Goal: Transaction & Acquisition: Purchase product/service

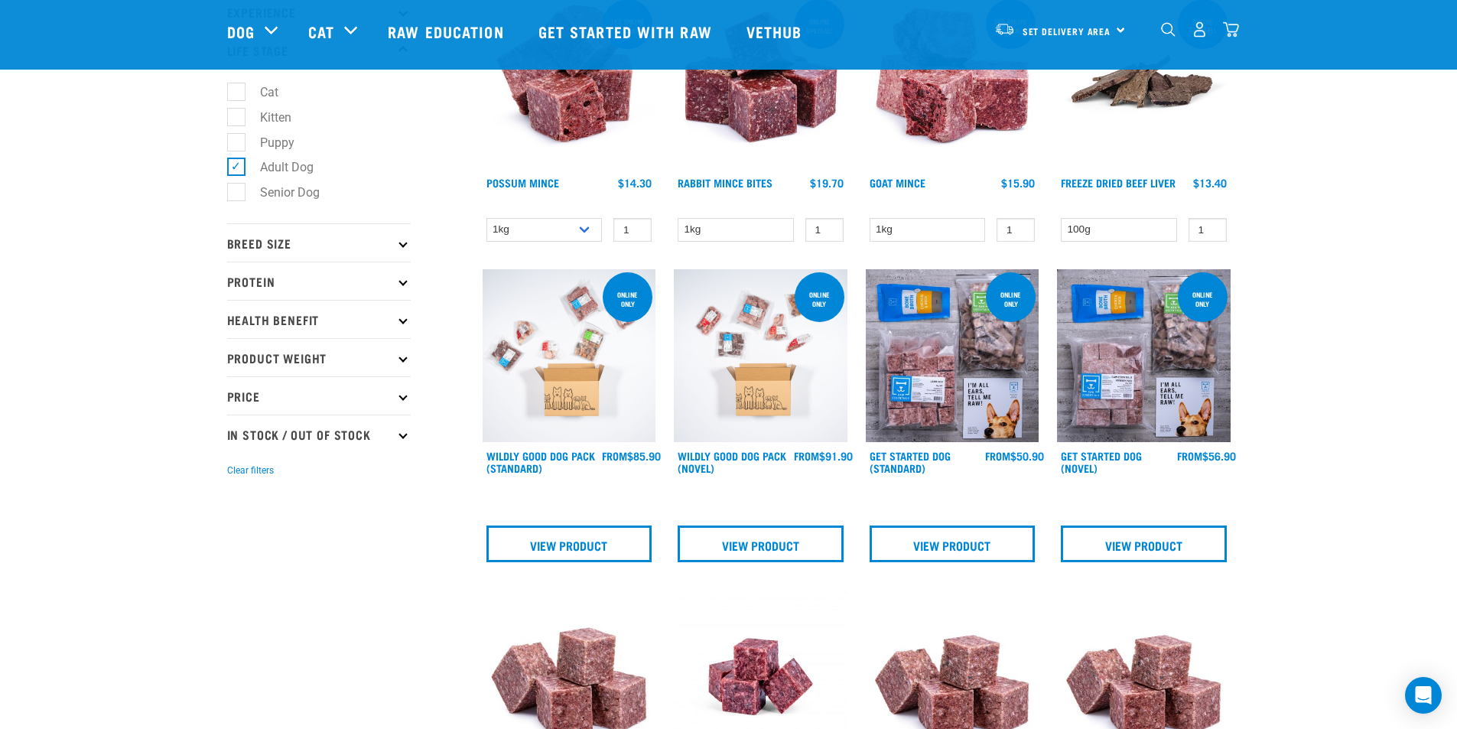
scroll to position [229, 0]
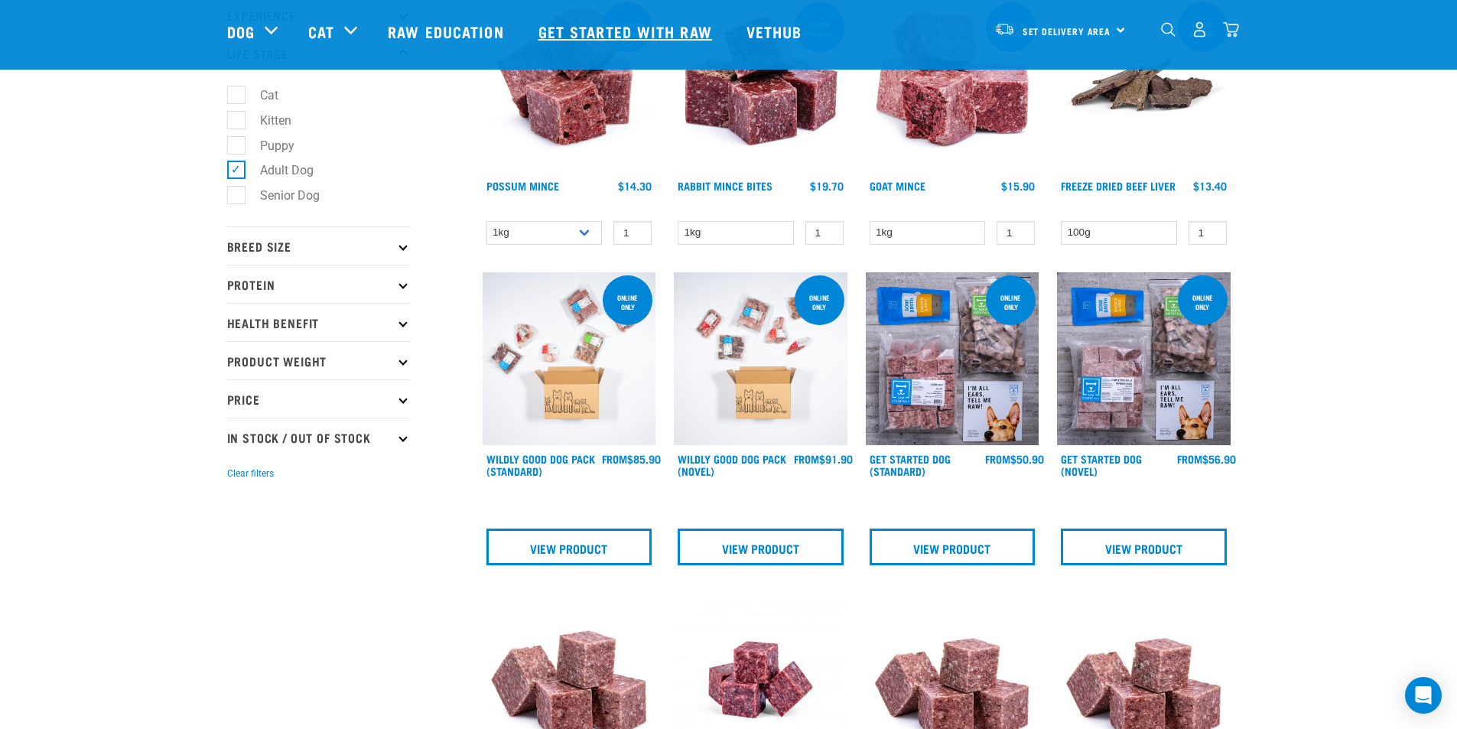
click at [624, 37] on link "Get started with Raw" at bounding box center [627, 31] width 208 height 61
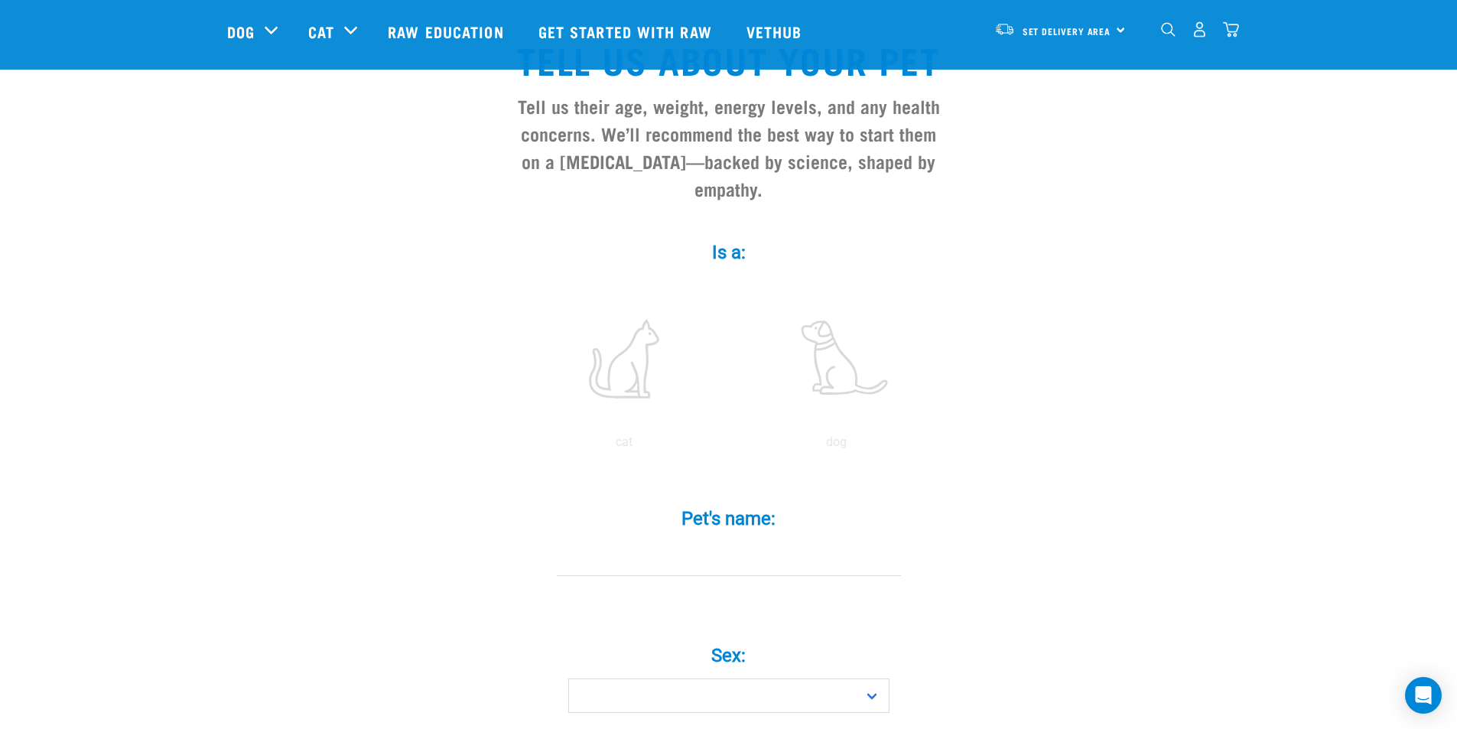
scroll to position [153, 0]
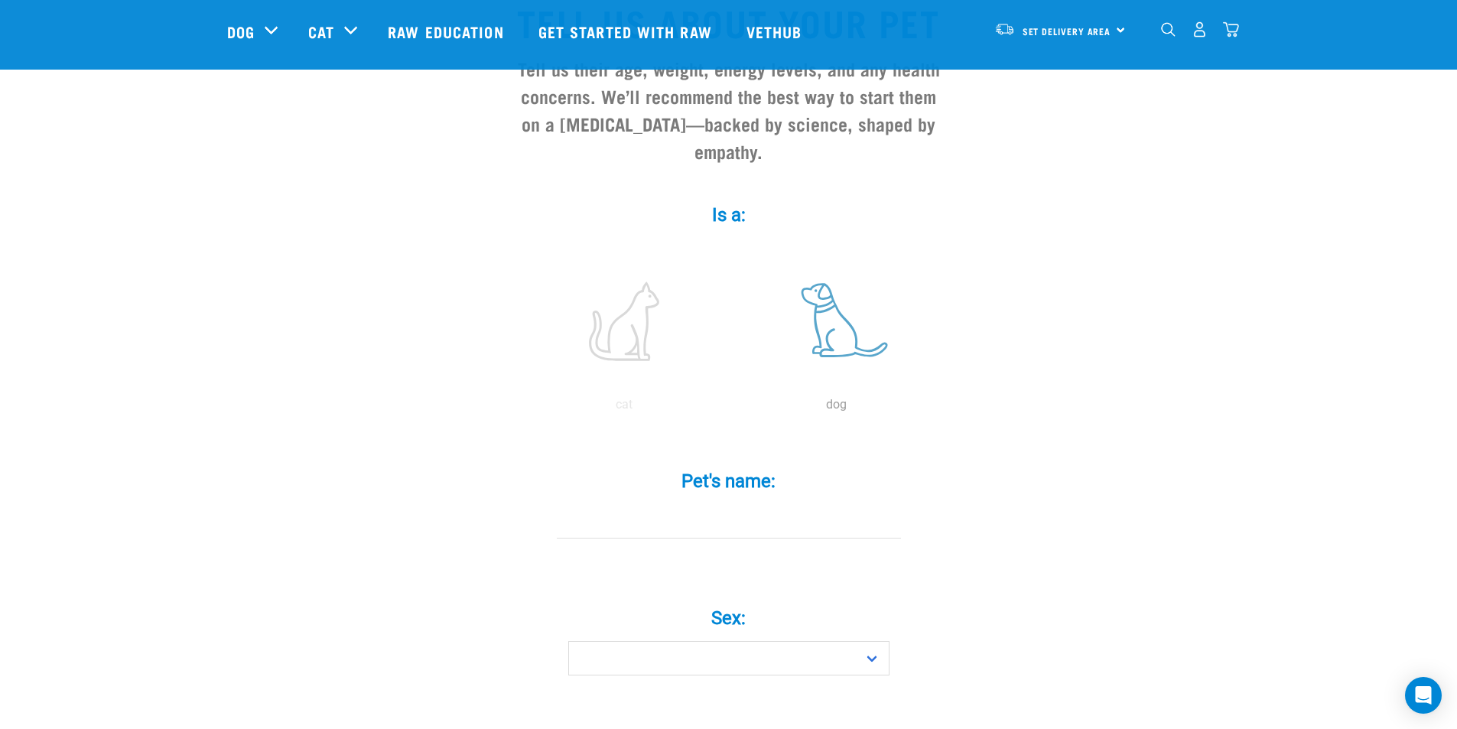
click at [841, 299] on label at bounding box center [837, 321] width 207 height 130
click at [731, 408] on input "radio" at bounding box center [731, 408] width 0 height 0
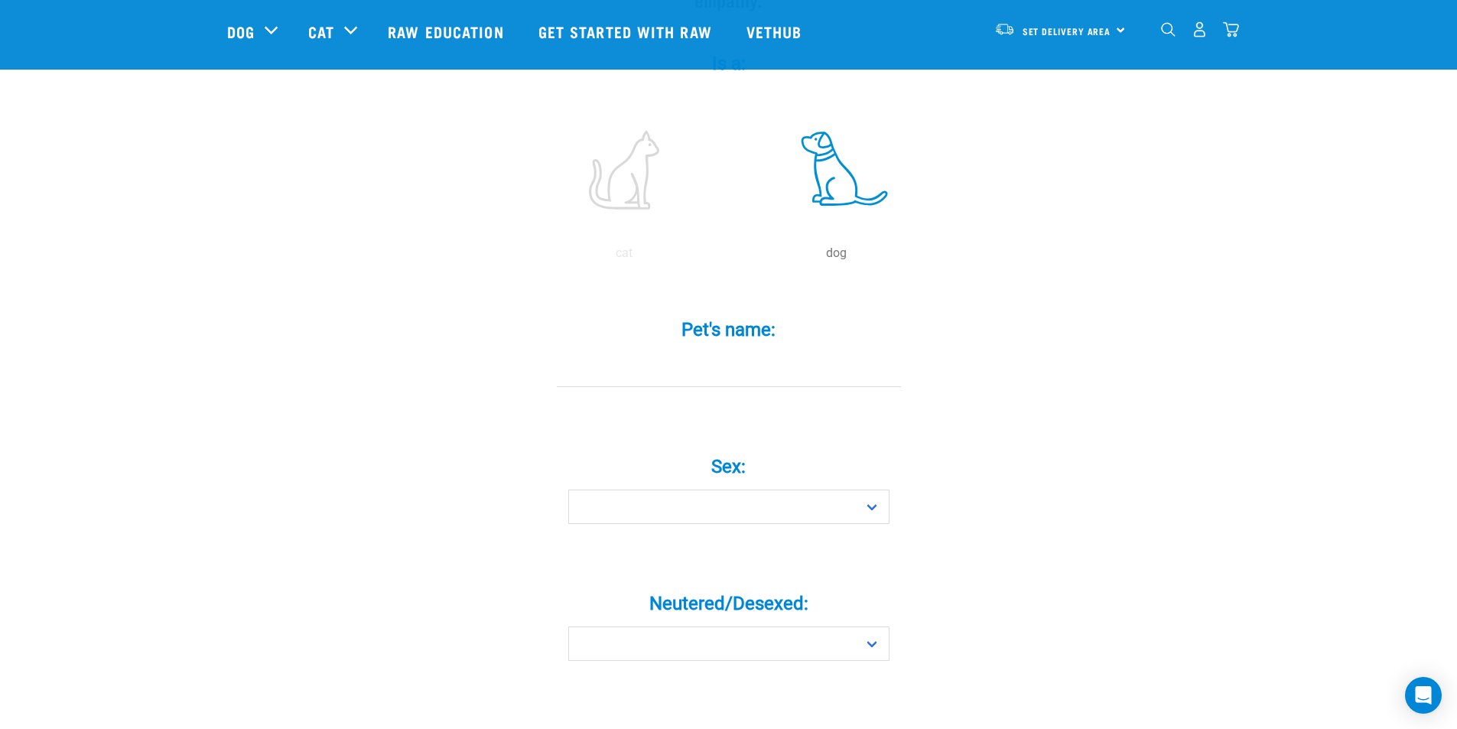
scroll to position [306, 0]
click at [723, 353] on input "Pet's name: *" at bounding box center [729, 368] width 344 height 34
type input "thor"
click at [861, 488] on select "Boy Girl" at bounding box center [728, 505] width 321 height 34
select select "boy"
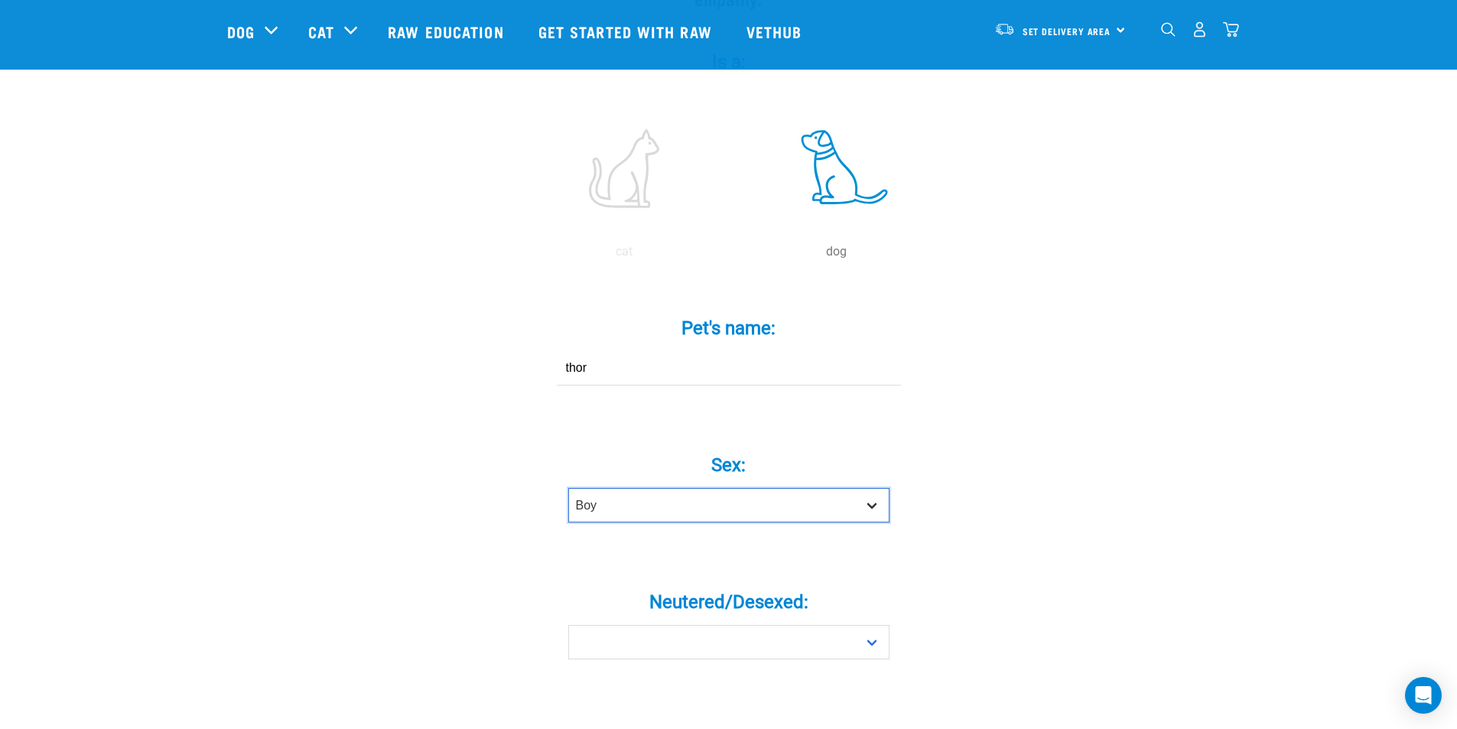
click at [568, 488] on select "Boy Girl" at bounding box center [728, 505] width 321 height 34
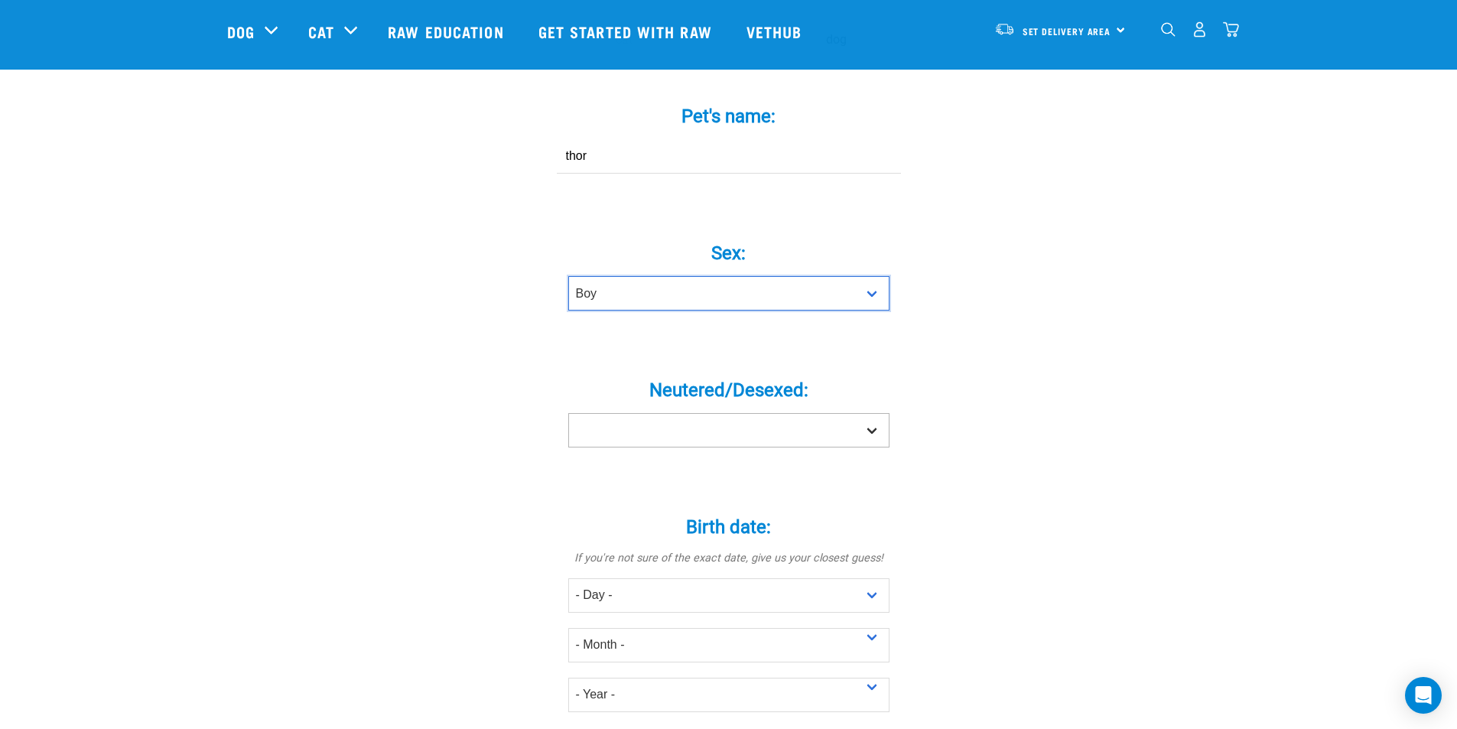
scroll to position [535, 0]
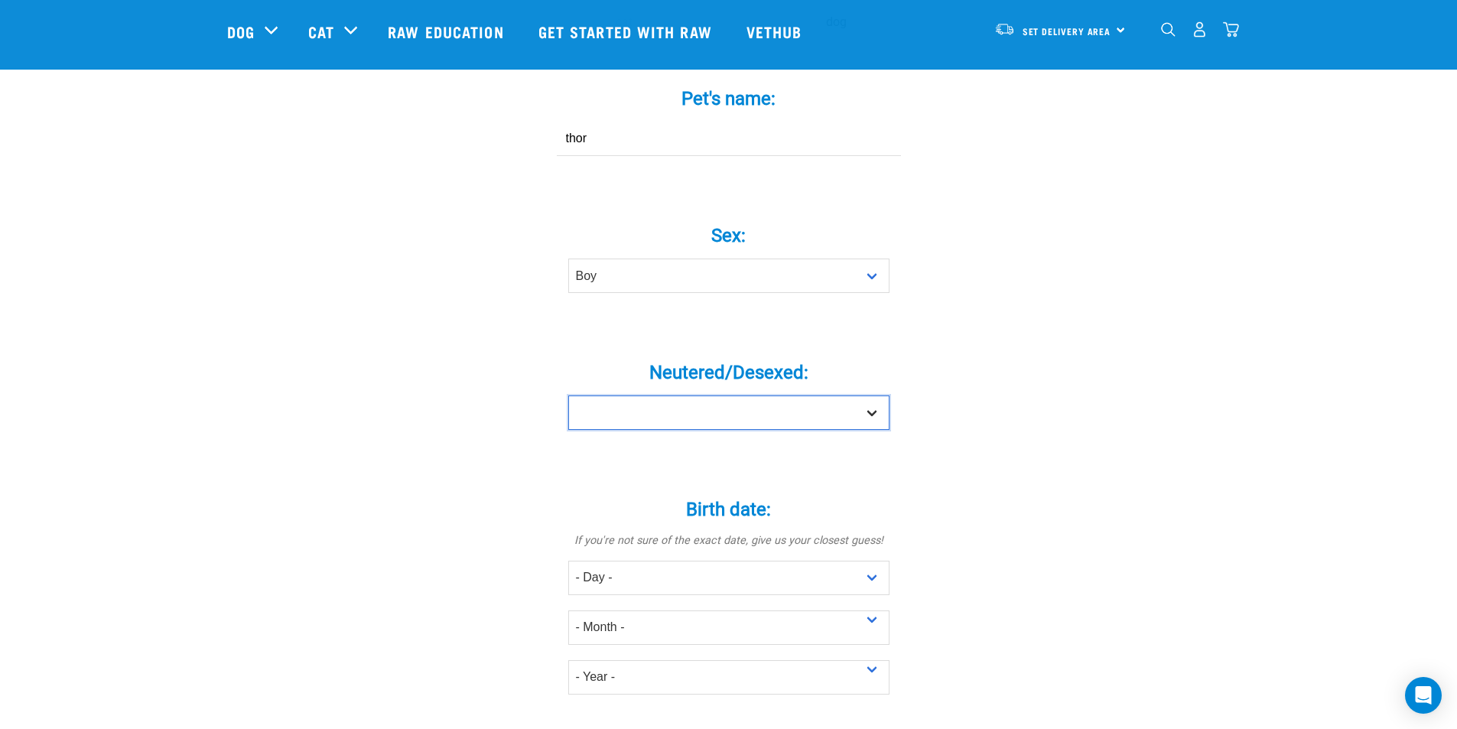
click at [887, 395] on select "Yes No" at bounding box center [728, 412] width 321 height 34
select select "yes"
click at [568, 395] on select "Yes No" at bounding box center [728, 412] width 321 height 34
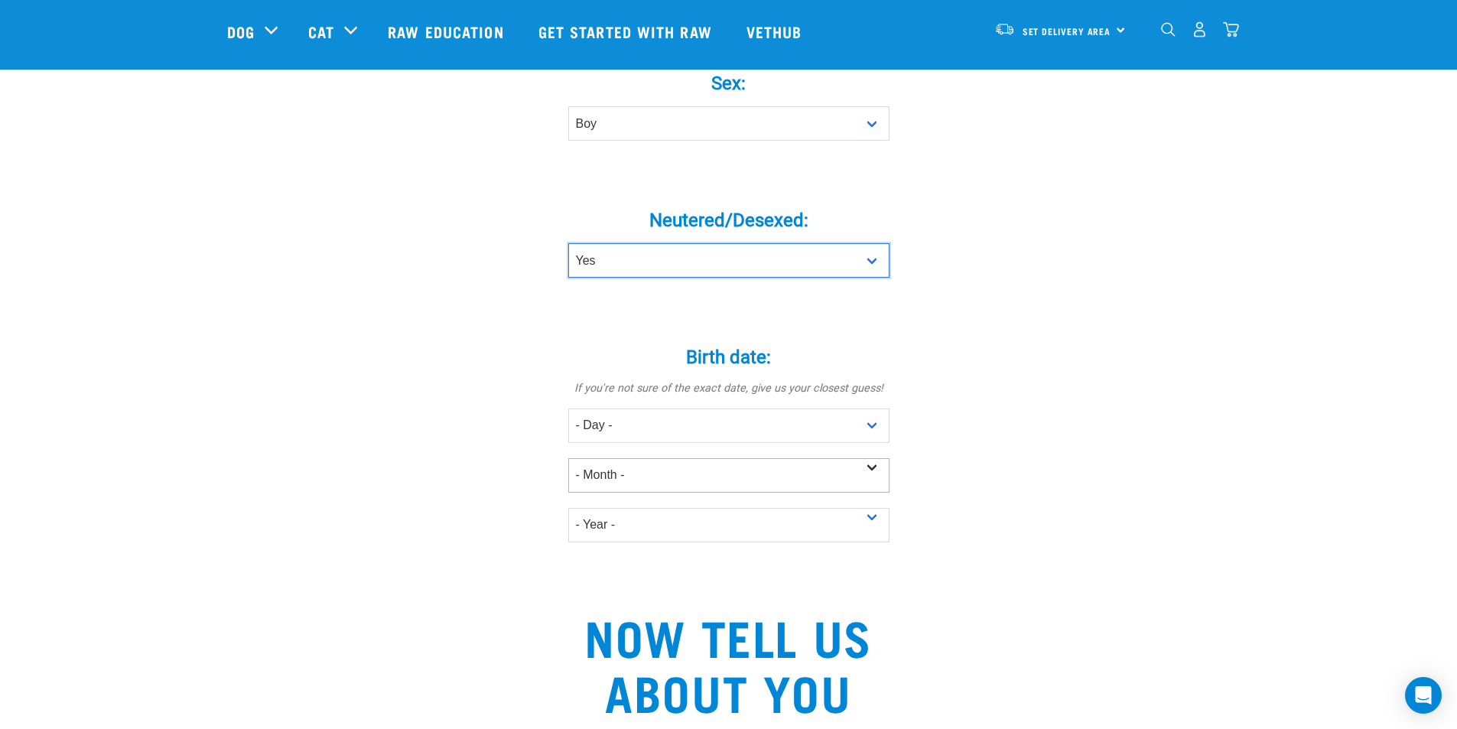
scroll to position [688, 0]
click at [871, 408] on select "- Day - 1 2 3 4 5 6 7 8 9 10 11 12 13 14 15 16 17 18 19 20 21 22 23 24 25 26 27" at bounding box center [728, 425] width 321 height 34
select select "23"
click at [568, 408] on select "- Day - 1 2 3 4 5 6 7 8 9 10 11 12 13 14 15 16 17 18 19 20 21 22 23 24 25 26 27" at bounding box center [728, 425] width 321 height 34
click at [841, 457] on select "- Month - January February March April May June July August September October N…" at bounding box center [728, 474] width 321 height 34
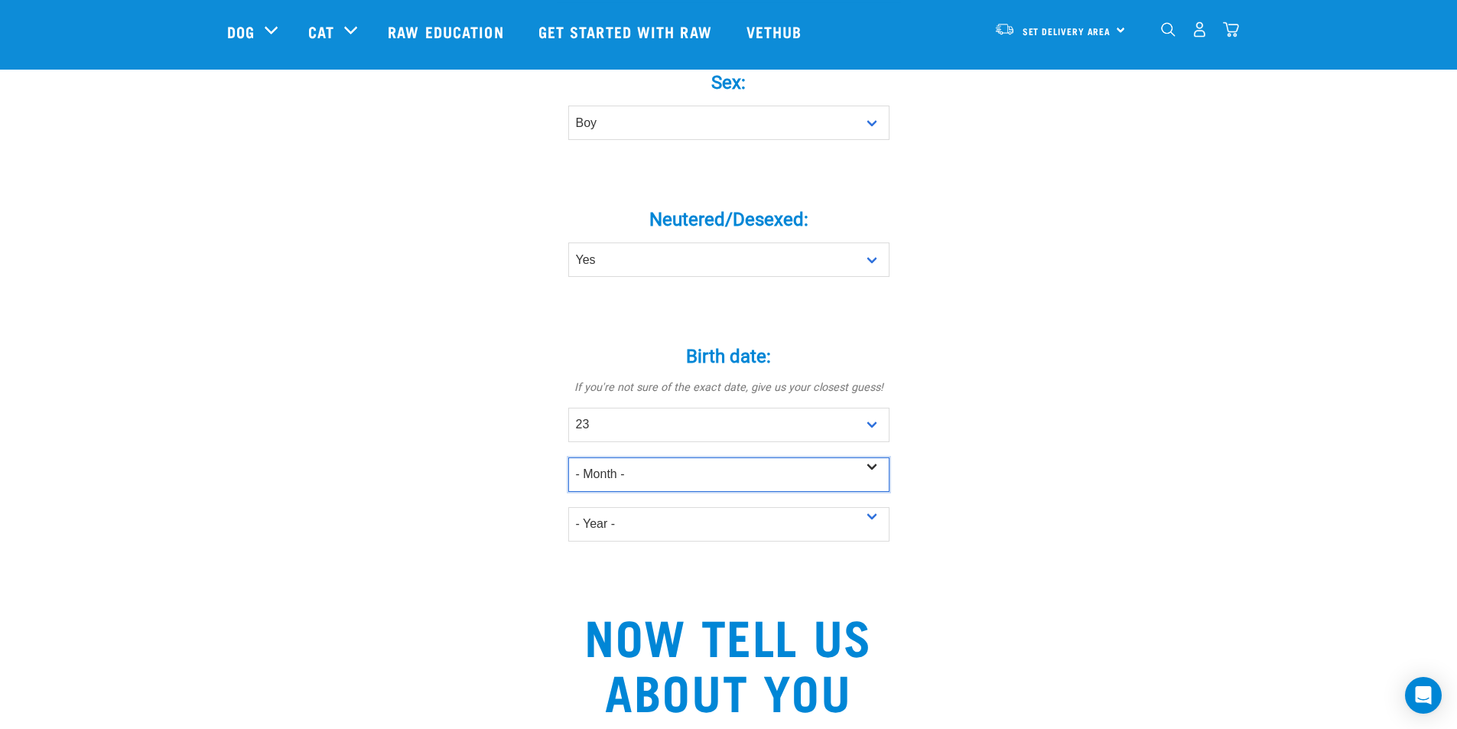
select select "March"
click at [568, 457] on select "- Month - January February March April May June July August September October N…" at bounding box center [728, 474] width 321 height 34
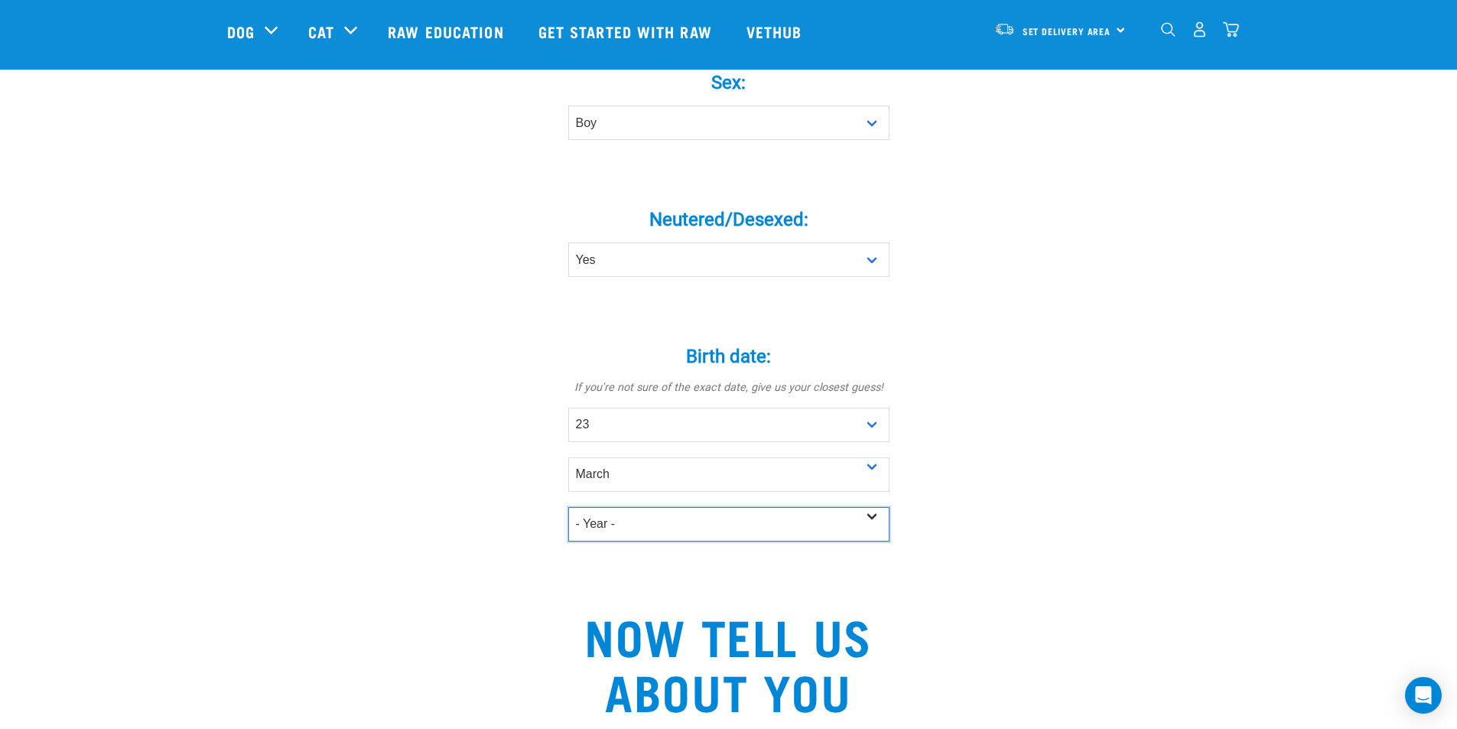
click at [867, 507] on select "- Year - 2025 2024 2023 2022 2021 2020 2019 2018 2017 2016 2015 2014 2013 2012" at bounding box center [728, 524] width 321 height 34
select select "2023"
click at [568, 507] on select "- Year - 2025 2024 2023 2022 2021 2020 2019 2018 2017 2016 2015 2014 2013 2012" at bounding box center [728, 524] width 321 height 34
click at [1116, 552] on div "Tell us about your pet Tell us their age, weight, energy levels, and any health…" at bounding box center [729, 347] width 1004 height 1825
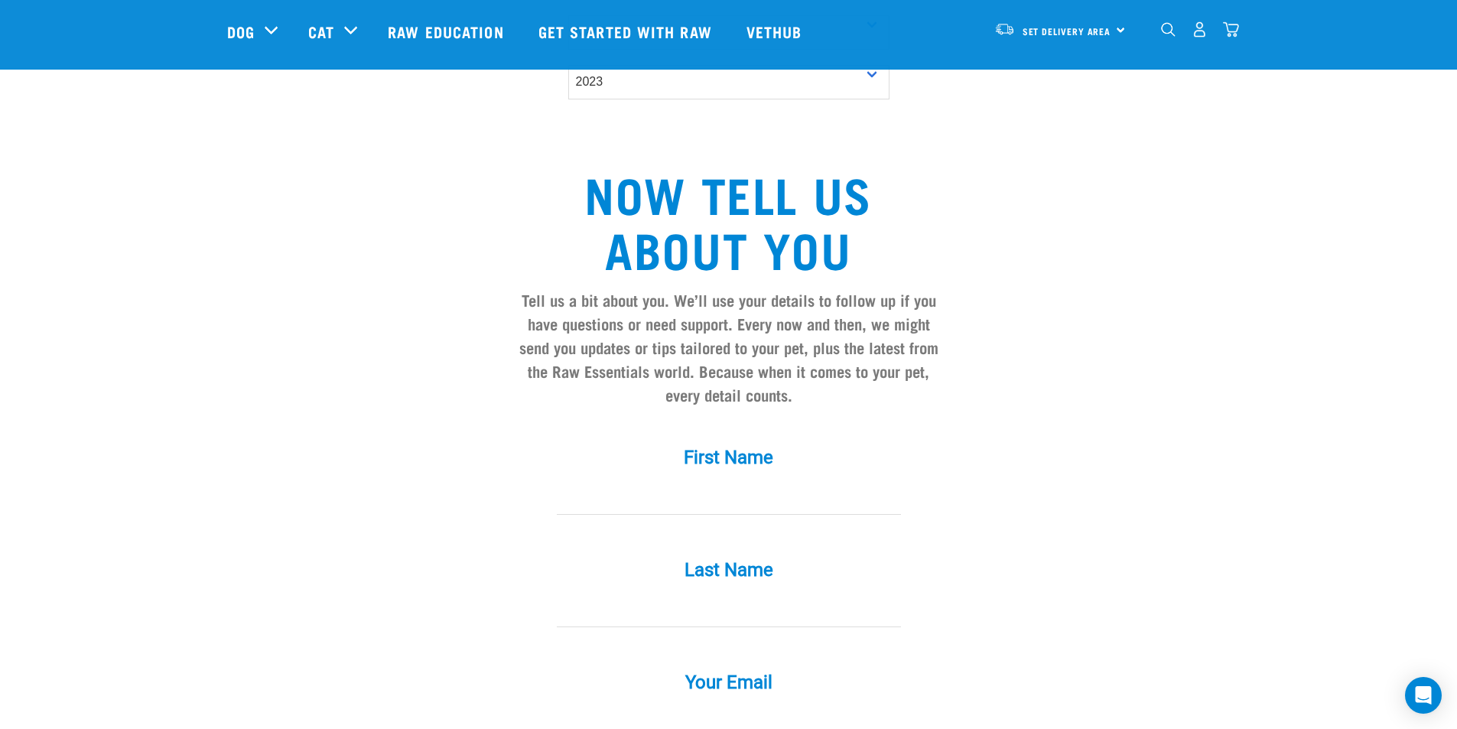
scroll to position [1147, 0]
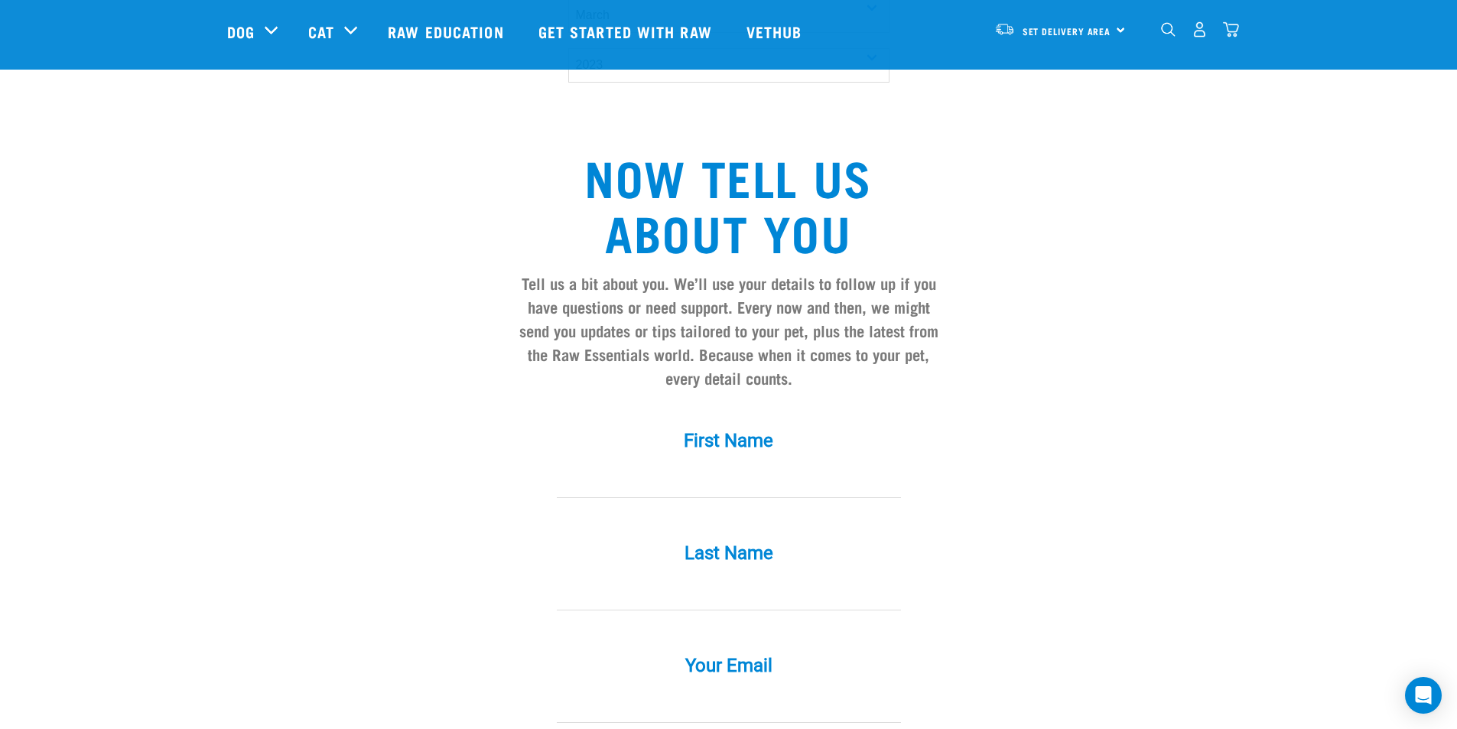
click at [749, 427] on label "First Name *" at bounding box center [729, 441] width 459 height 28
click at [749, 464] on input "First Name *" at bounding box center [729, 481] width 344 height 34
type input "Phillipa"
type input "Trow"
type input "erikandpip@gmail.com"
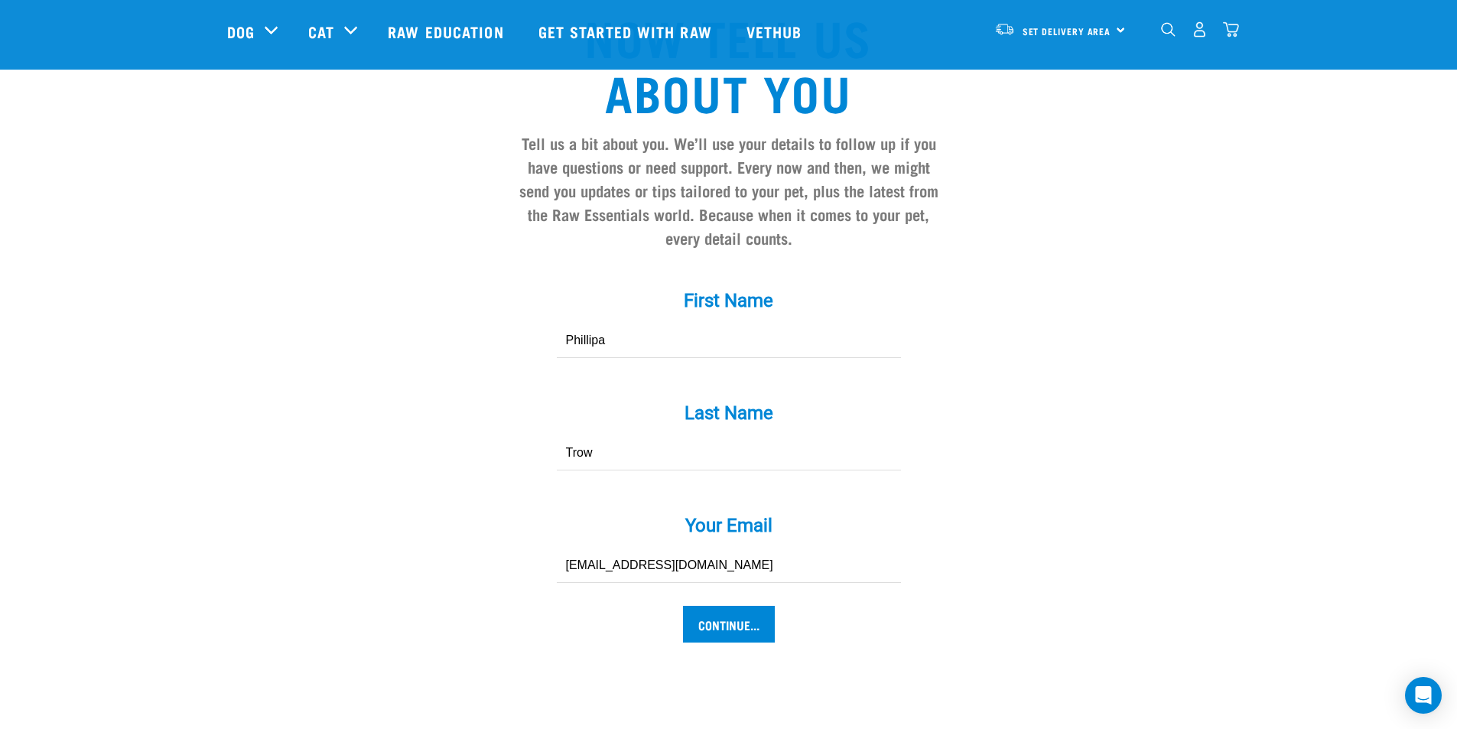
scroll to position [1300, 0]
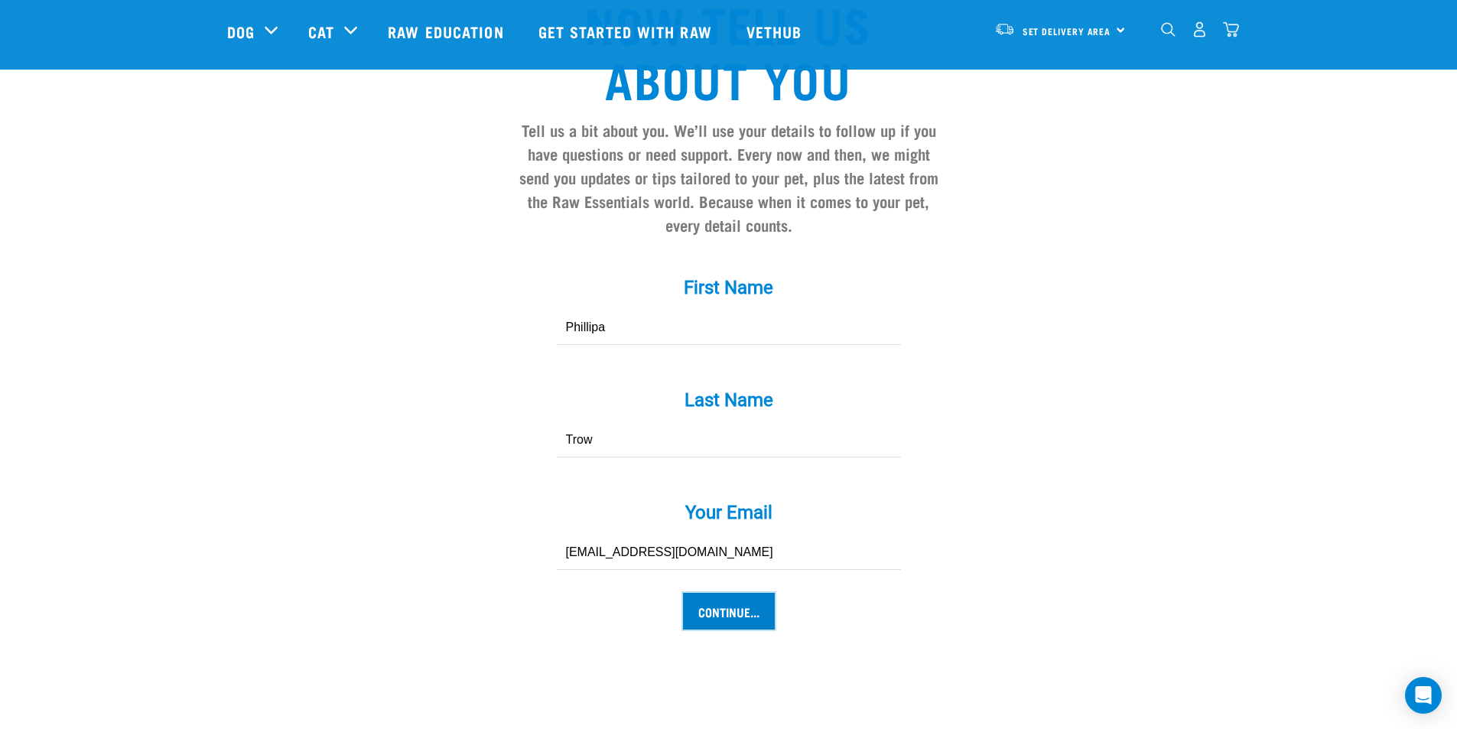
click at [710, 593] on input "Continue..." at bounding box center [729, 611] width 92 height 37
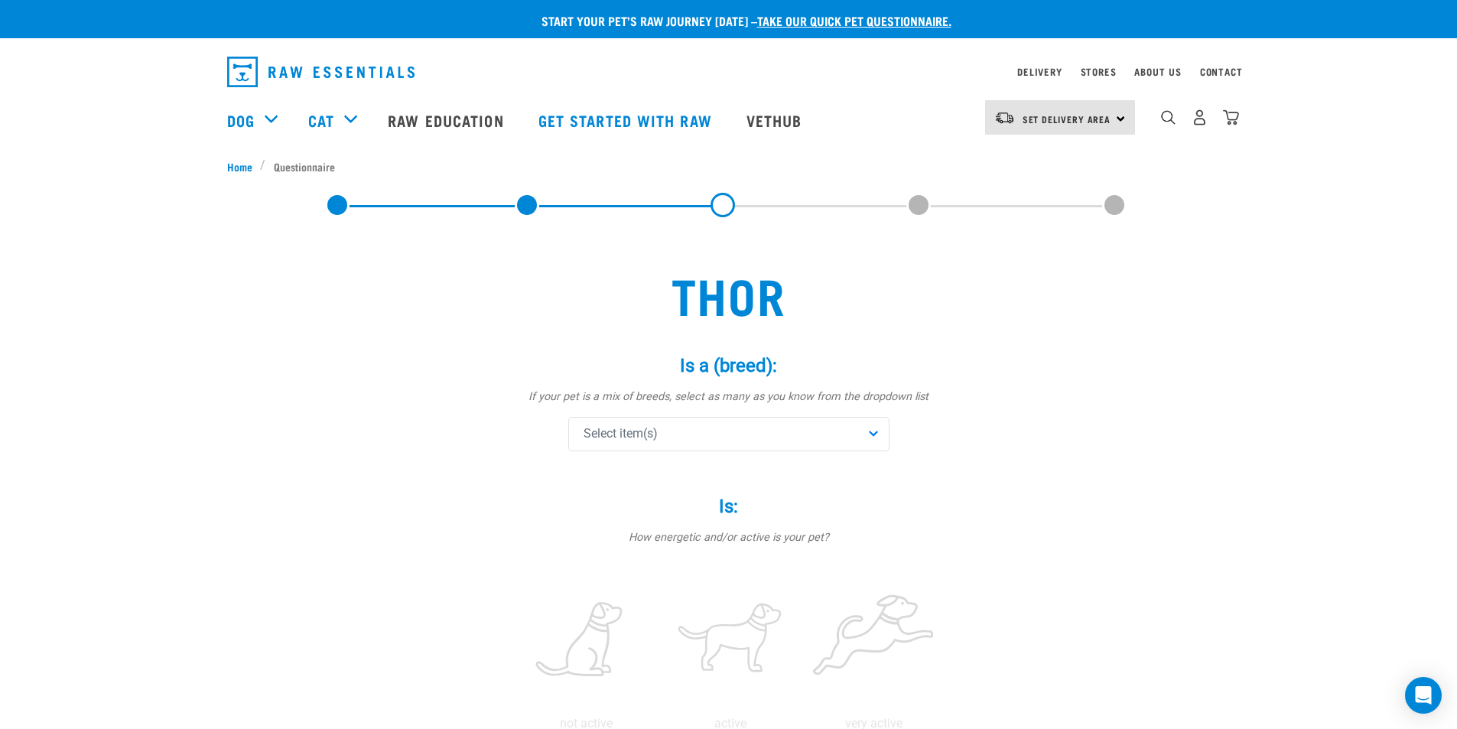
click at [864, 436] on div "Select item(s)" at bounding box center [728, 434] width 321 height 34
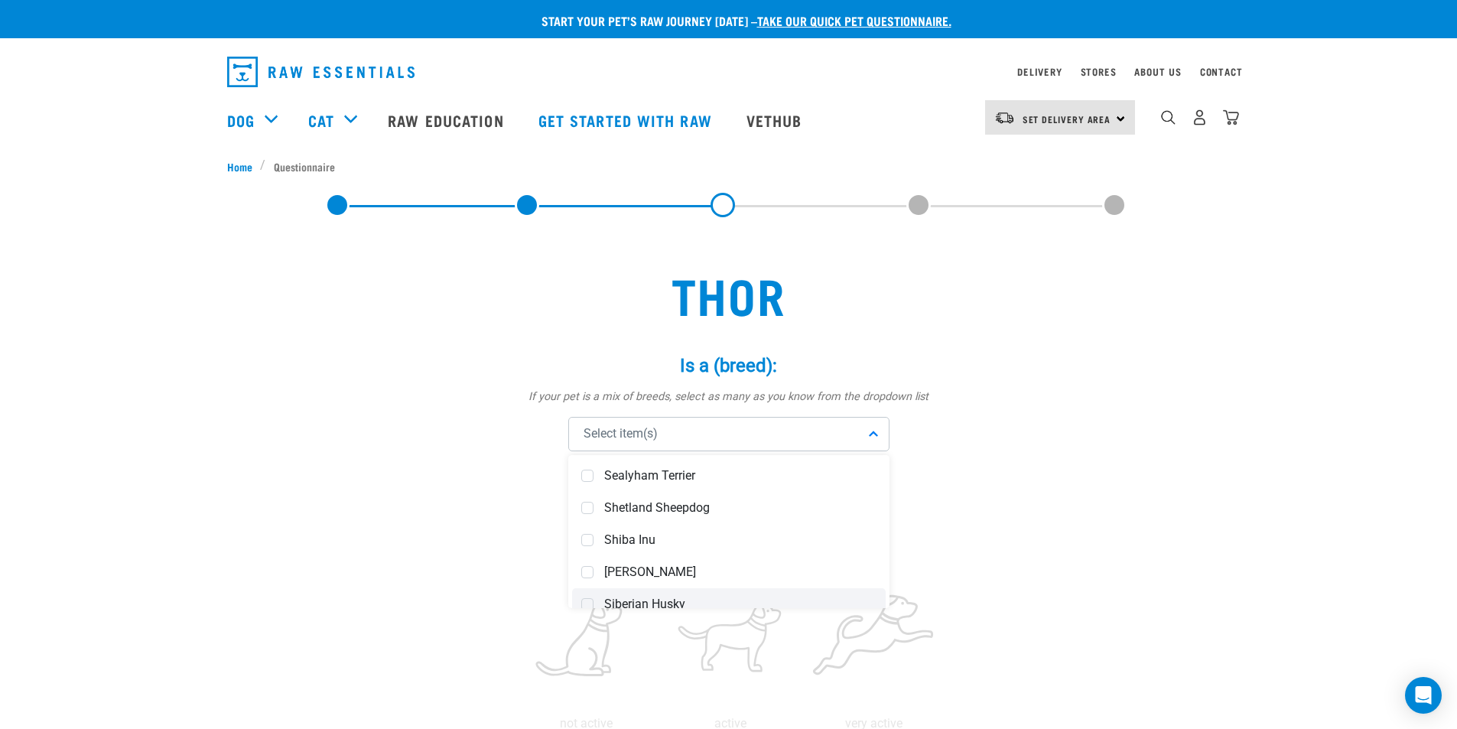
click at [838, 597] on span "Siberian Husky" at bounding box center [740, 604] width 272 height 15
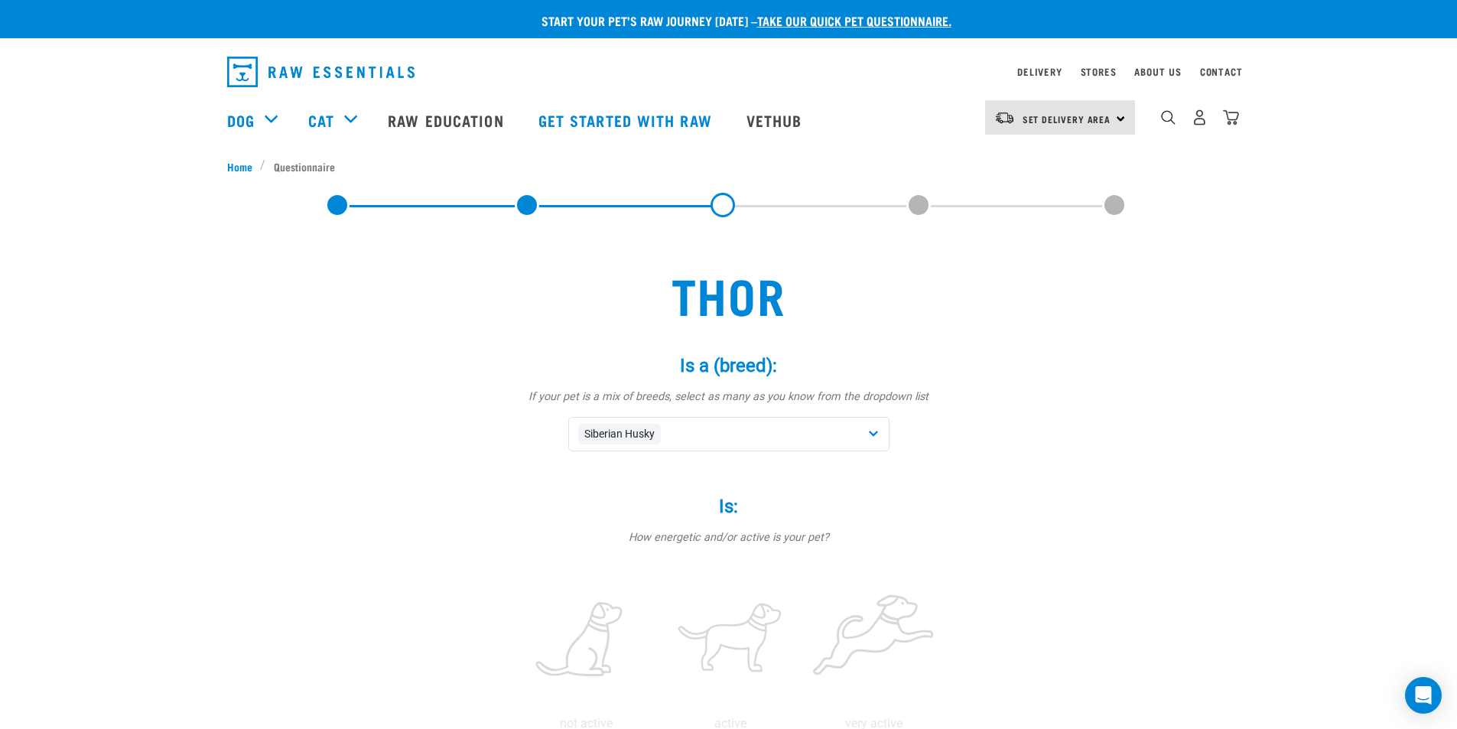
scroll to position [76, 0]
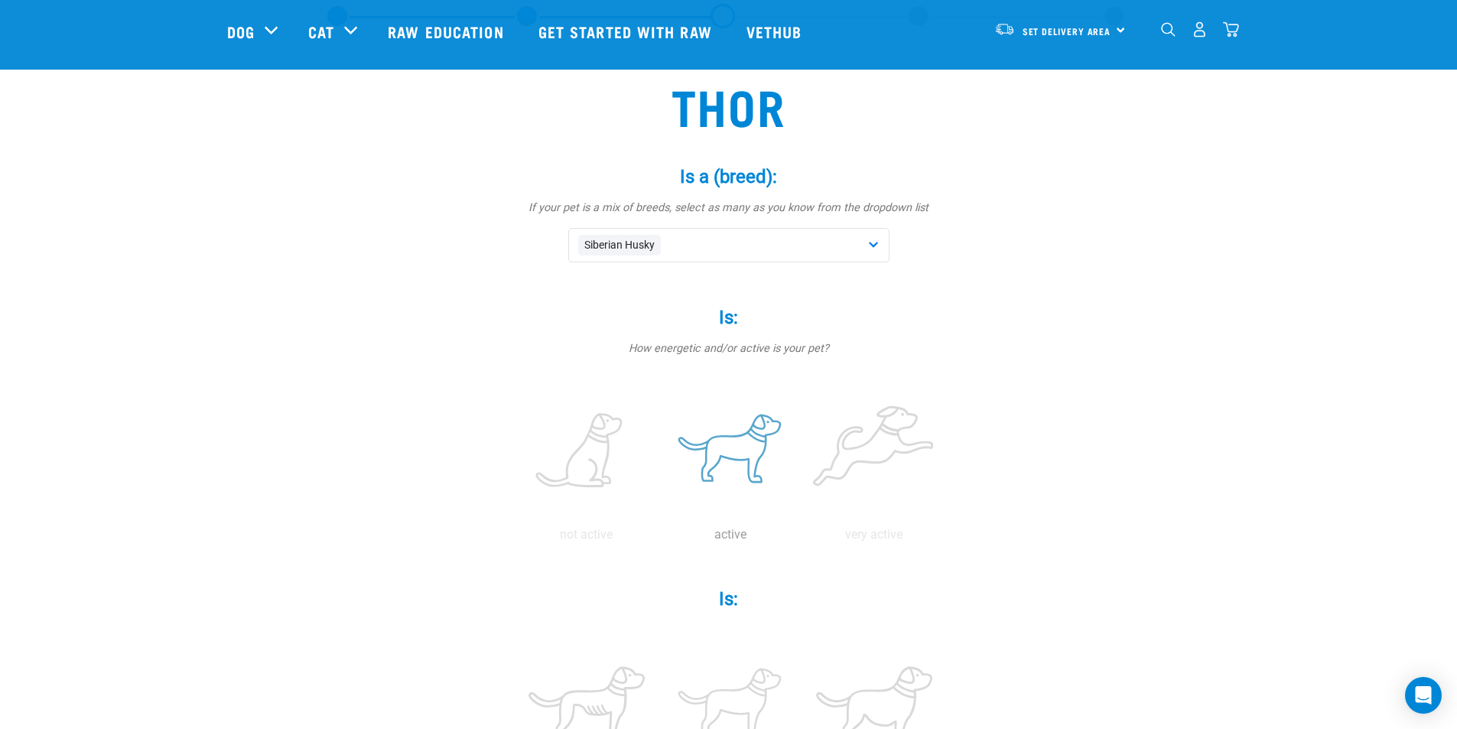
click at [717, 475] on label at bounding box center [731, 451] width 138 height 130
click at [659, 539] on input "radio" at bounding box center [659, 539] width 0 height 0
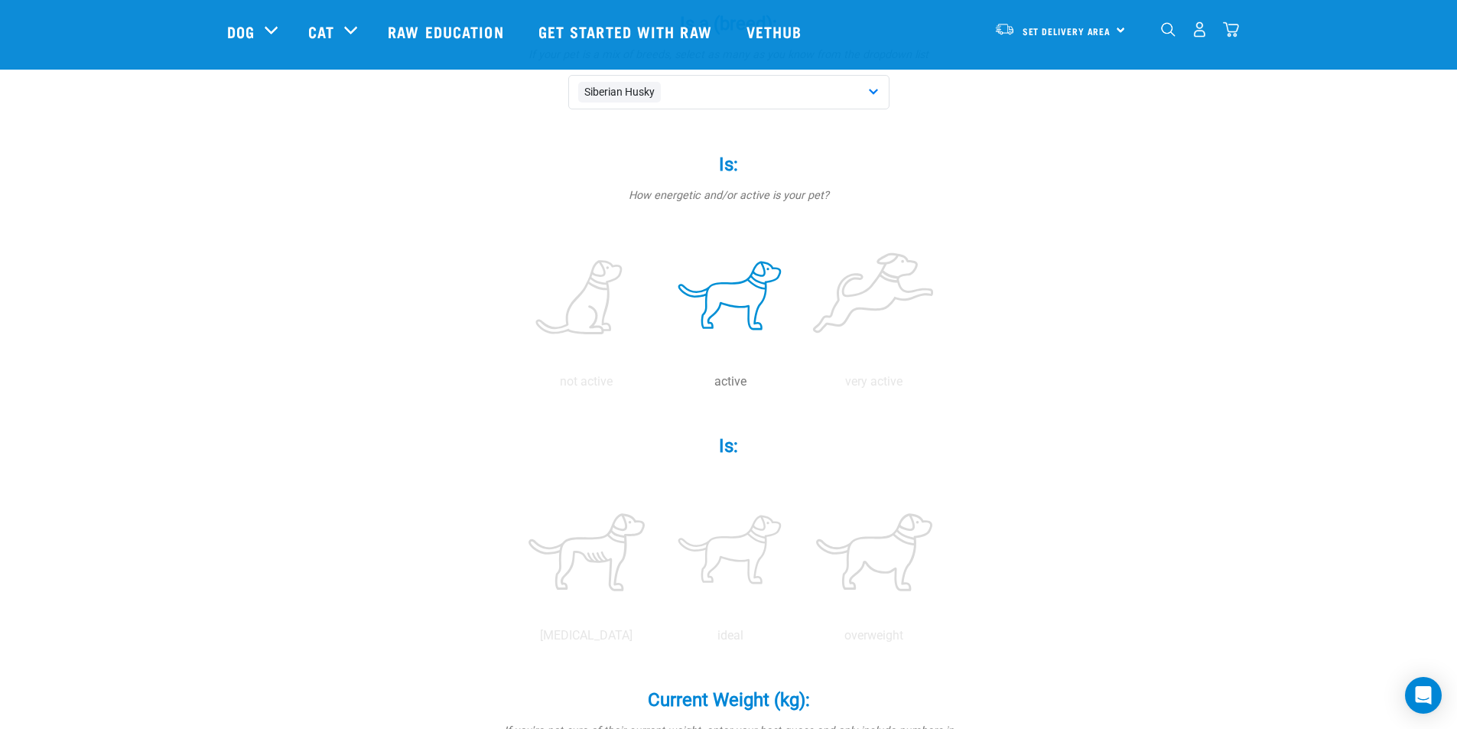
scroll to position [306, 0]
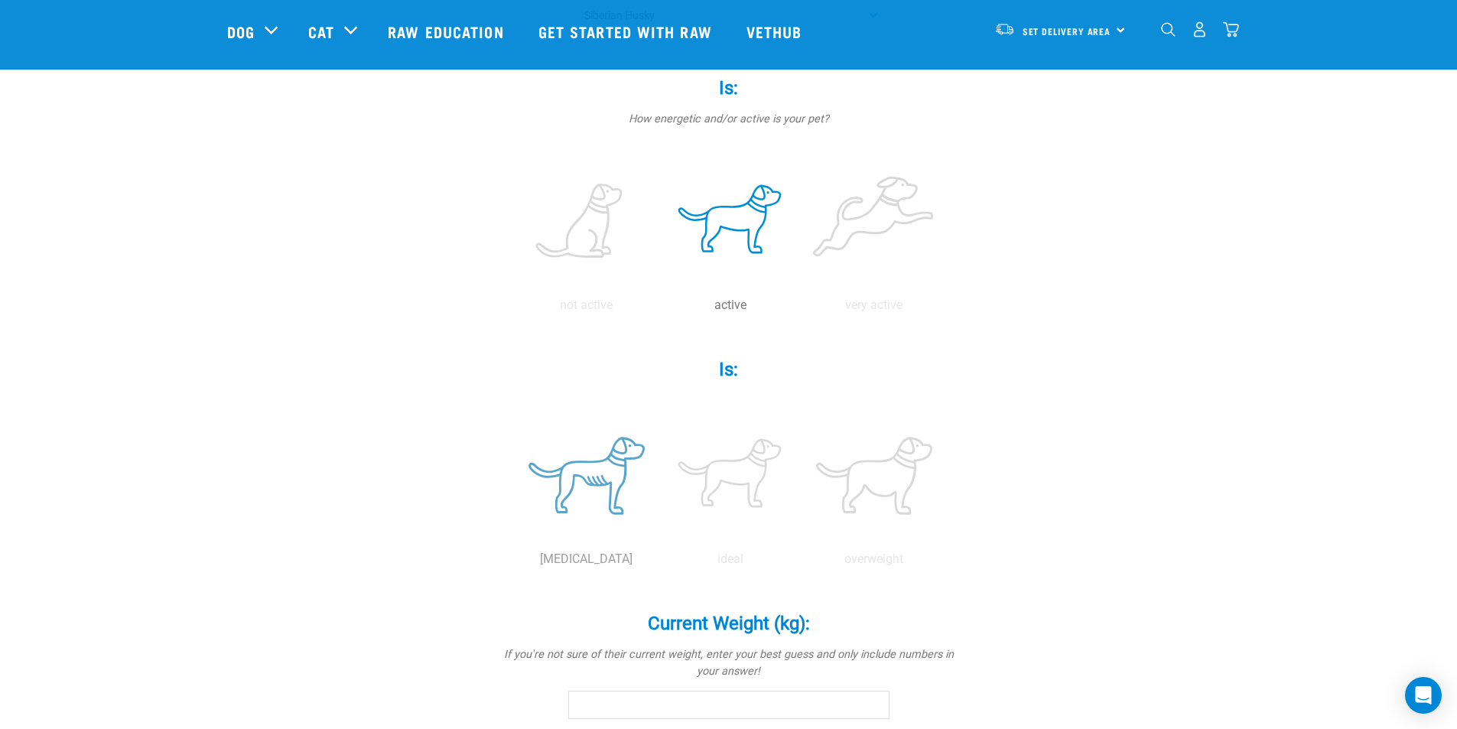
click at [575, 522] on label at bounding box center [587, 476] width 138 height 130
click at [515, 563] on input "radio" at bounding box center [515, 563] width 0 height 0
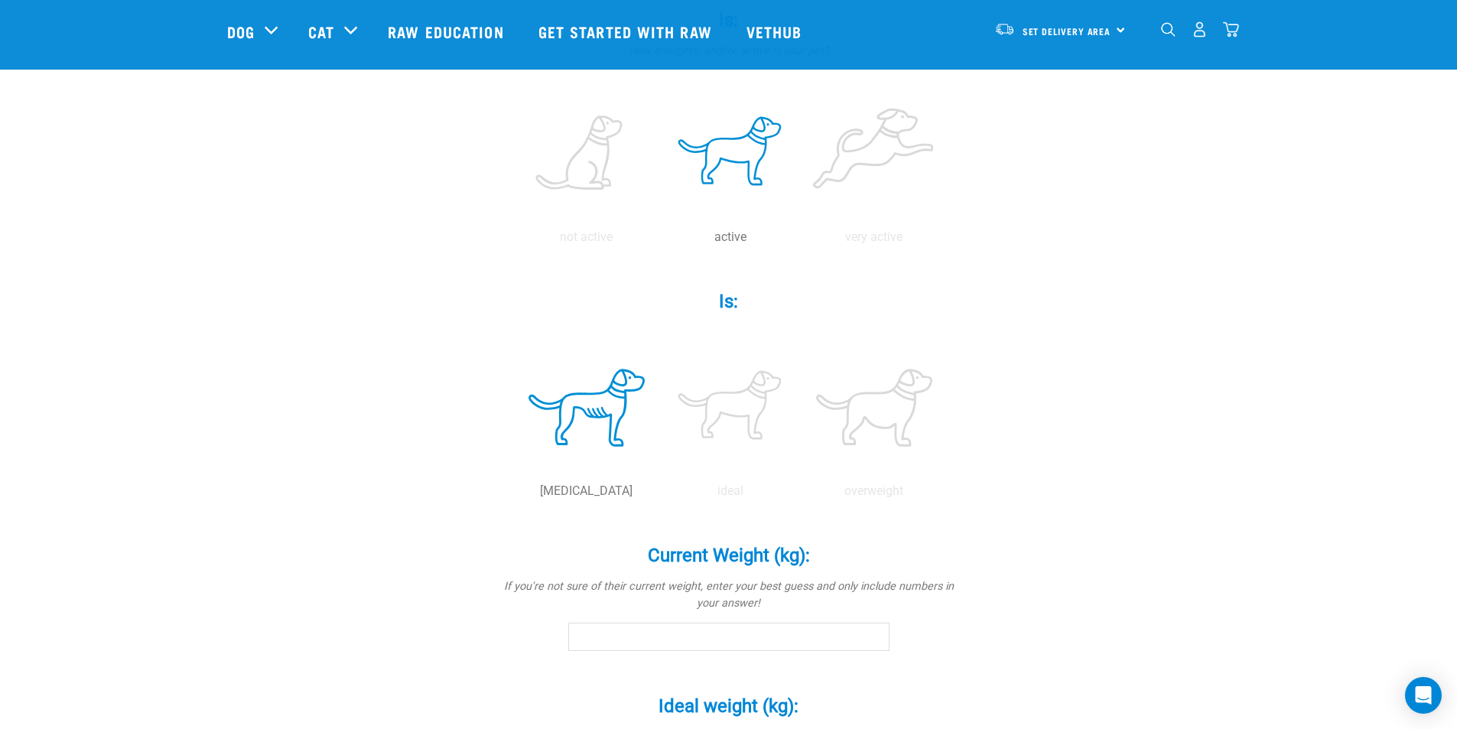
scroll to position [459, 0]
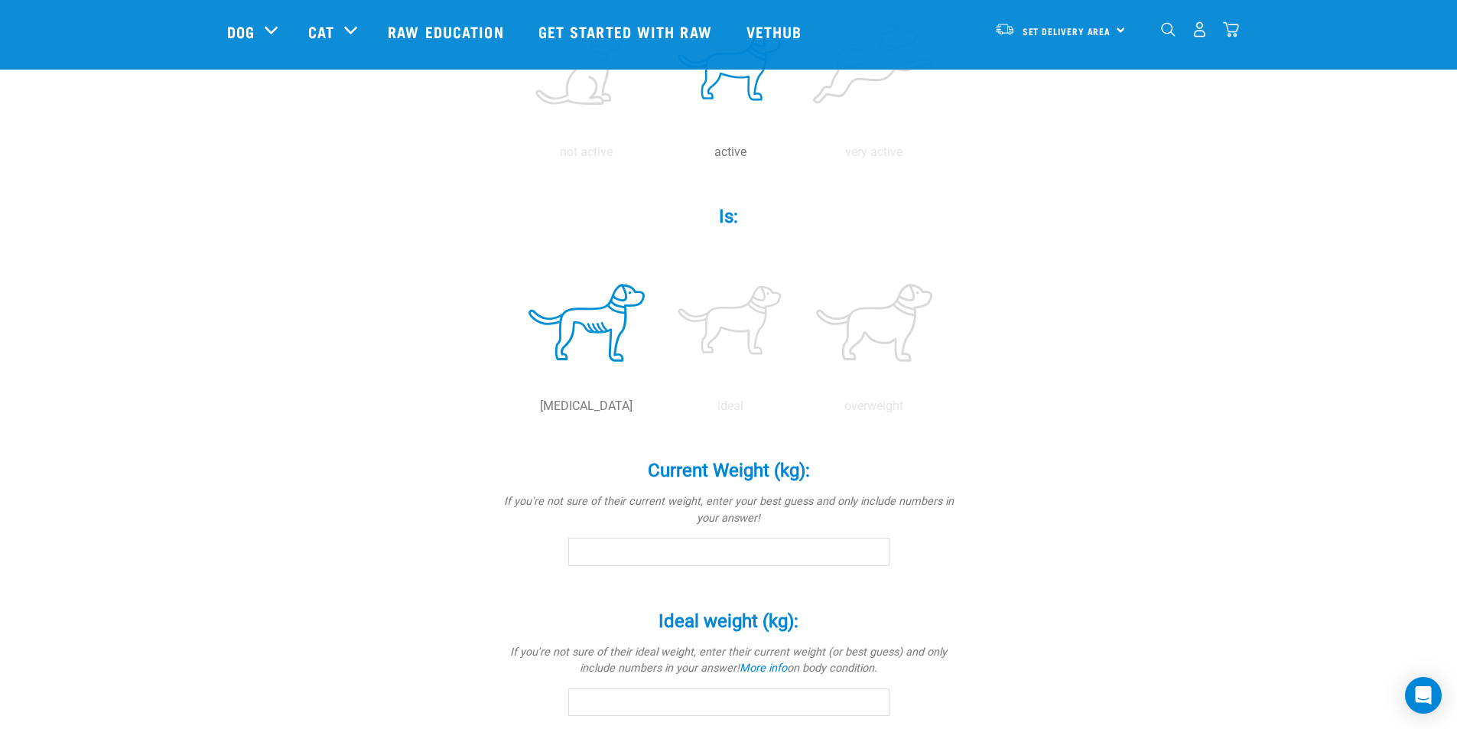
click at [728, 552] on input "Current Weight (kg): *" at bounding box center [728, 552] width 321 height 28
type input "3"
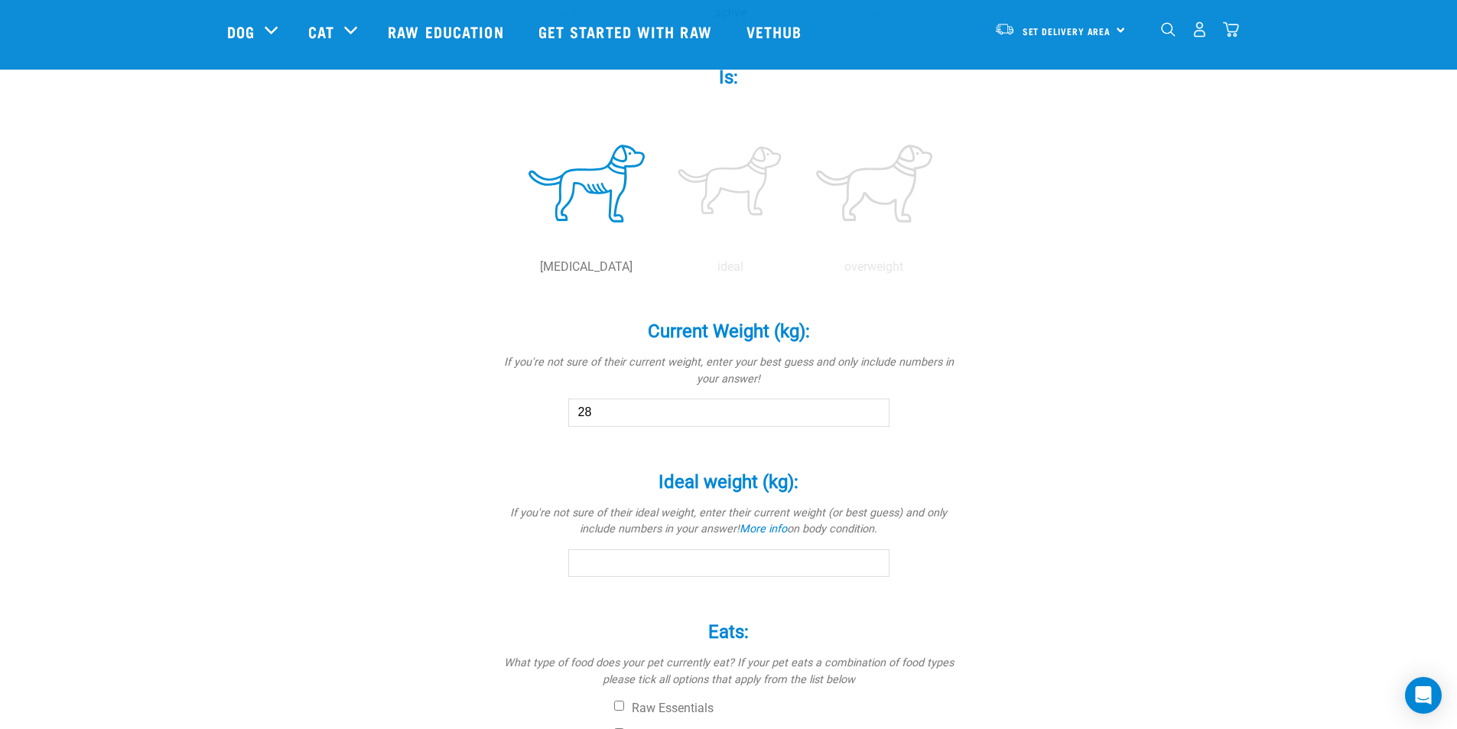
scroll to position [612, 0]
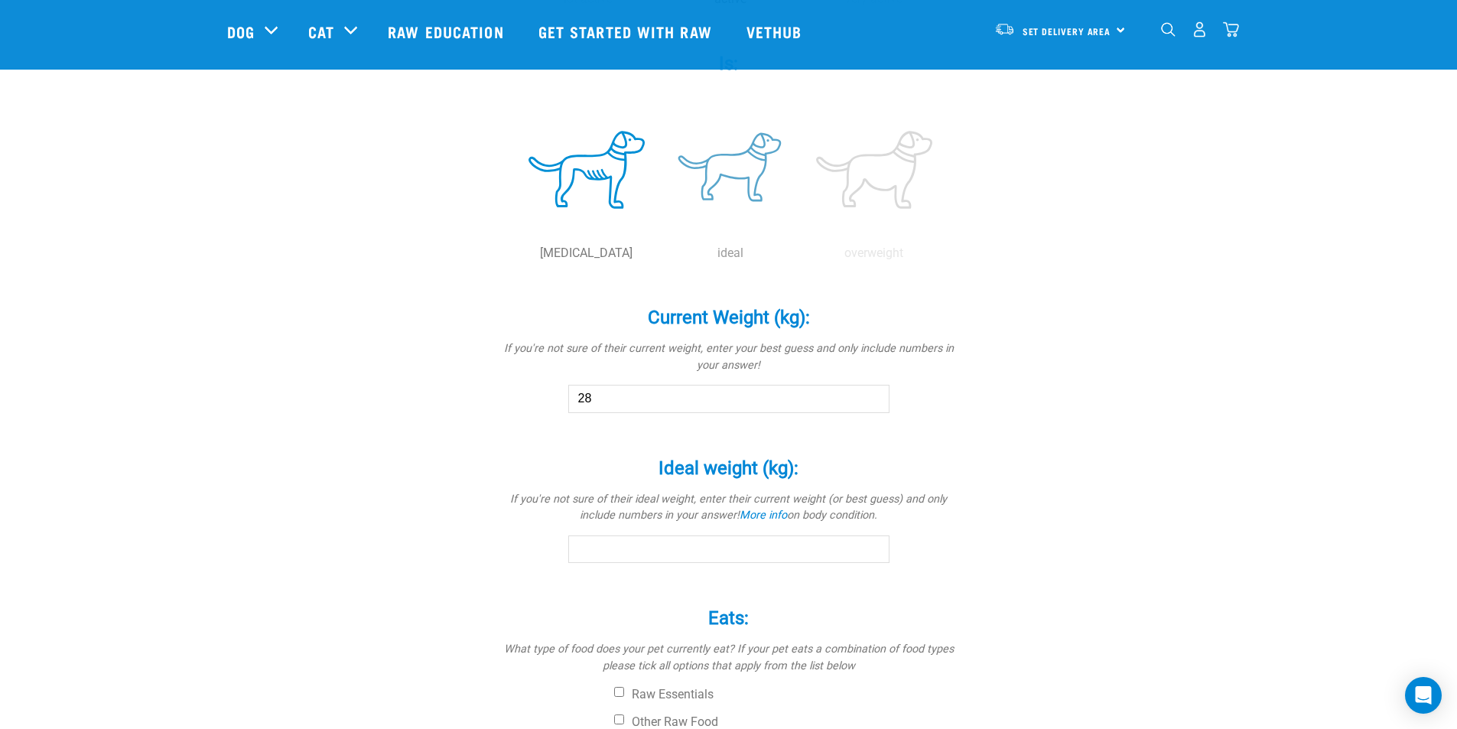
type input "28"
click at [726, 195] on label at bounding box center [731, 170] width 138 height 130
click at [659, 257] on input "radio" at bounding box center [659, 257] width 0 height 0
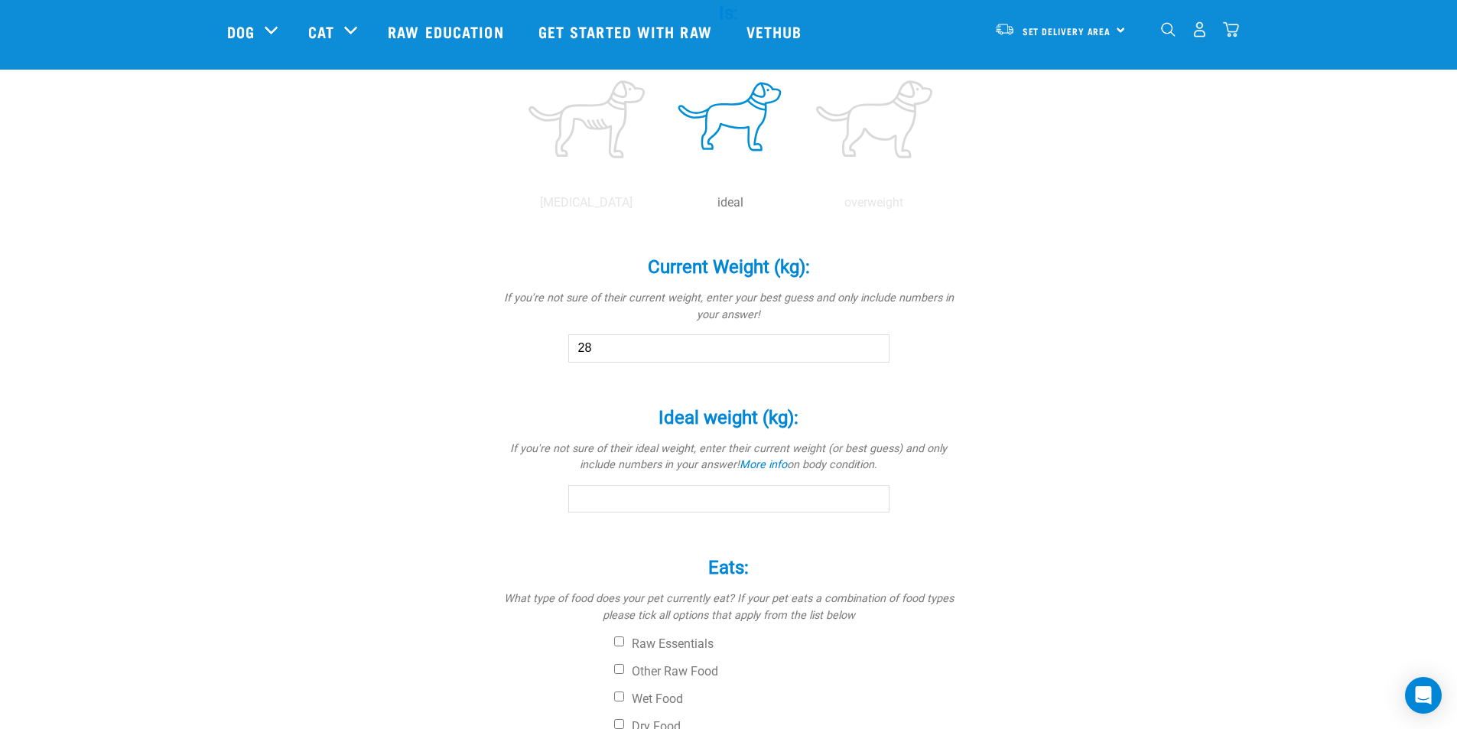
scroll to position [688, 0]
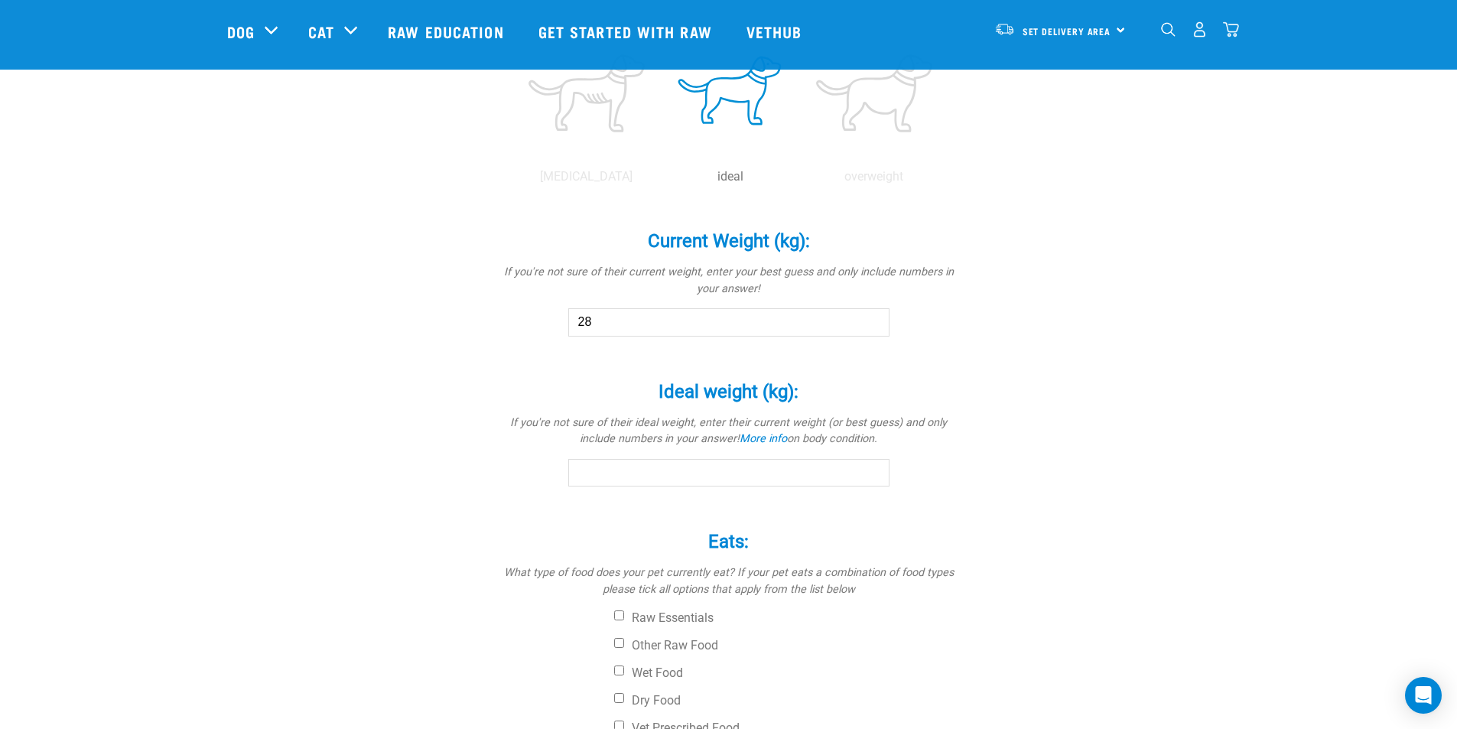
click at [591, 478] on input "Ideal weight (kg): *" at bounding box center [728, 473] width 321 height 28
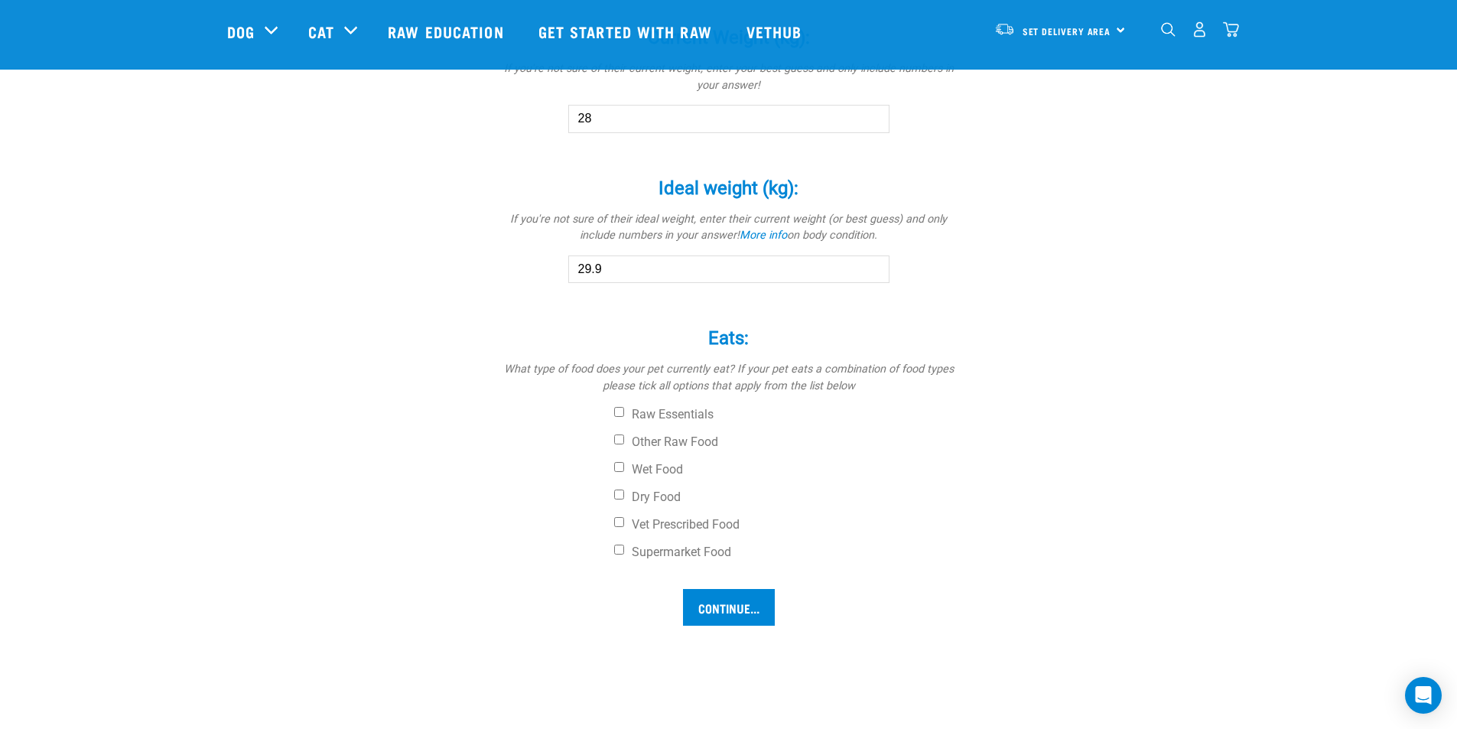
scroll to position [918, 0]
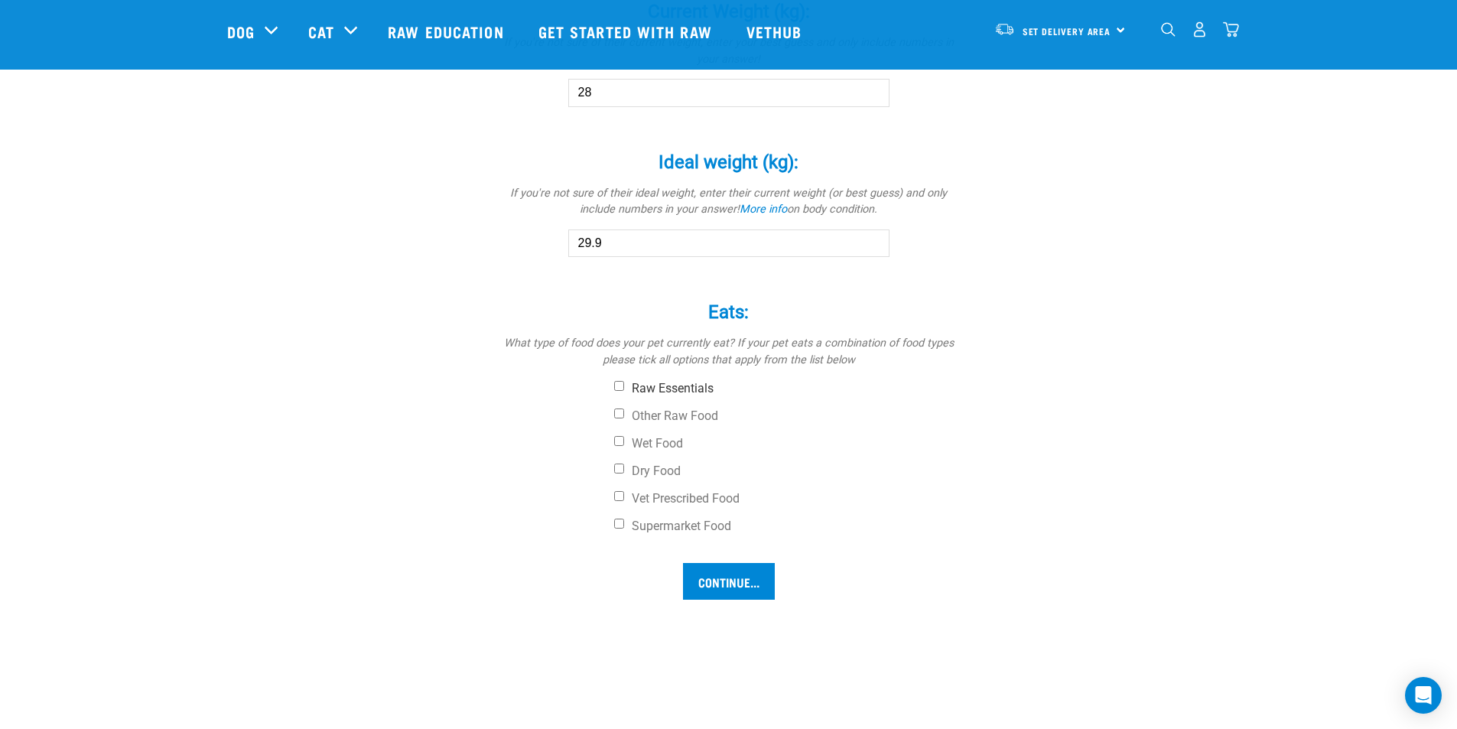
type input "29.9"
click at [620, 391] on label "Raw Essentials" at bounding box center [786, 388] width 344 height 15
click at [620, 391] on input "Raw Essentials" at bounding box center [619, 386] width 10 height 10
checkbox input "true"
click at [619, 414] on input "Other Raw Food" at bounding box center [619, 413] width 10 height 10
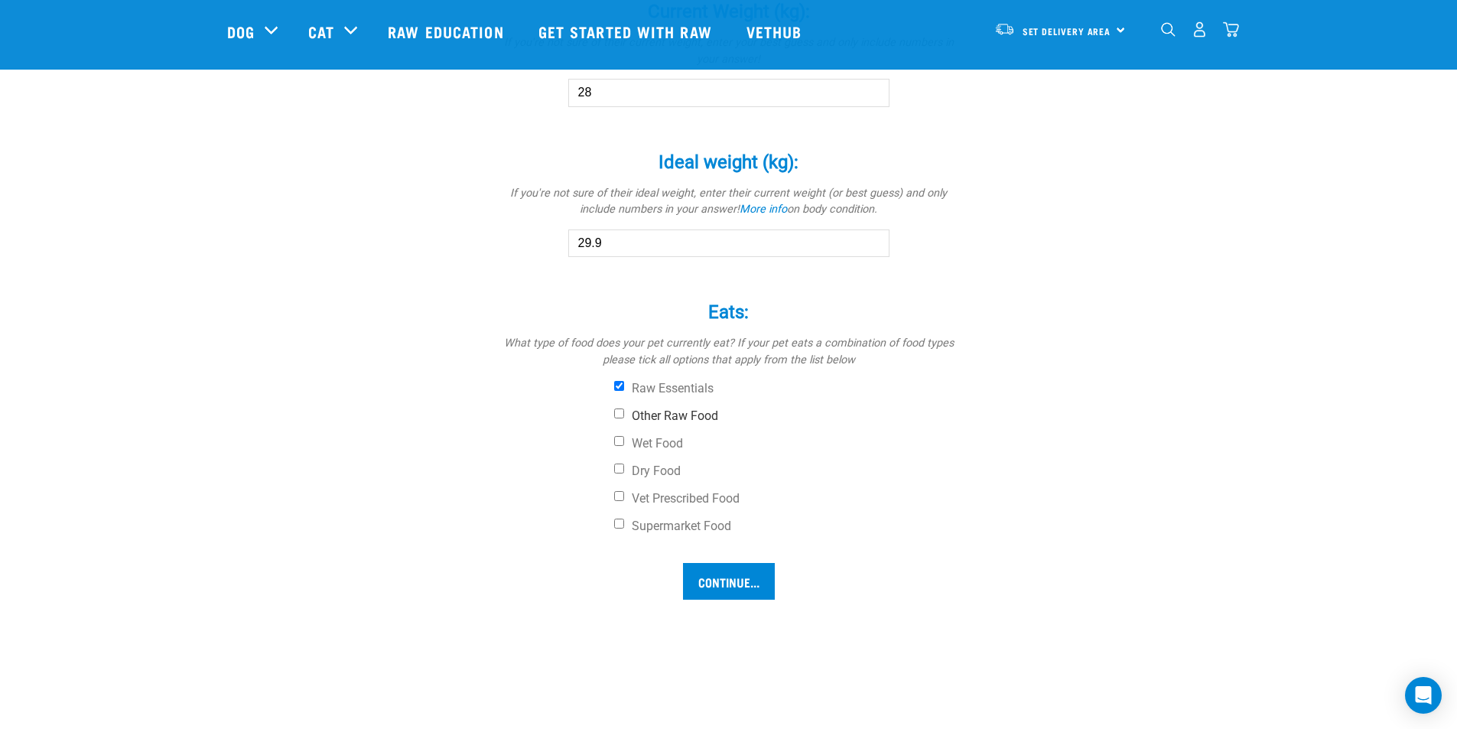
checkbox input "true"
click at [619, 381] on input "Raw Essentials" at bounding box center [619, 386] width 10 height 10
checkbox input "false"
click at [618, 468] on input "Dry Food" at bounding box center [619, 469] width 10 height 10
checkbox input "true"
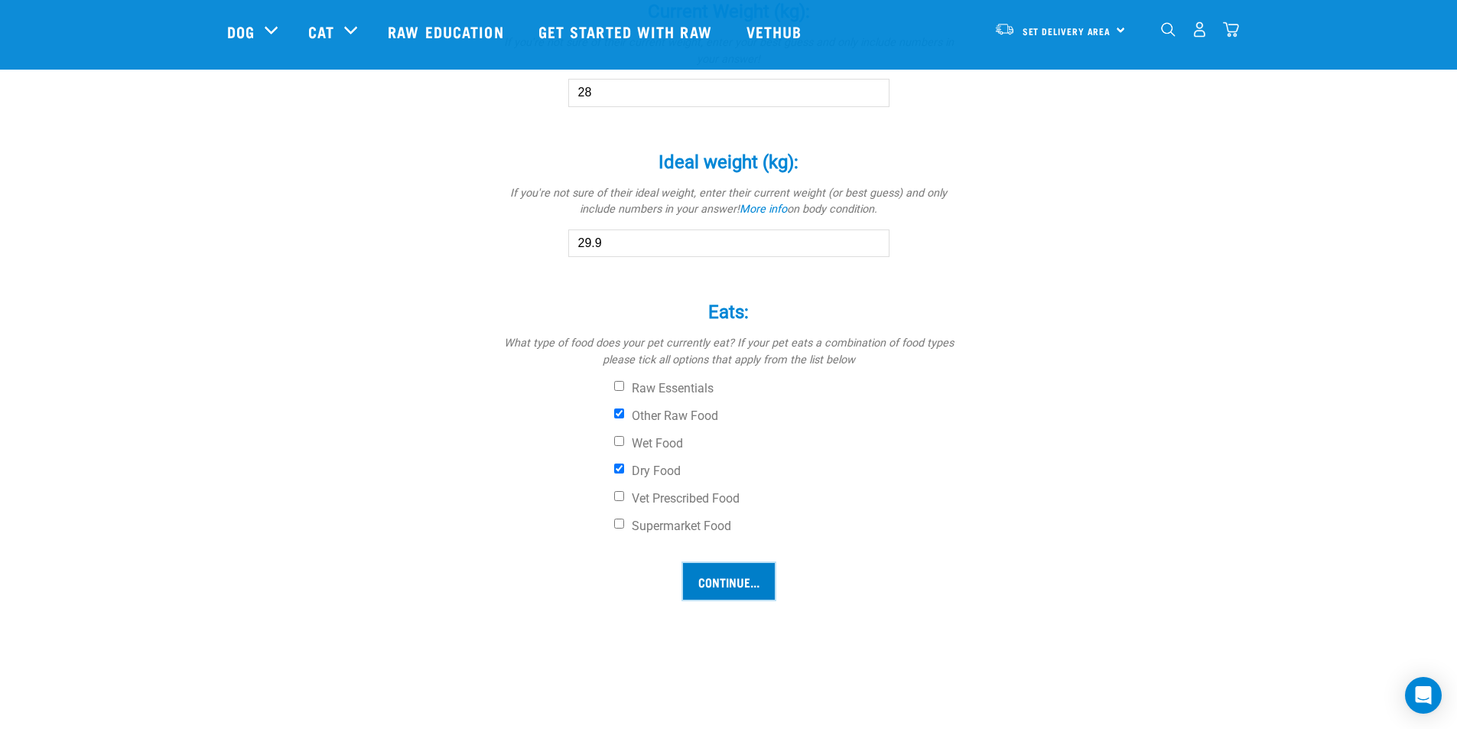
click at [736, 572] on input "Continue..." at bounding box center [729, 581] width 92 height 37
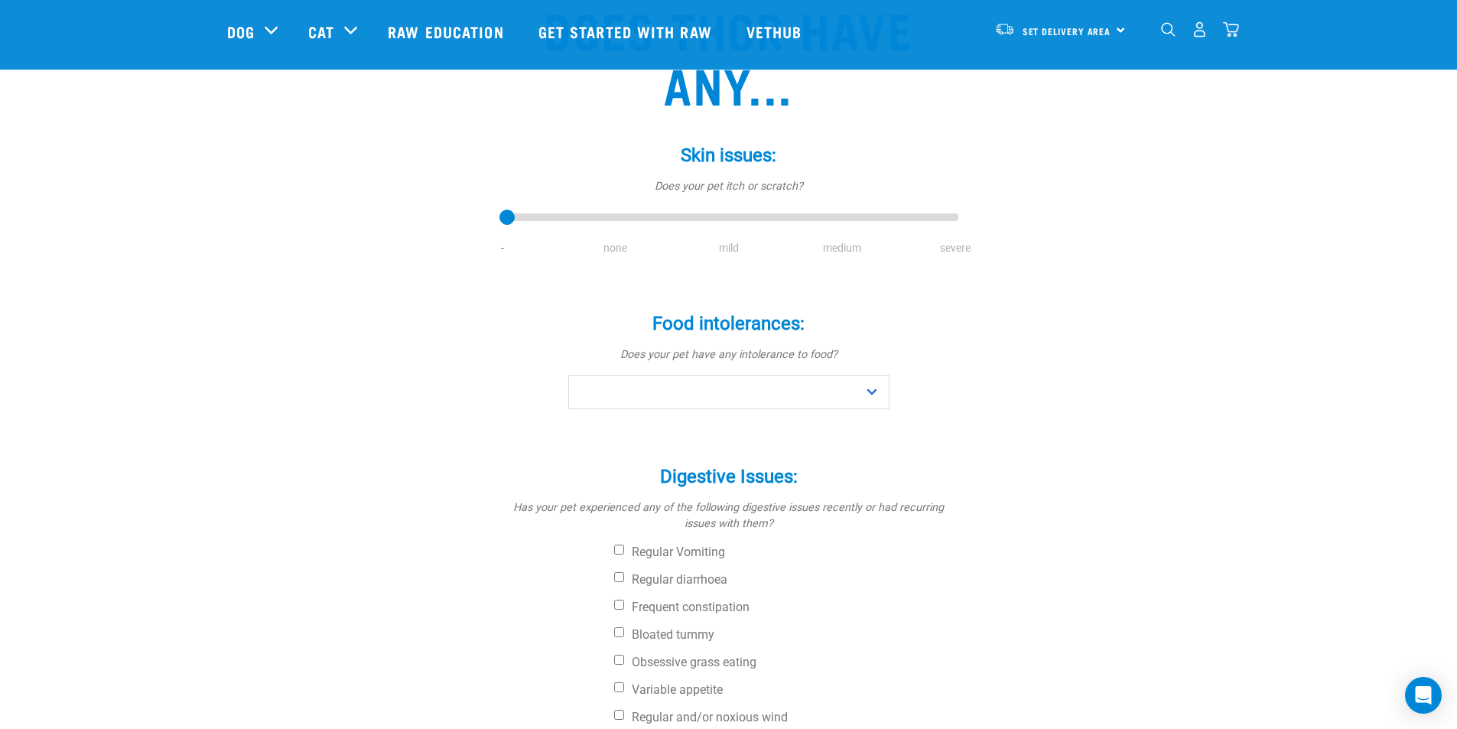
click at [623, 242] on li "none" at bounding box center [615, 248] width 113 height 16
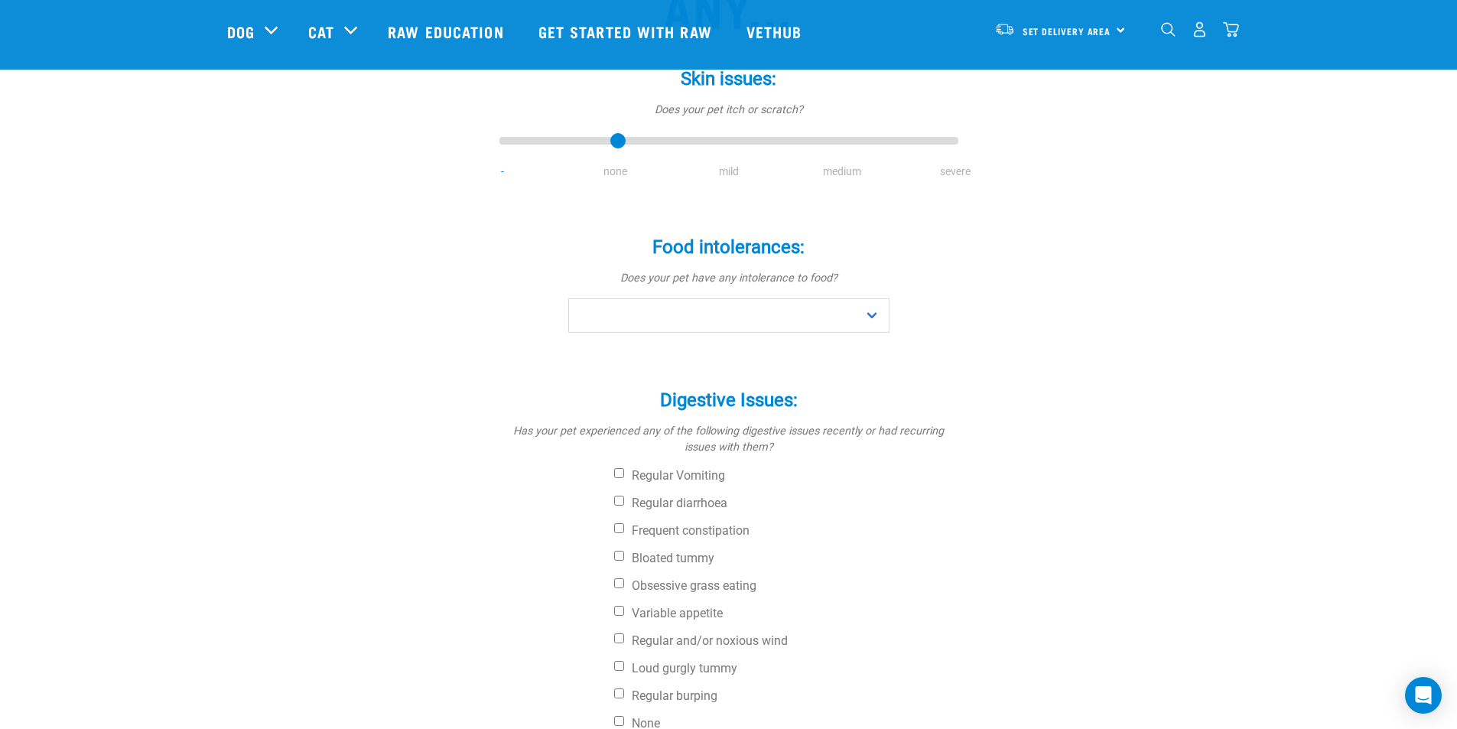
drag, startPoint x: 516, startPoint y: 142, endPoint x: 571, endPoint y: 145, distance: 55.9
type input "1"
click at [571, 145] on input "range" at bounding box center [729, 141] width 459 height 21
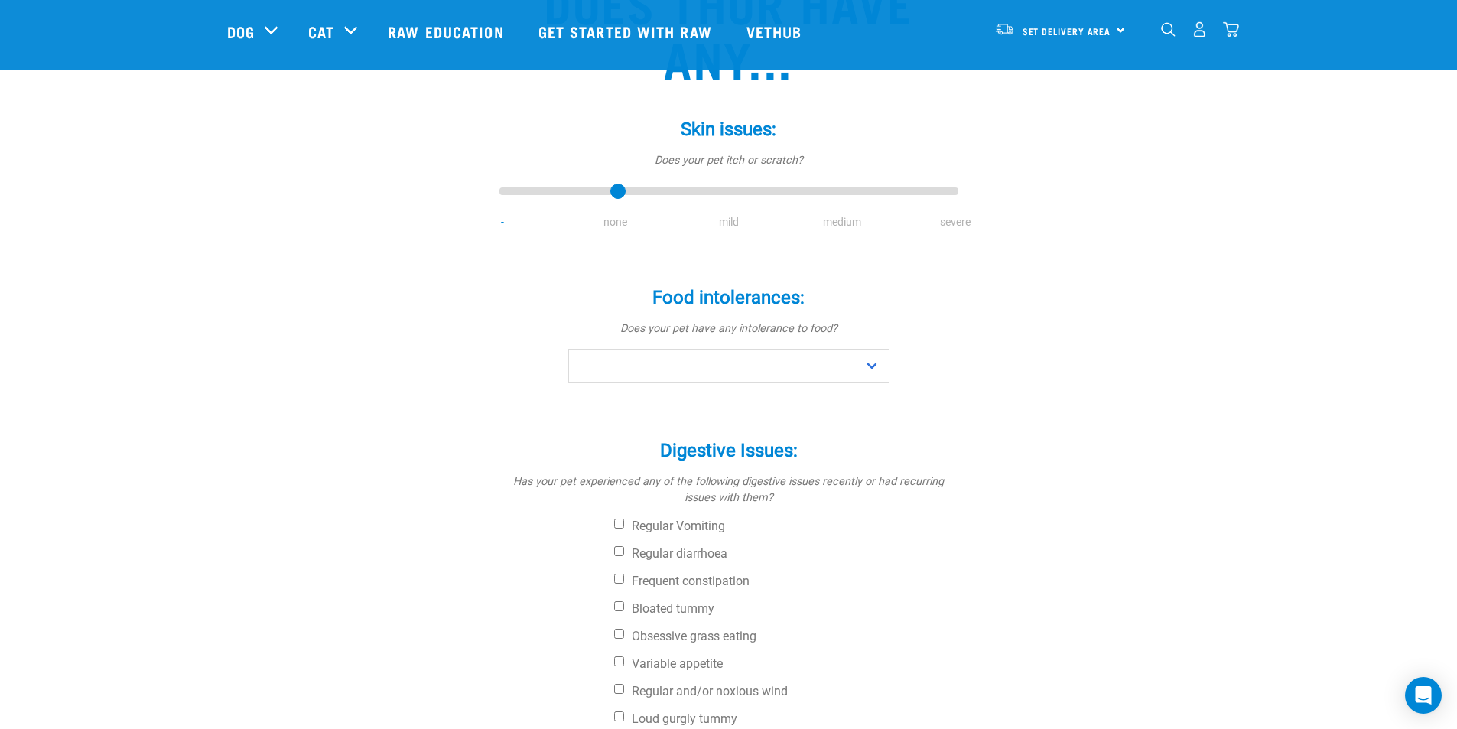
scroll to position [153, 0]
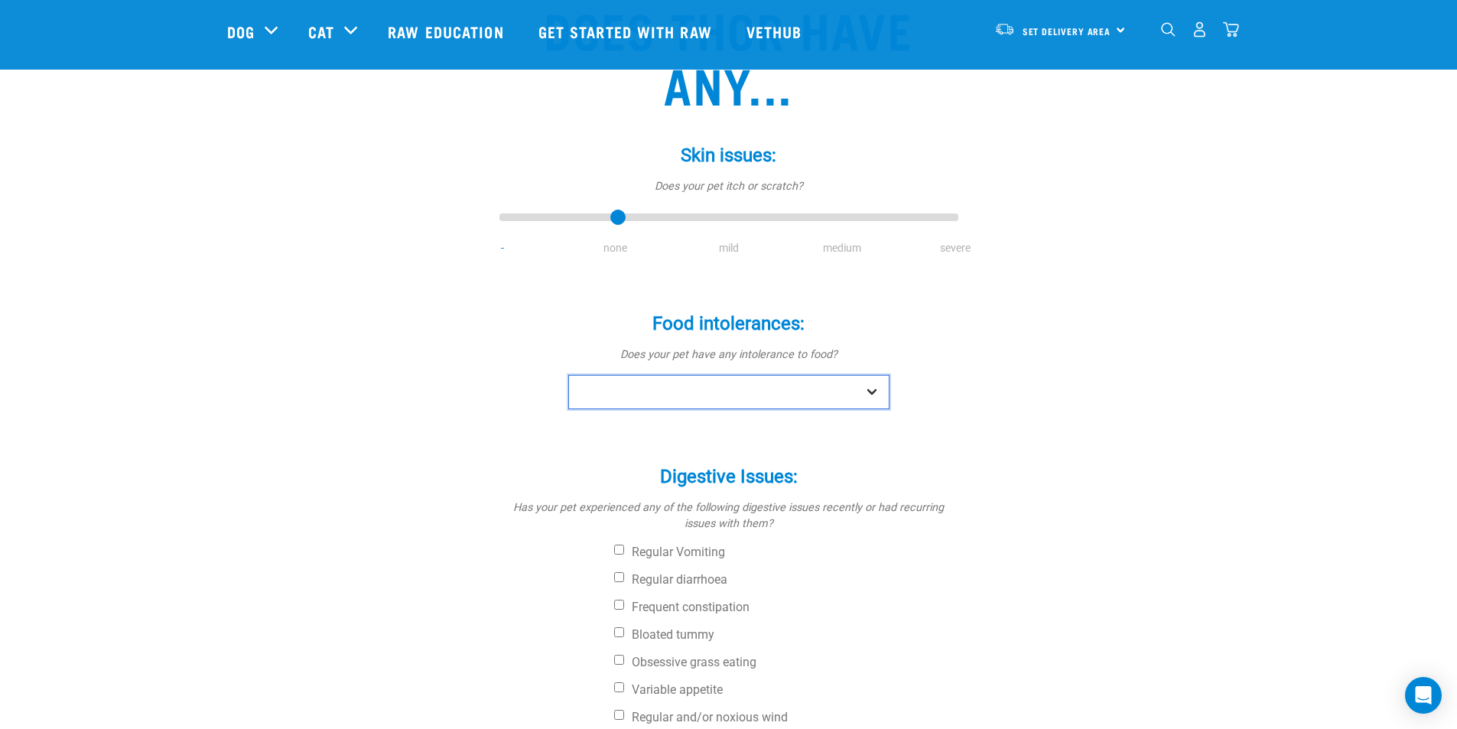
click at [864, 382] on select "No Yes" at bounding box center [728, 392] width 321 height 34
select select "no"
click at [568, 375] on select "No Yes" at bounding box center [728, 392] width 321 height 34
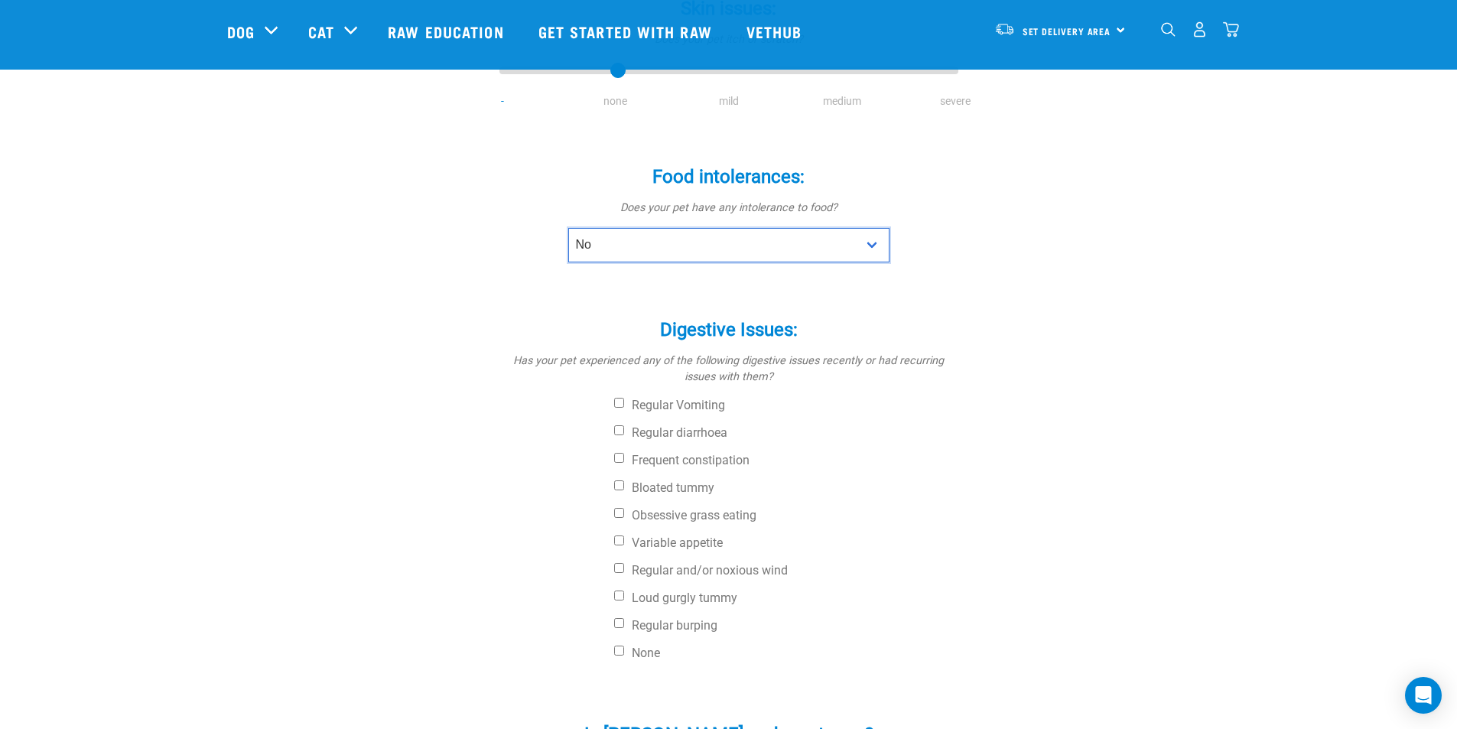
scroll to position [459, 0]
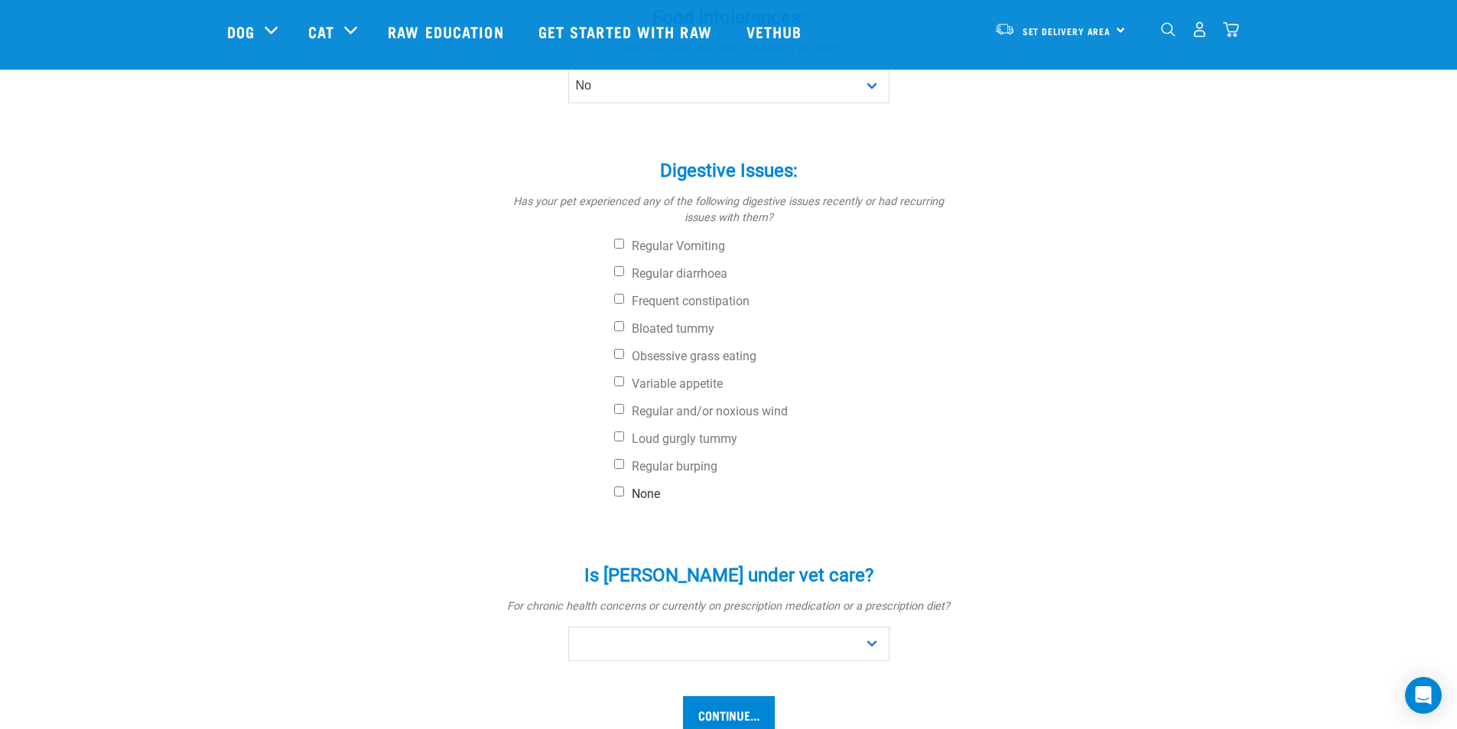
click at [620, 491] on input "None" at bounding box center [619, 492] width 10 height 10
checkbox input "true"
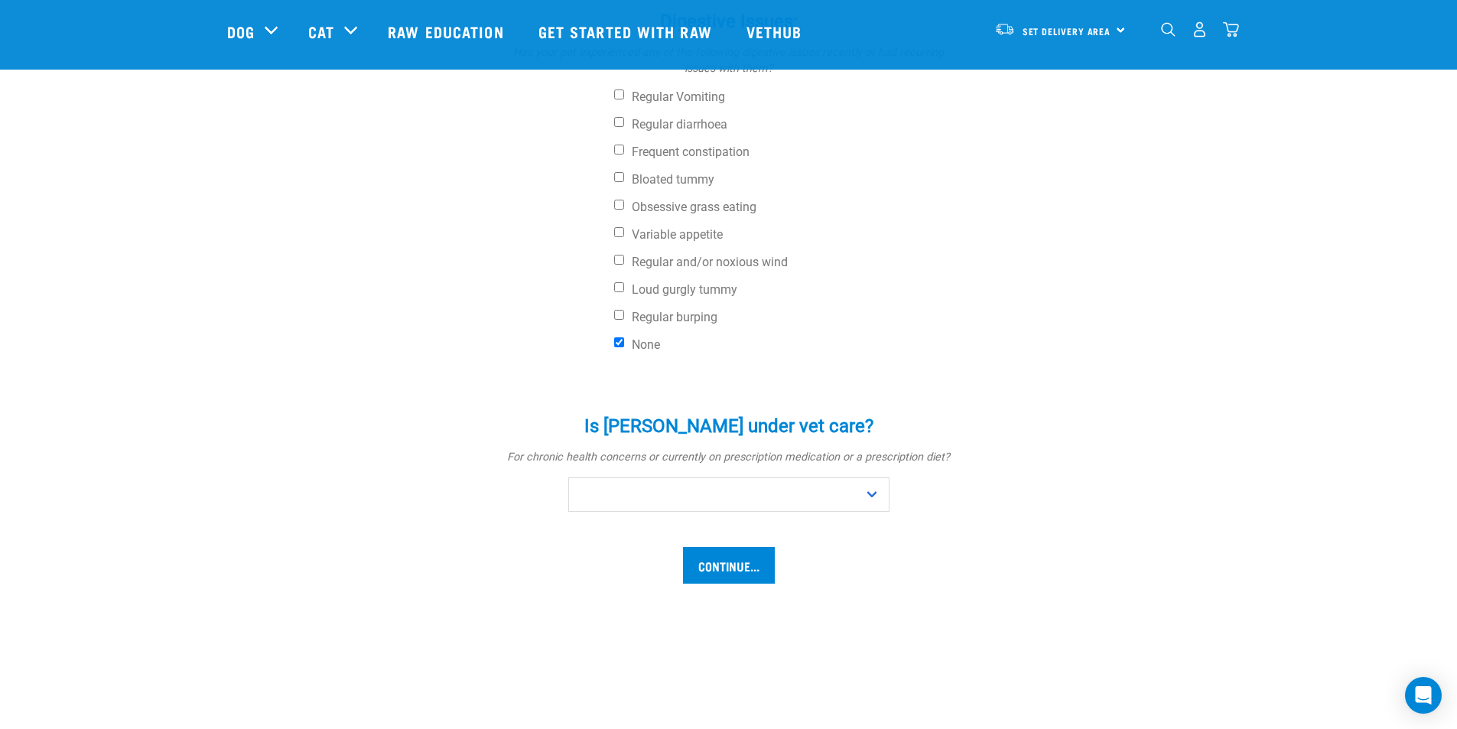
scroll to position [612, 0]
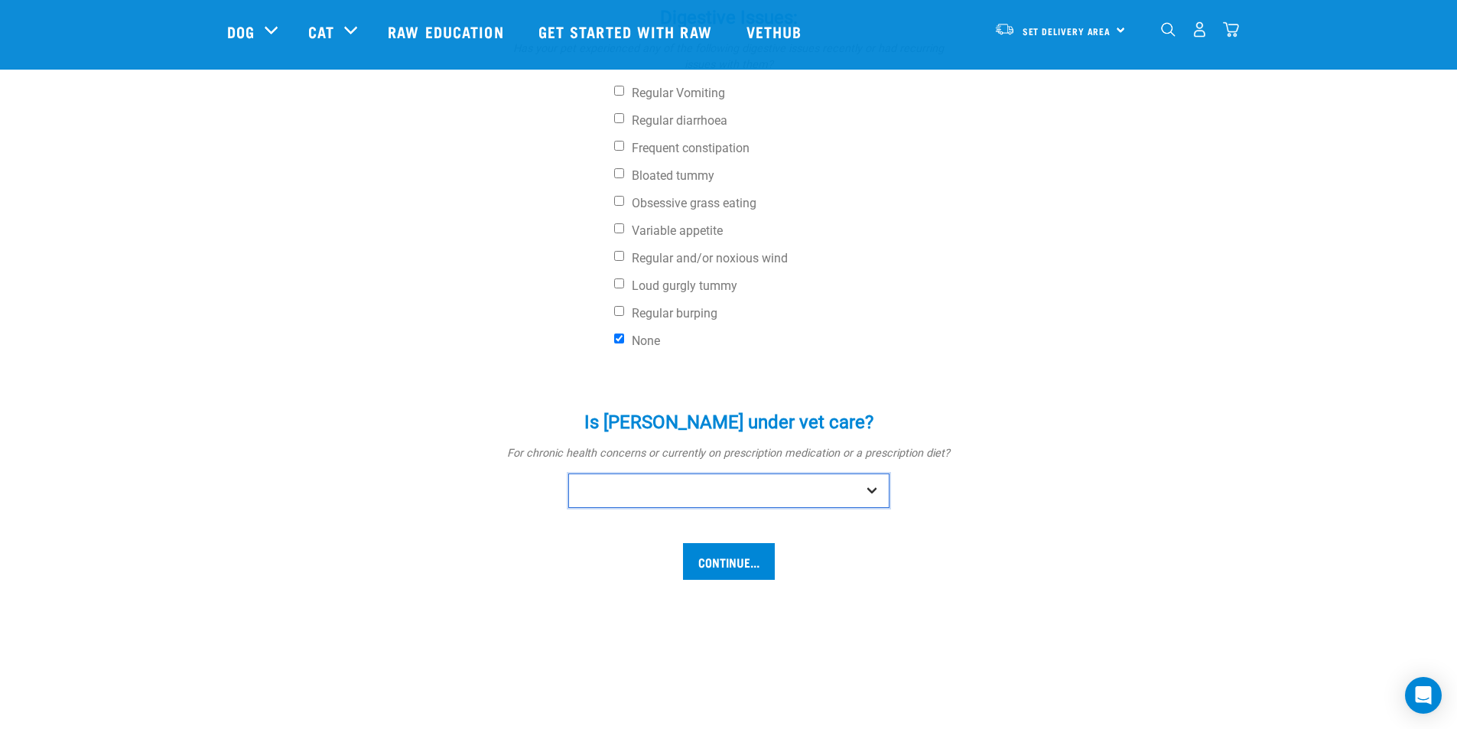
click at [801, 501] on select "No Yes" at bounding box center [728, 491] width 321 height 34
select select "no"
click at [568, 474] on select "No Yes" at bounding box center [728, 491] width 321 height 34
click at [740, 561] on input "Continue..." at bounding box center [729, 561] width 92 height 37
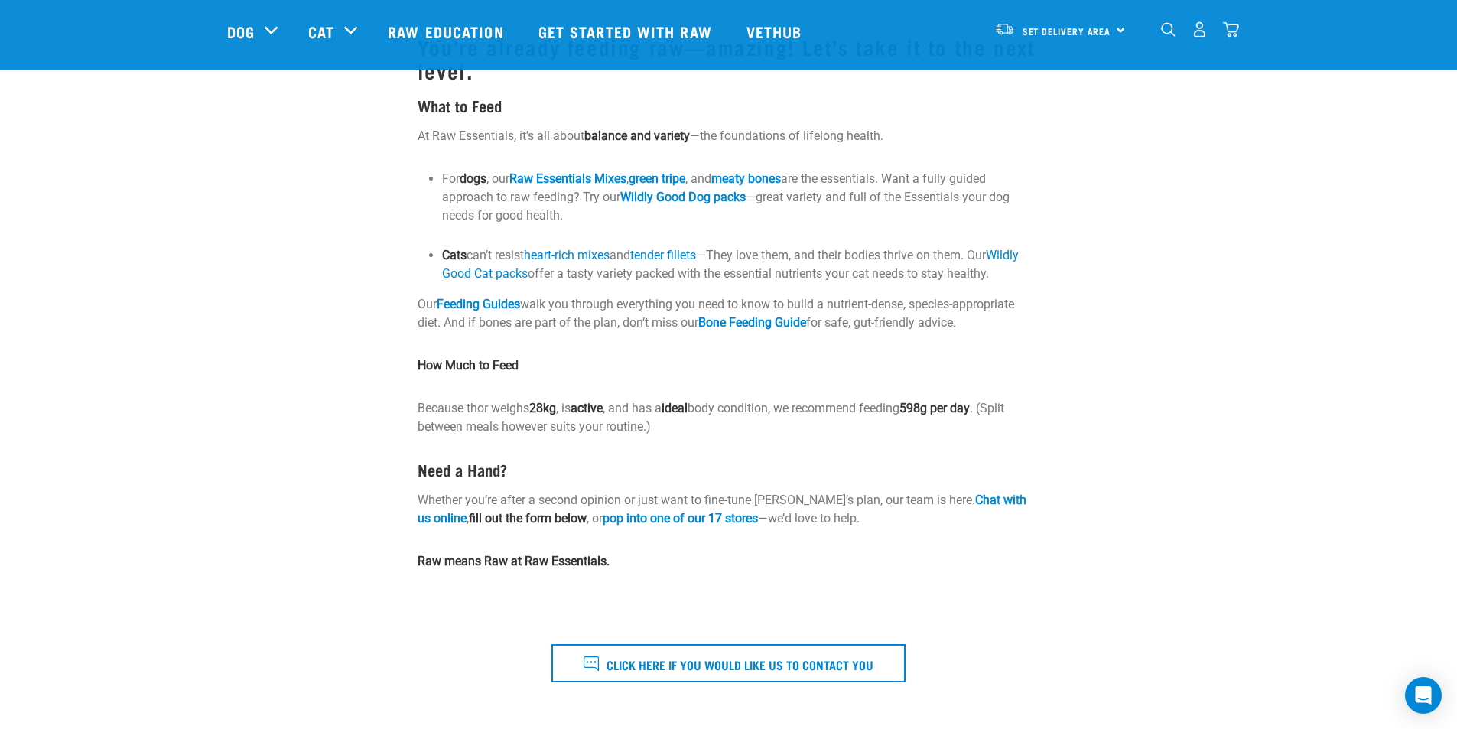
scroll to position [153, 0]
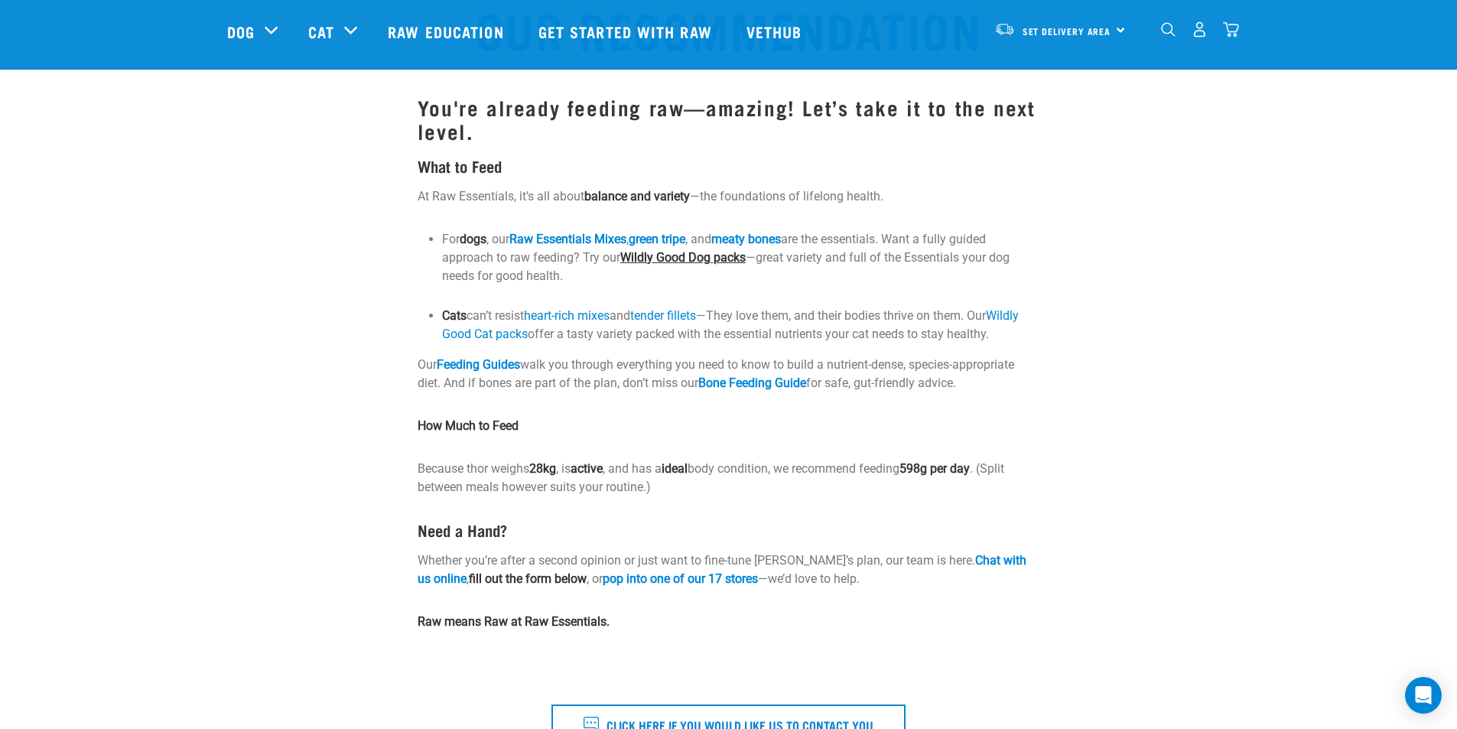
click at [705, 255] on link "Wildly Good Dog packs" at bounding box center [682, 257] width 125 height 15
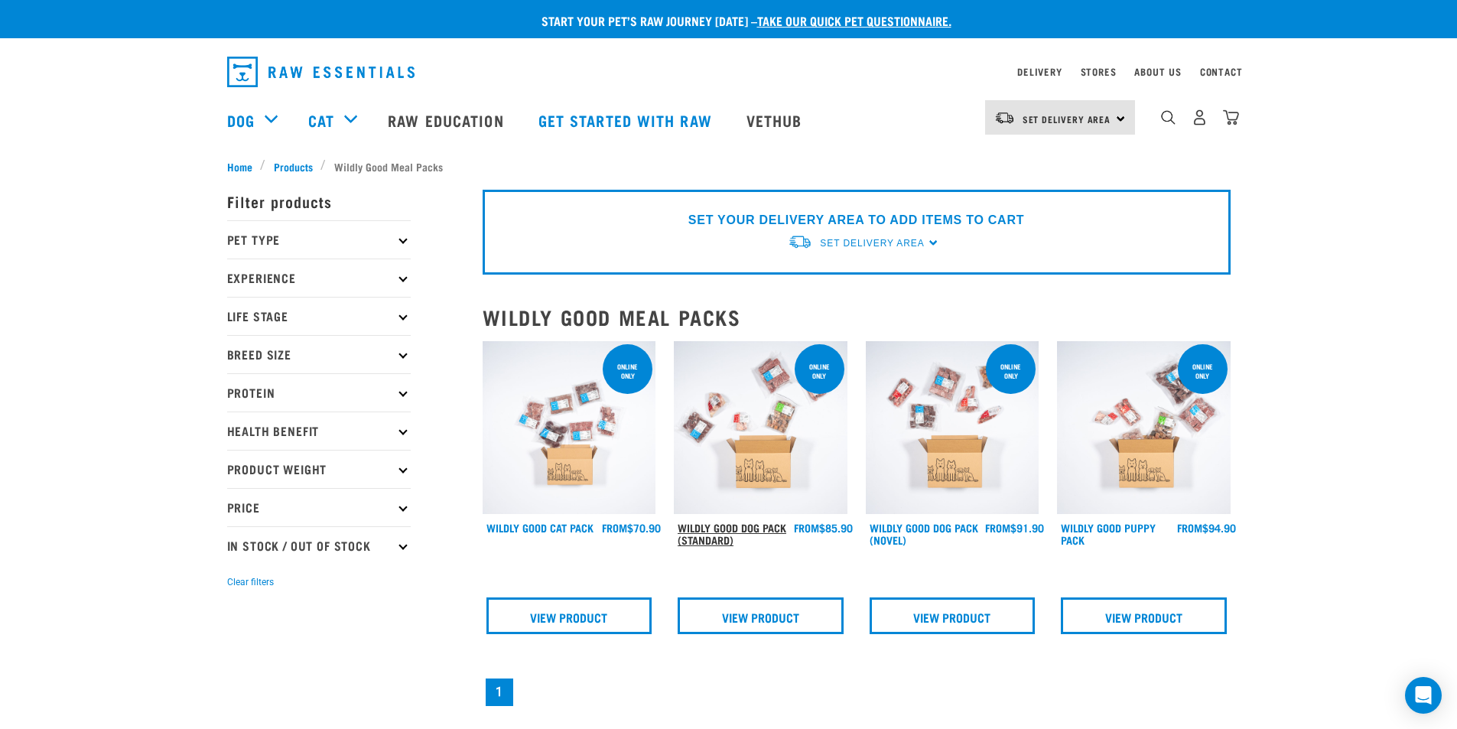
click at [731, 526] on link "Wildly Good Dog Pack (Standard)" at bounding box center [732, 534] width 109 height 18
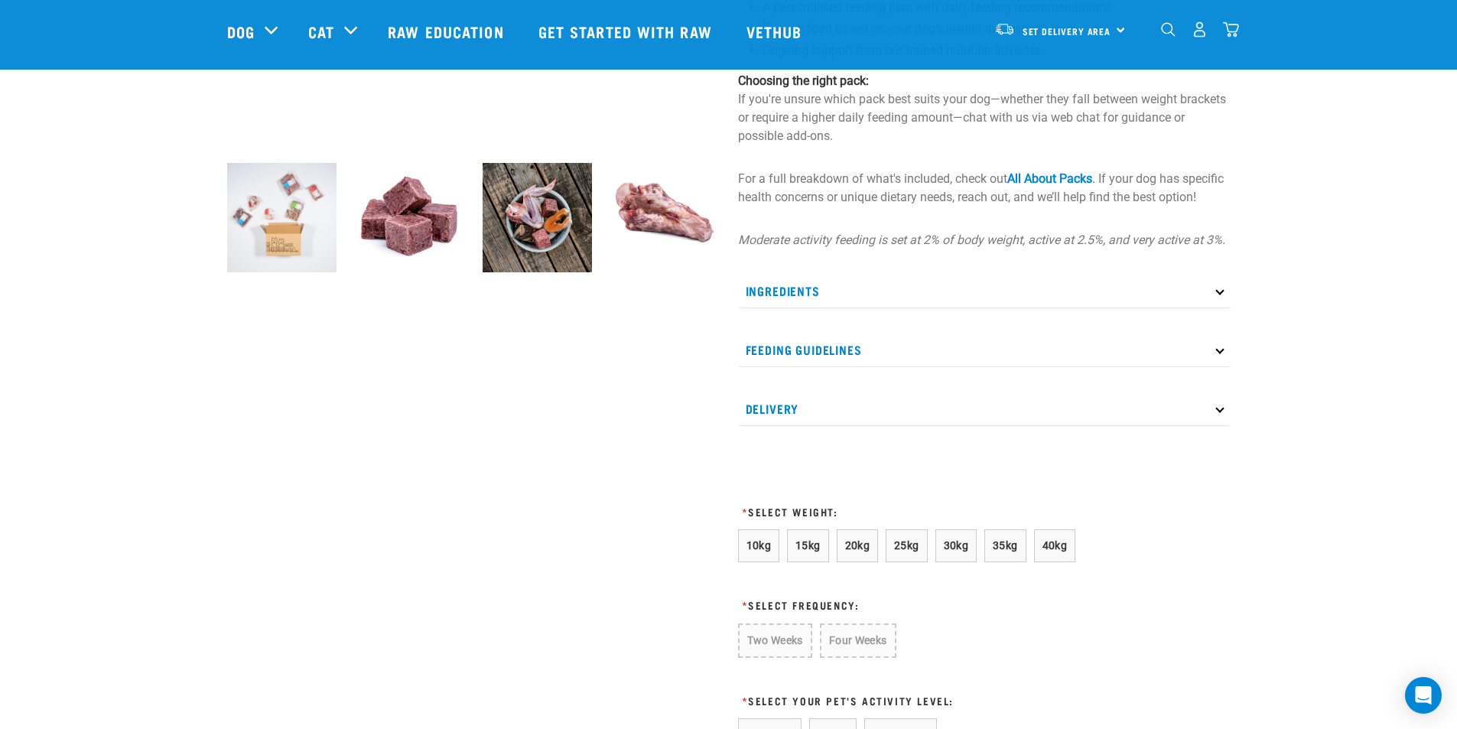
scroll to position [459, 0]
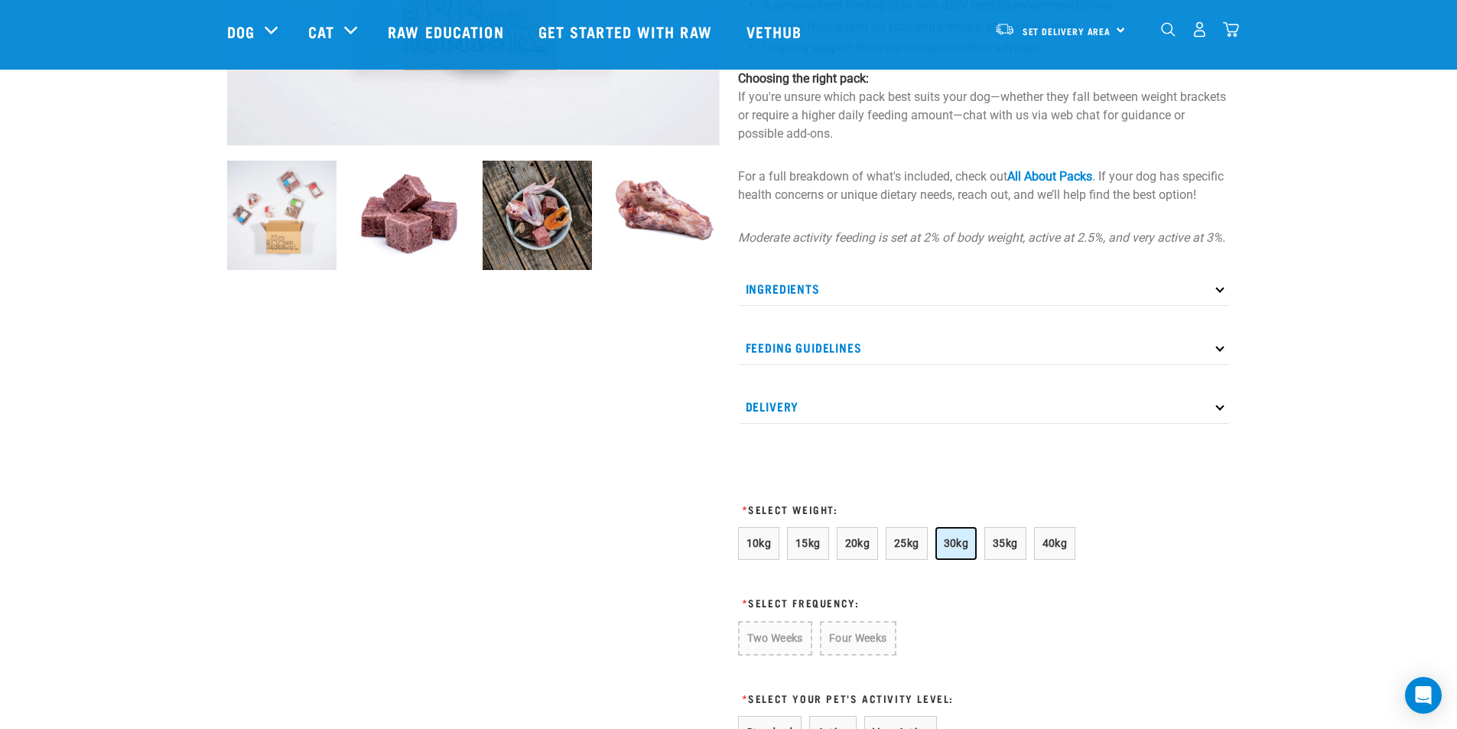
click at [957, 549] on span "30kg" at bounding box center [956, 543] width 25 height 12
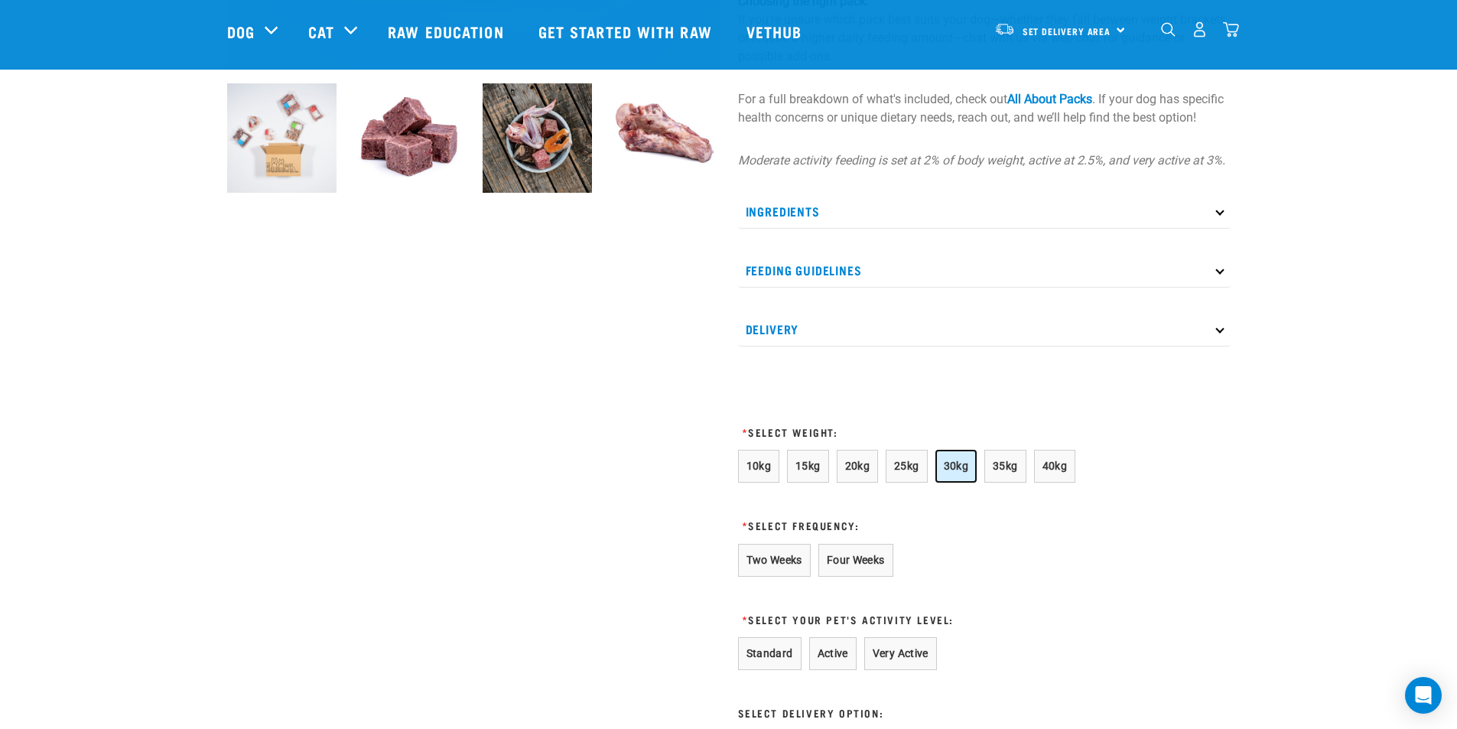
scroll to position [612, 0]
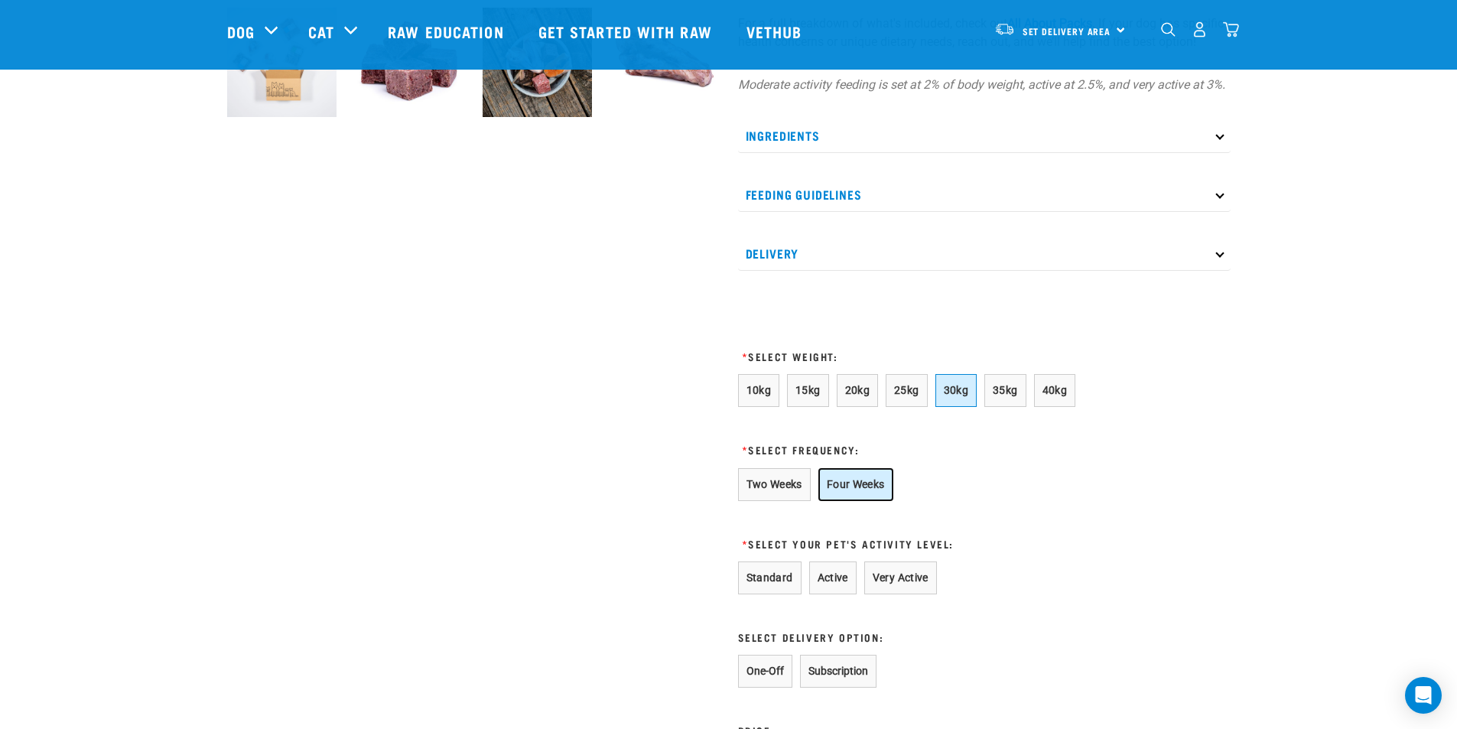
click at [879, 501] on button "Four Weeks" at bounding box center [856, 484] width 75 height 33
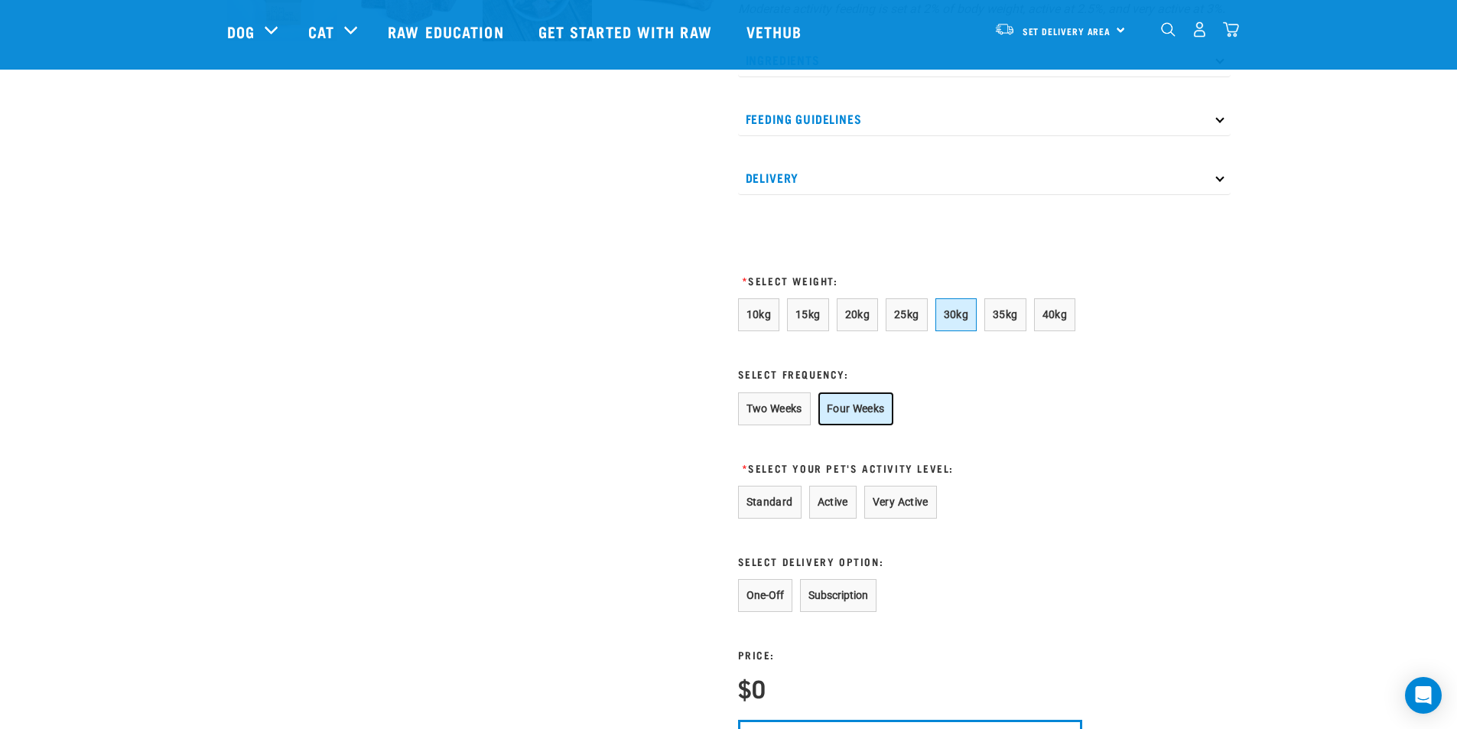
scroll to position [765, 0]
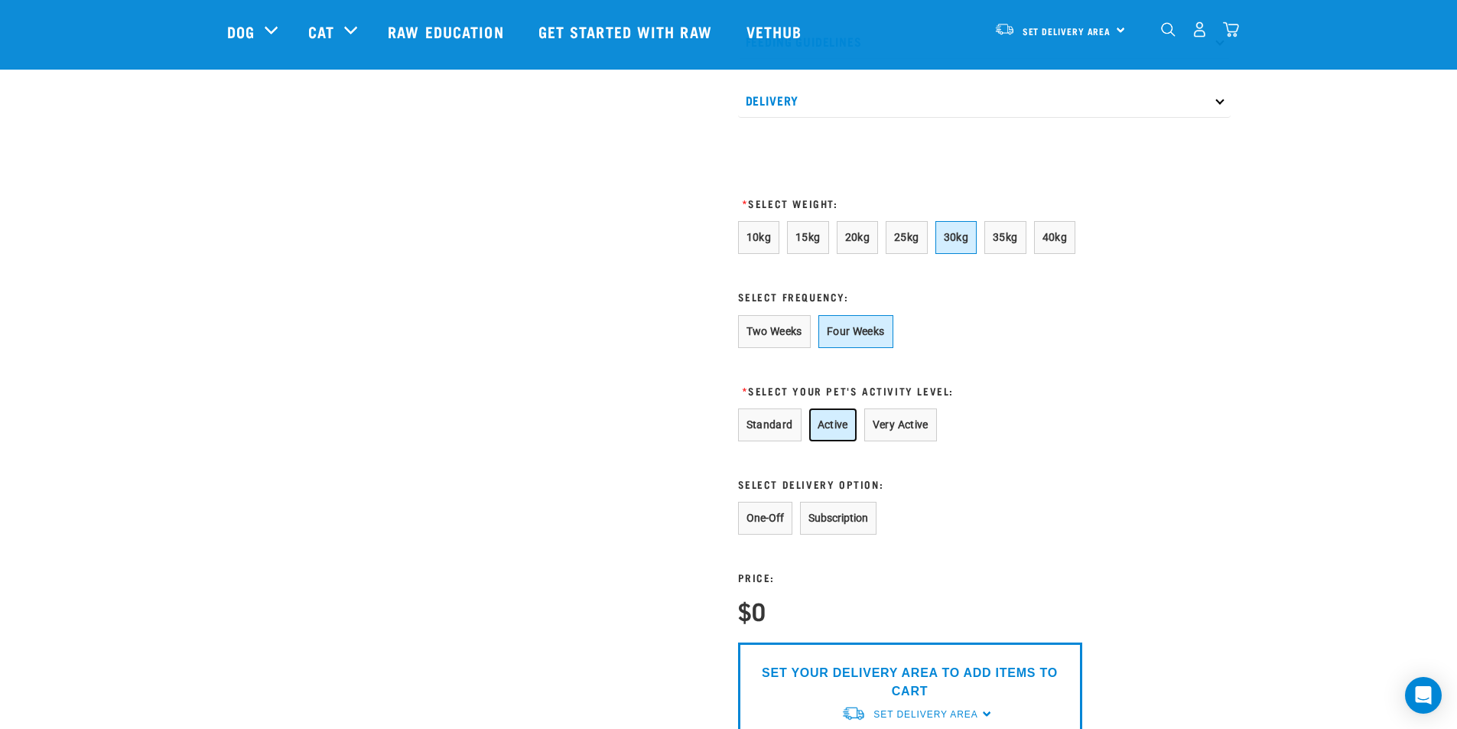
click at [832, 441] on button "Active" at bounding box center [832, 424] width 47 height 33
click at [777, 535] on button "One-Off" at bounding box center [765, 518] width 54 height 33
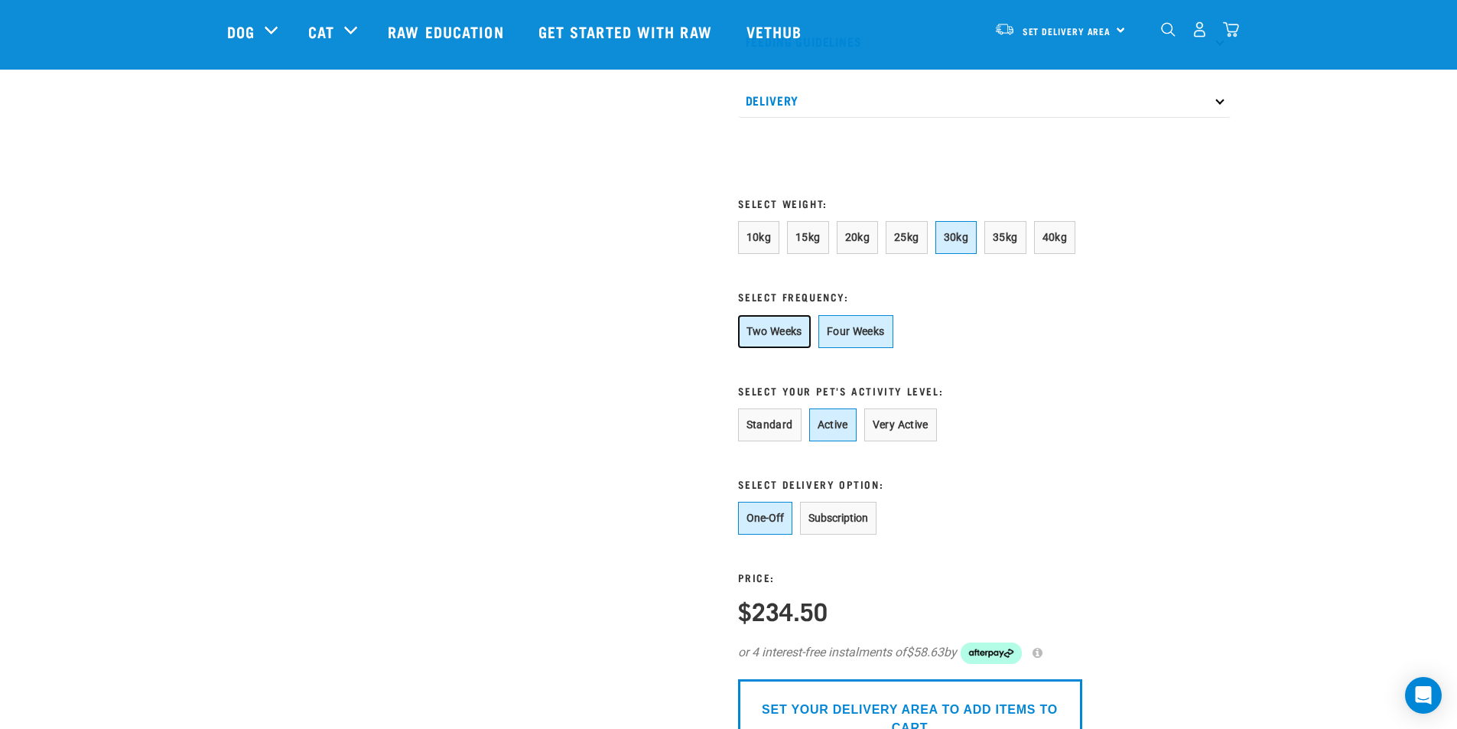
click at [786, 344] on button "Two Weeks" at bounding box center [774, 331] width 73 height 33
click at [854, 348] on button "Four Weeks" at bounding box center [856, 331] width 75 height 33
click at [754, 348] on button "Two Weeks" at bounding box center [774, 331] width 73 height 33
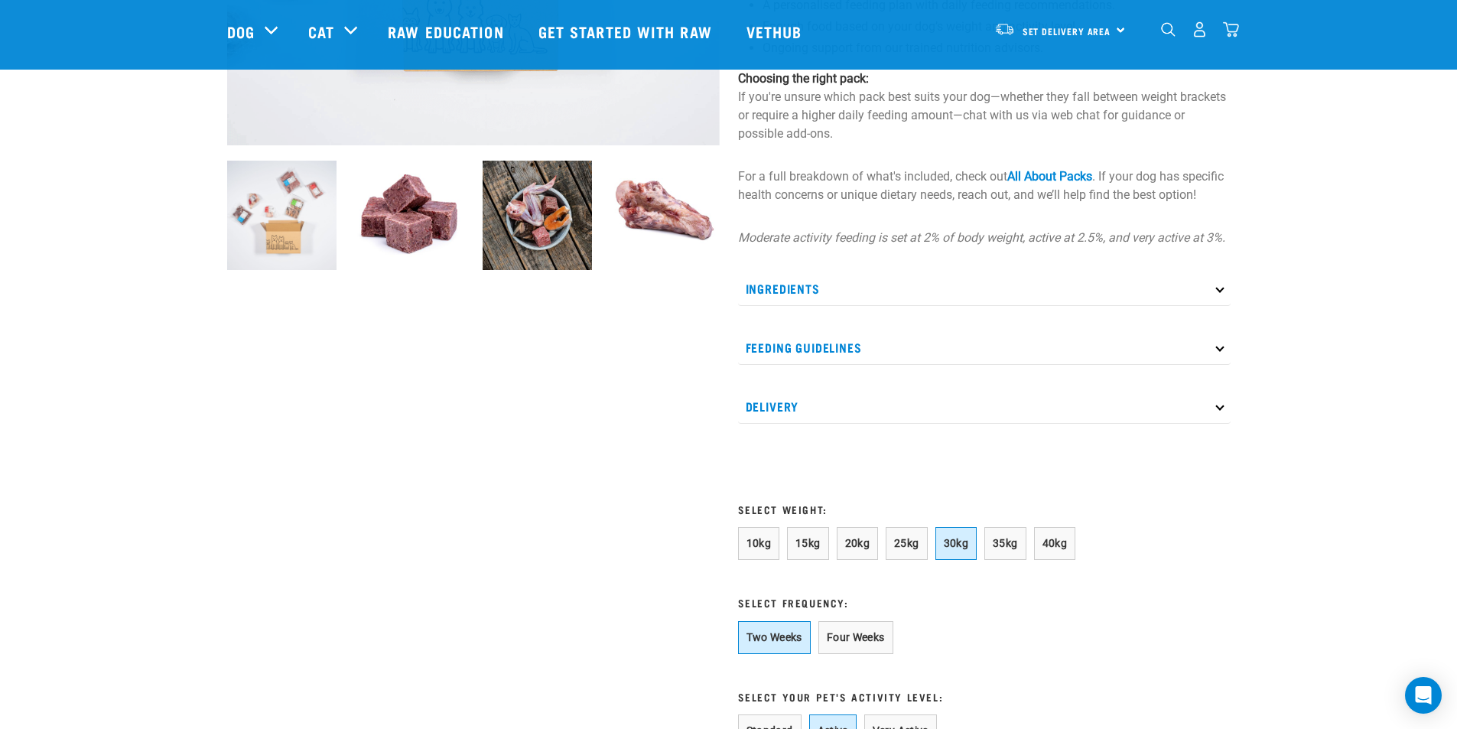
click at [453, 454] on div at bounding box center [473, 380] width 511 height 1496
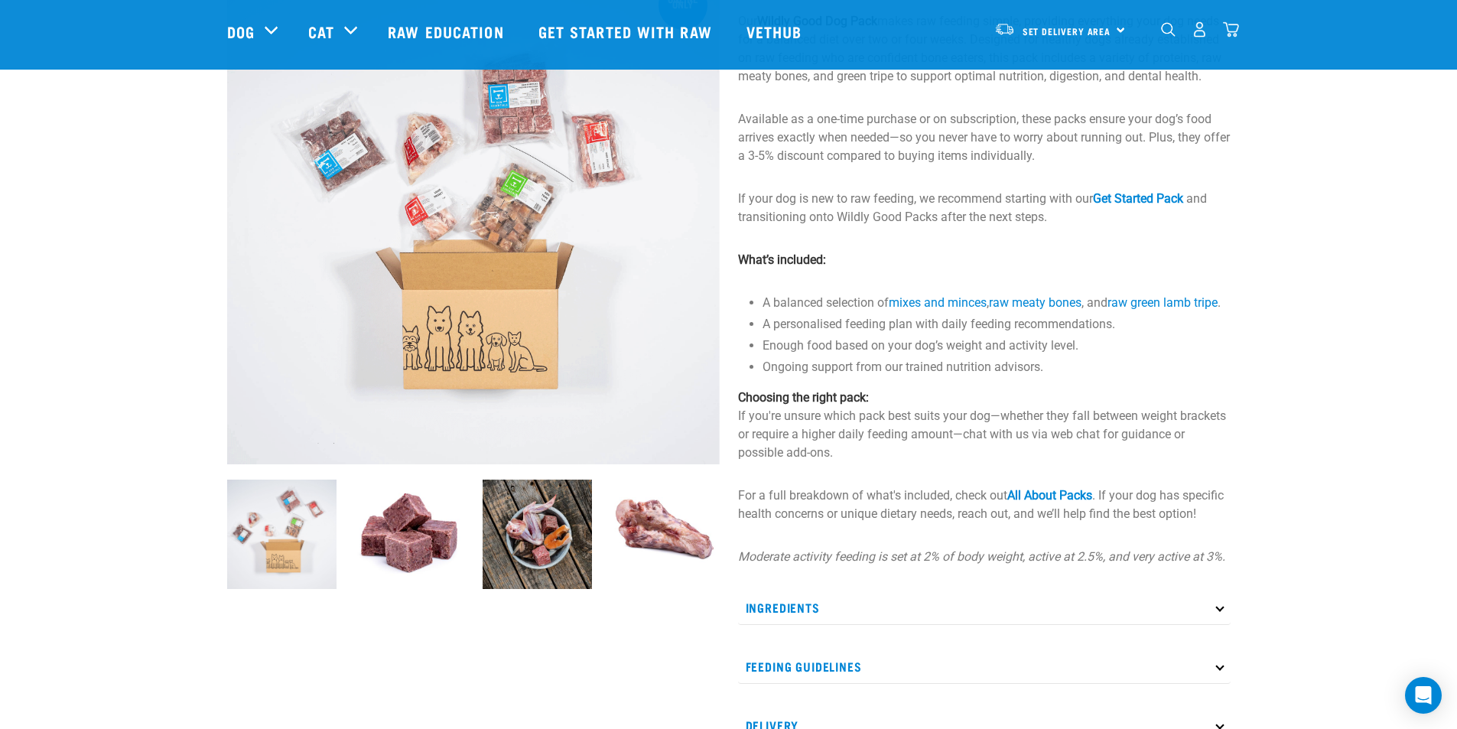
scroll to position [229, 0]
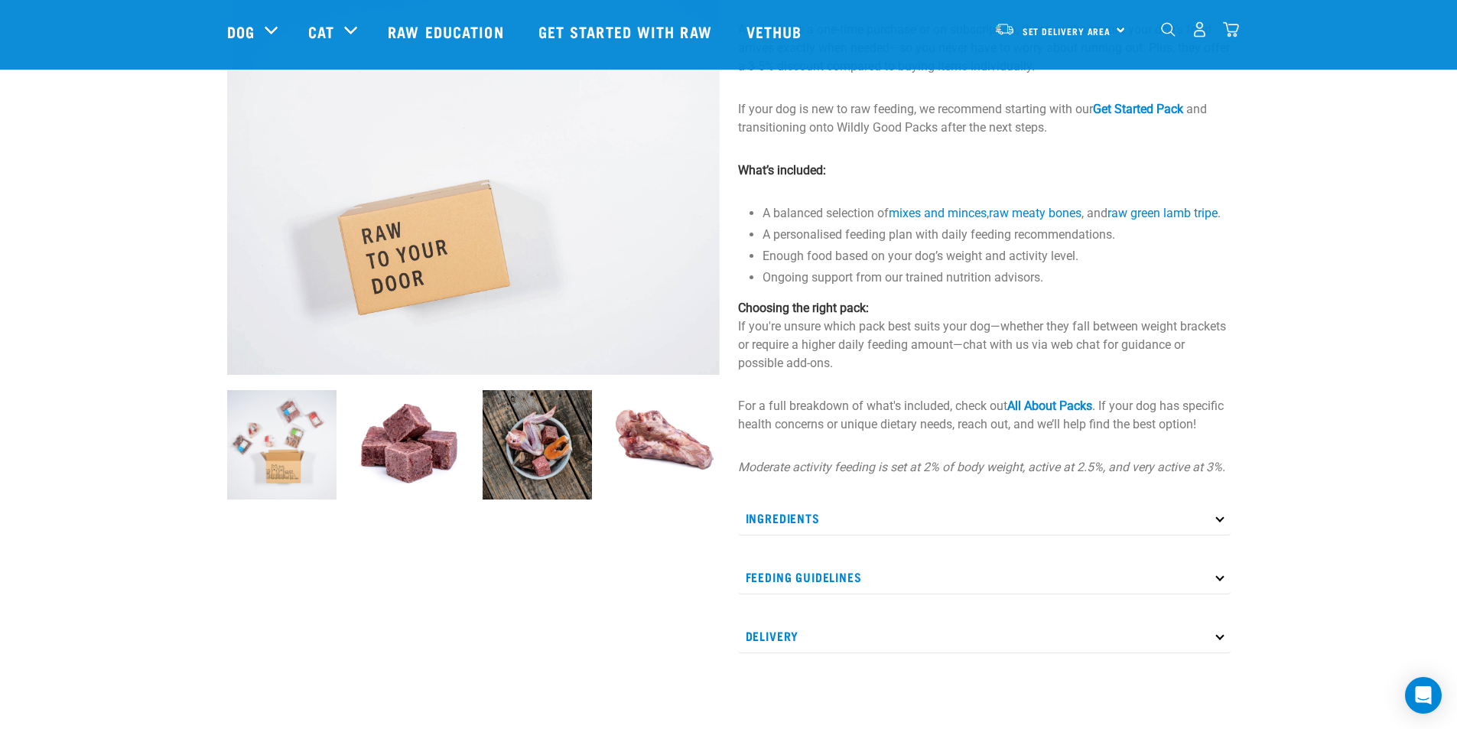
click at [920, 531] on p "Ingredients" at bounding box center [984, 518] width 493 height 34
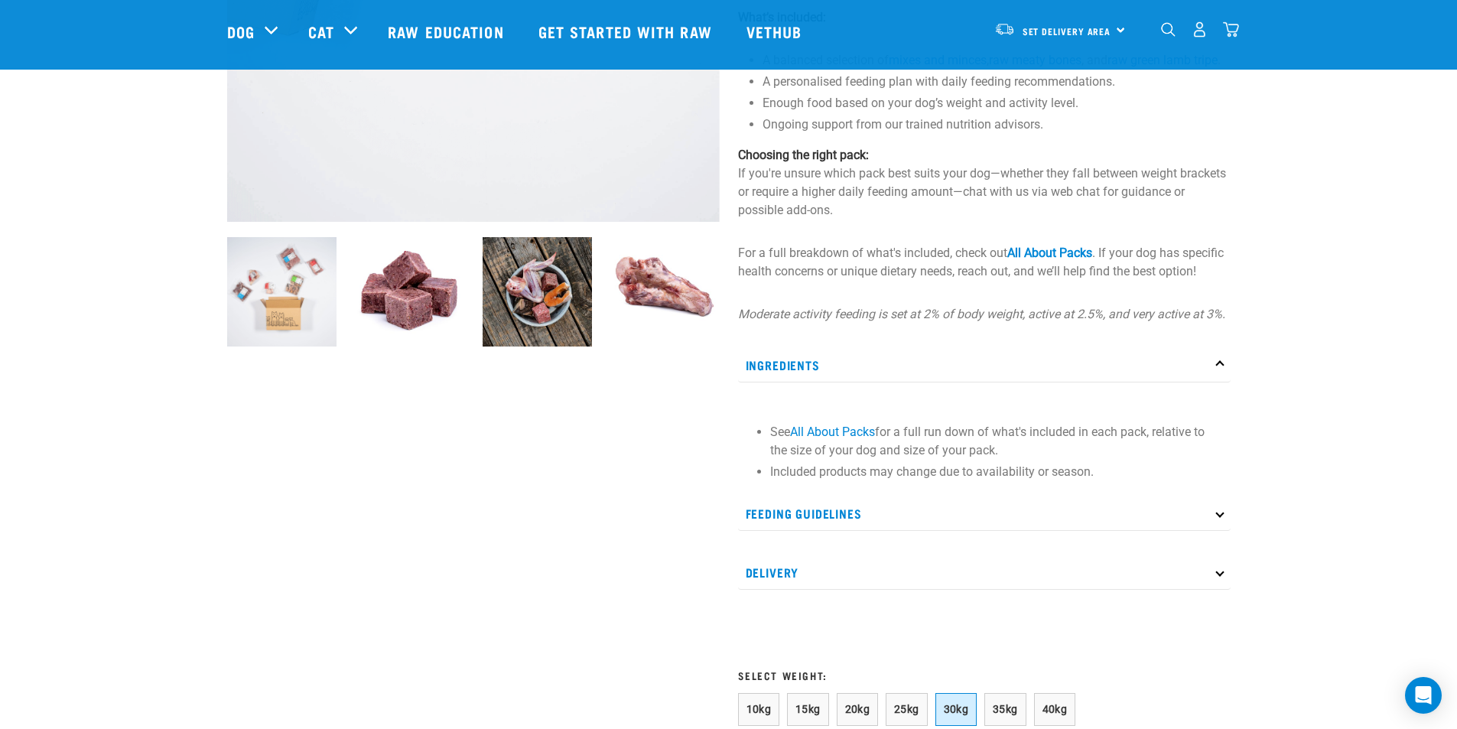
scroll to position [153, 0]
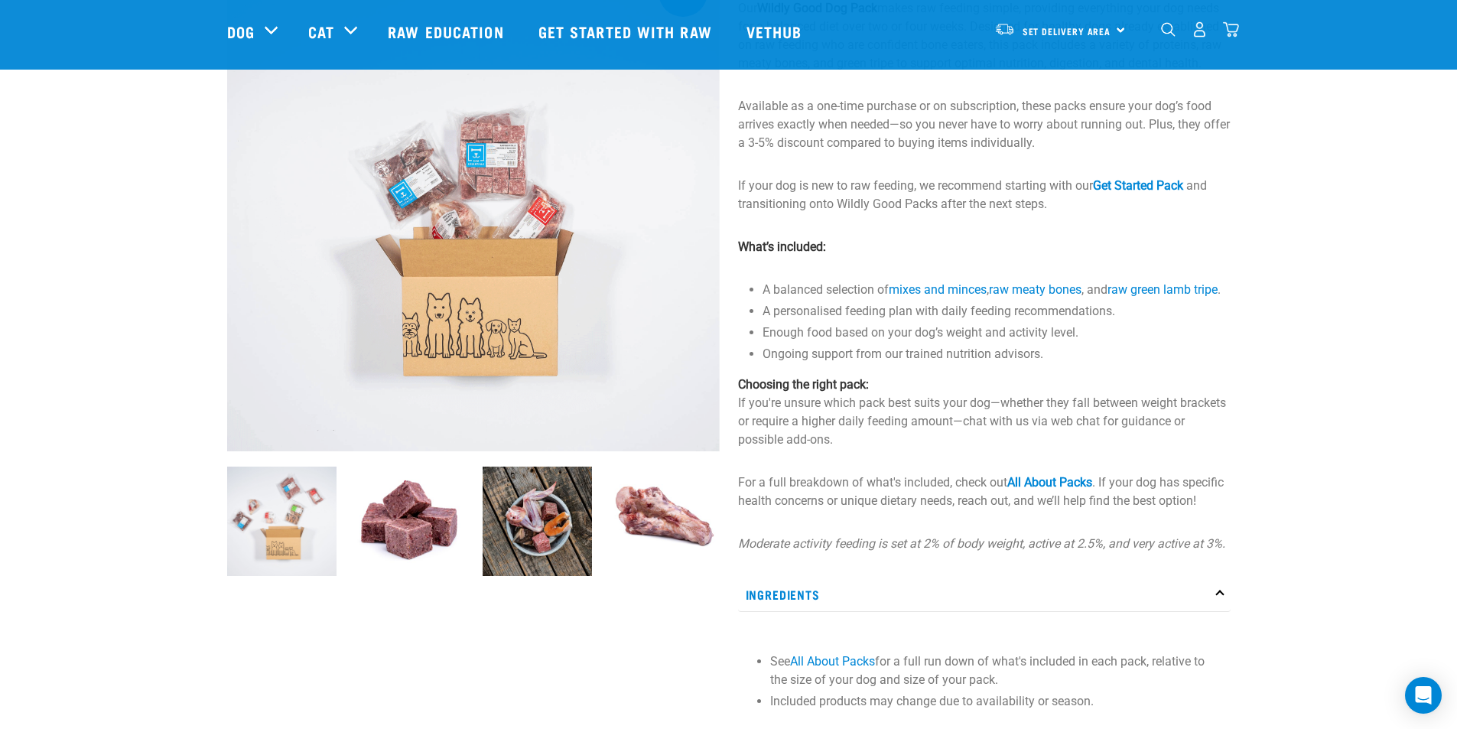
click at [448, 515] on img at bounding box center [409, 521] width 109 height 109
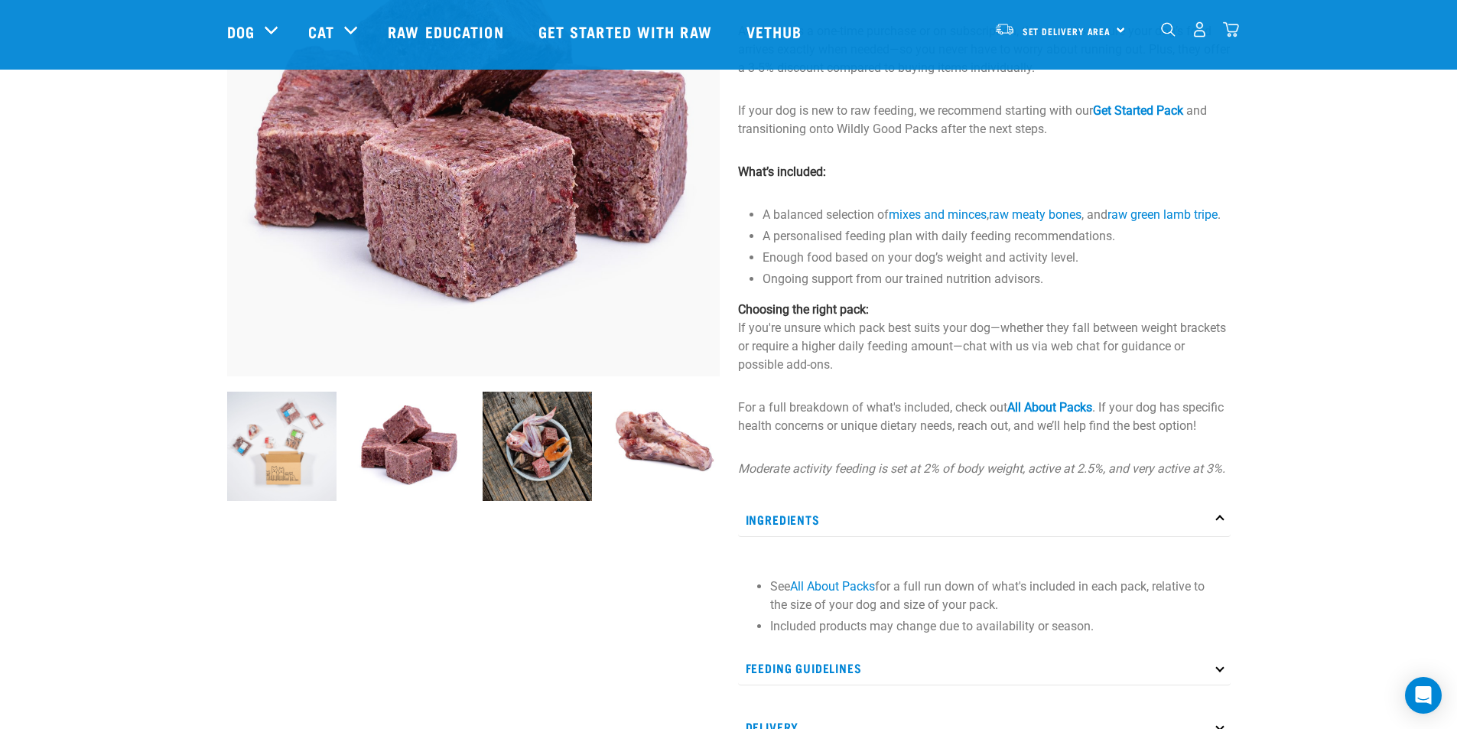
scroll to position [229, 0]
click at [535, 441] on img at bounding box center [537, 444] width 109 height 109
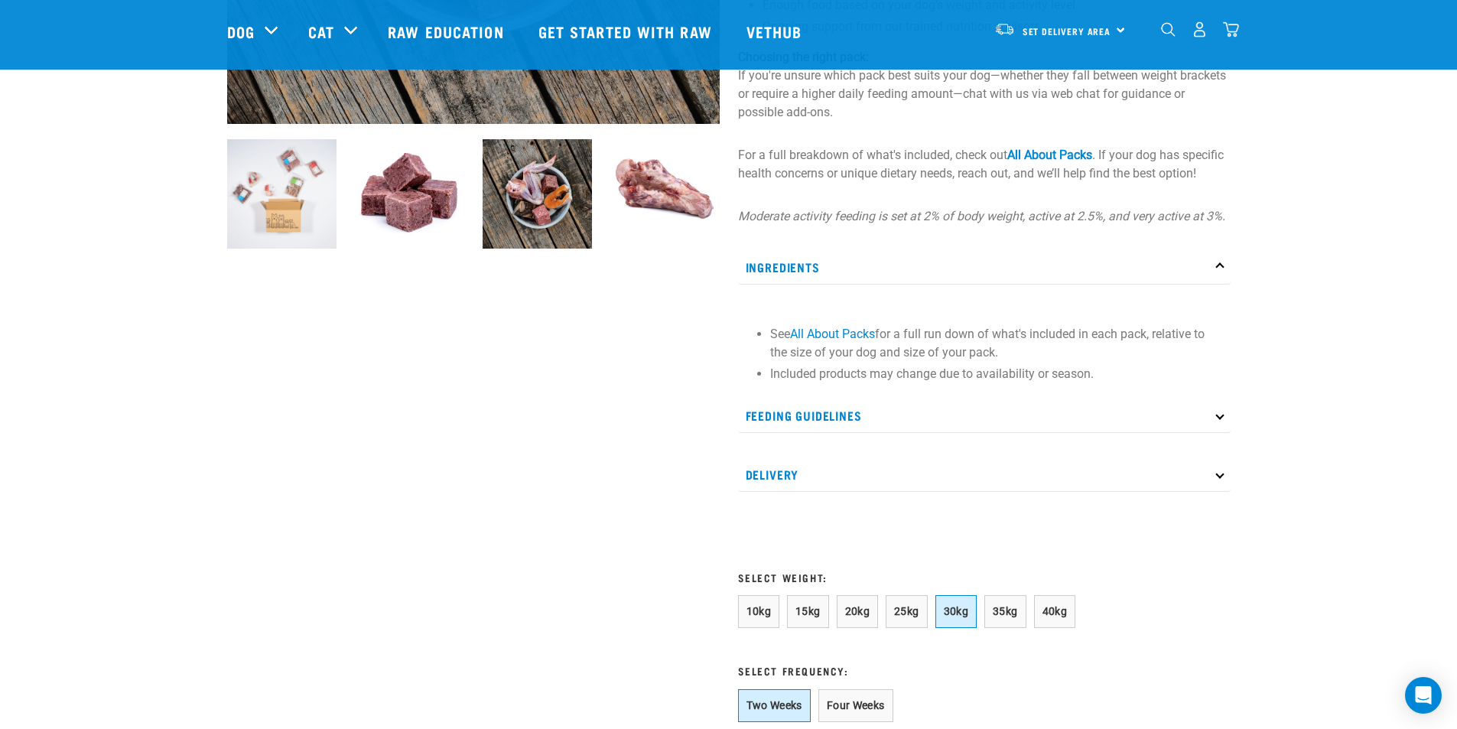
scroll to position [401, 0]
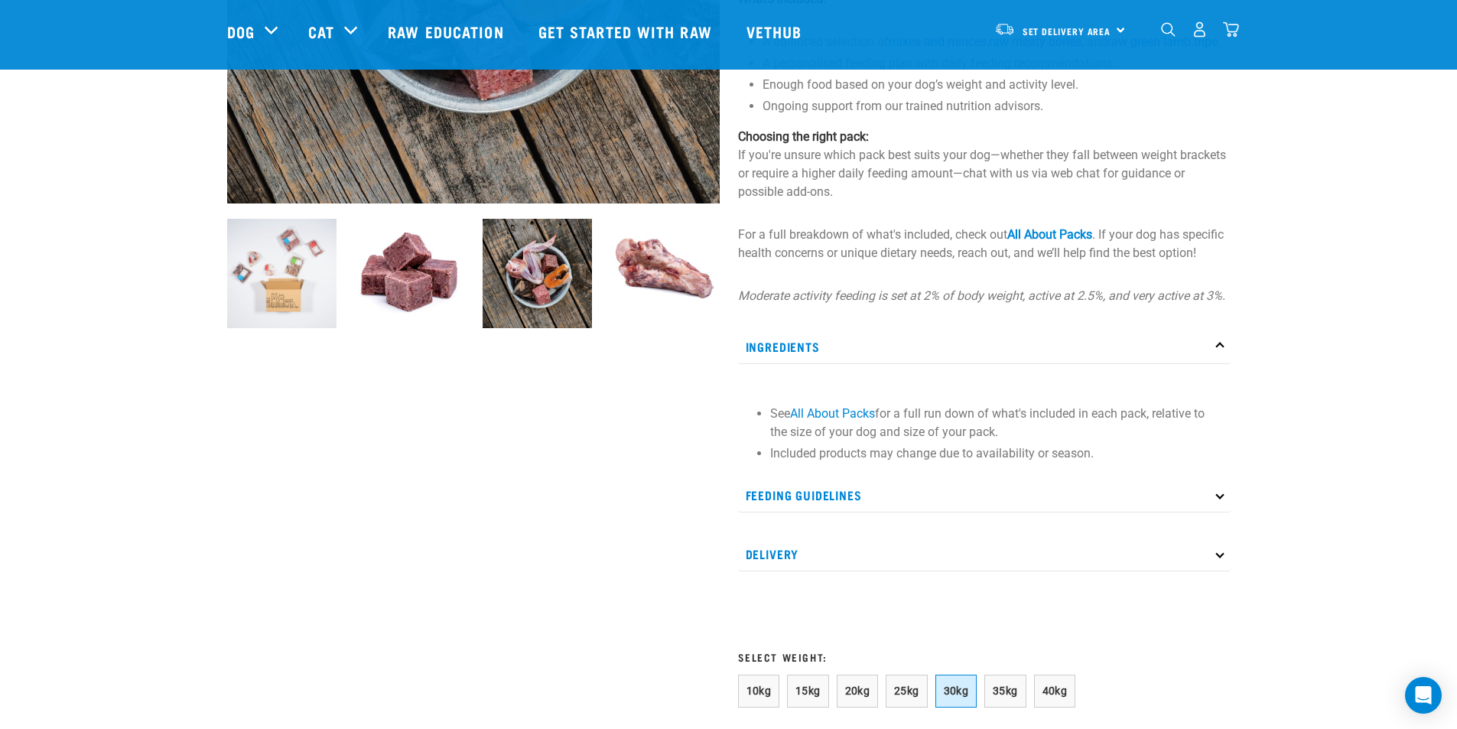
click at [1130, 513] on p "Feeding Guidelines" at bounding box center [984, 495] width 493 height 34
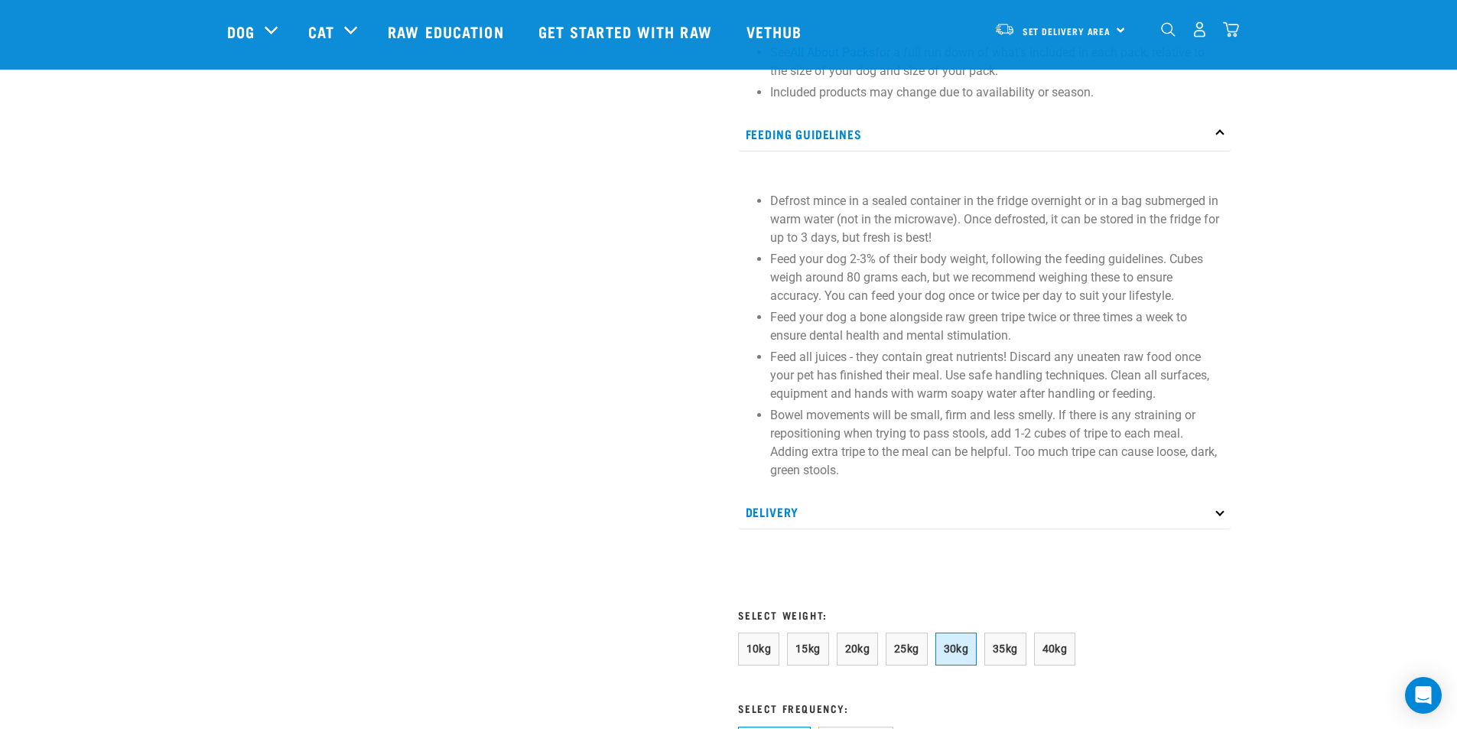
scroll to position [783, 0]
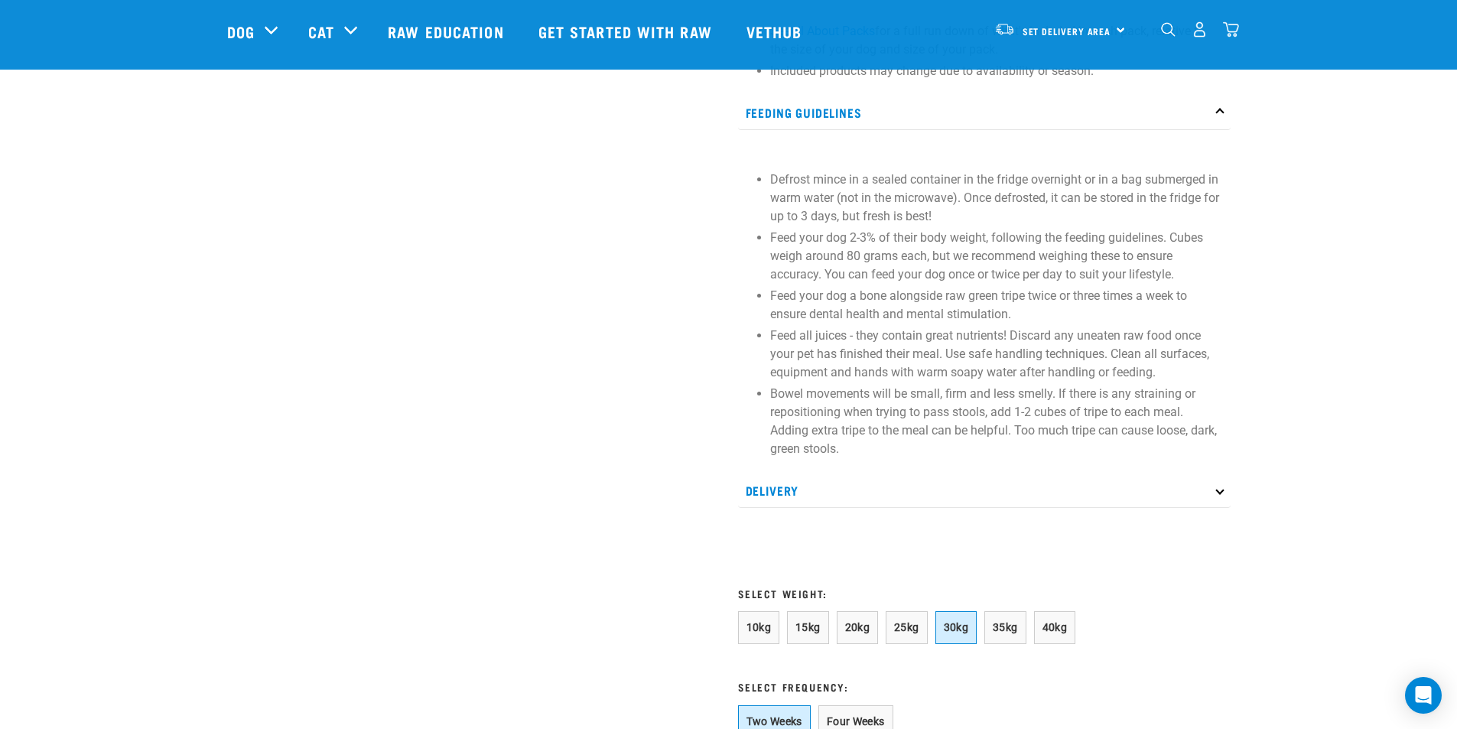
click at [787, 503] on p "Delivery" at bounding box center [984, 491] width 493 height 34
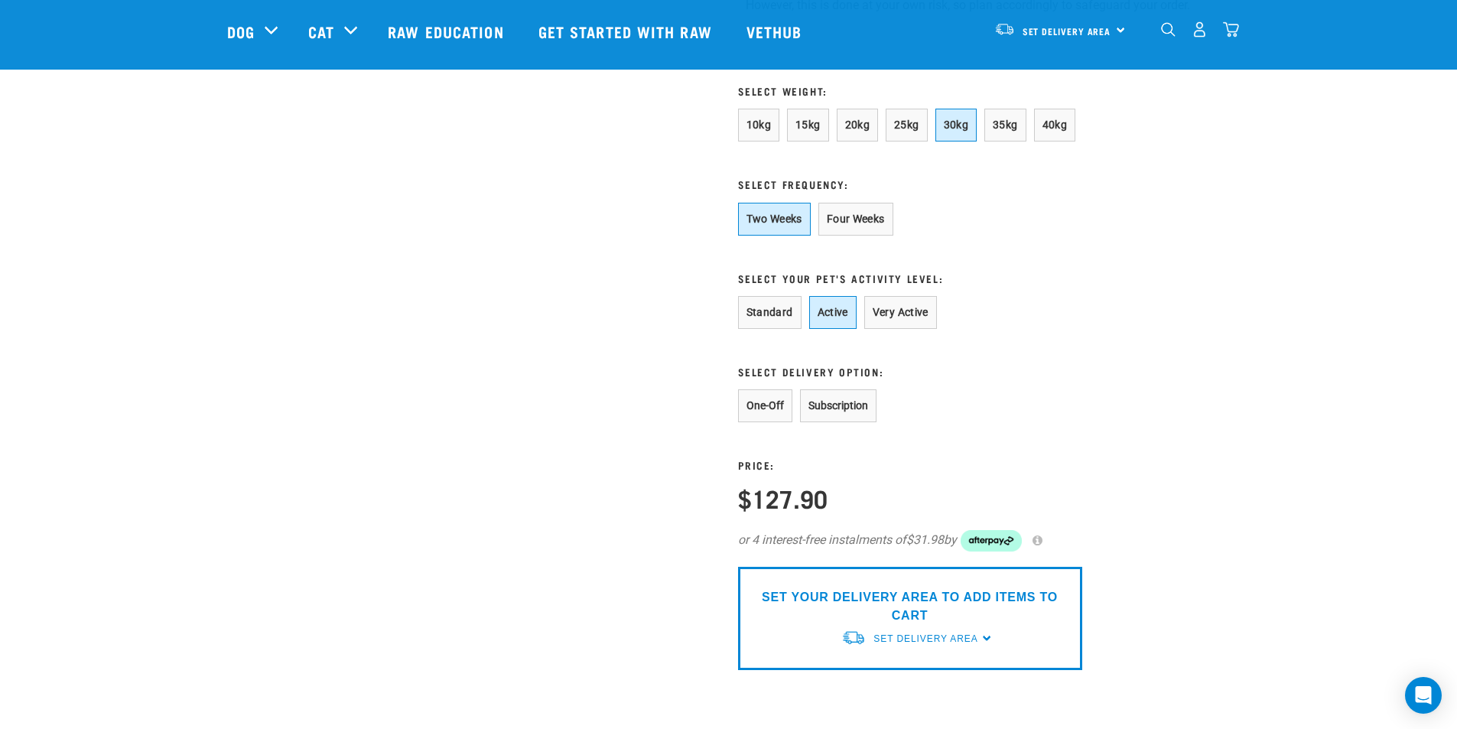
scroll to position [1931, 0]
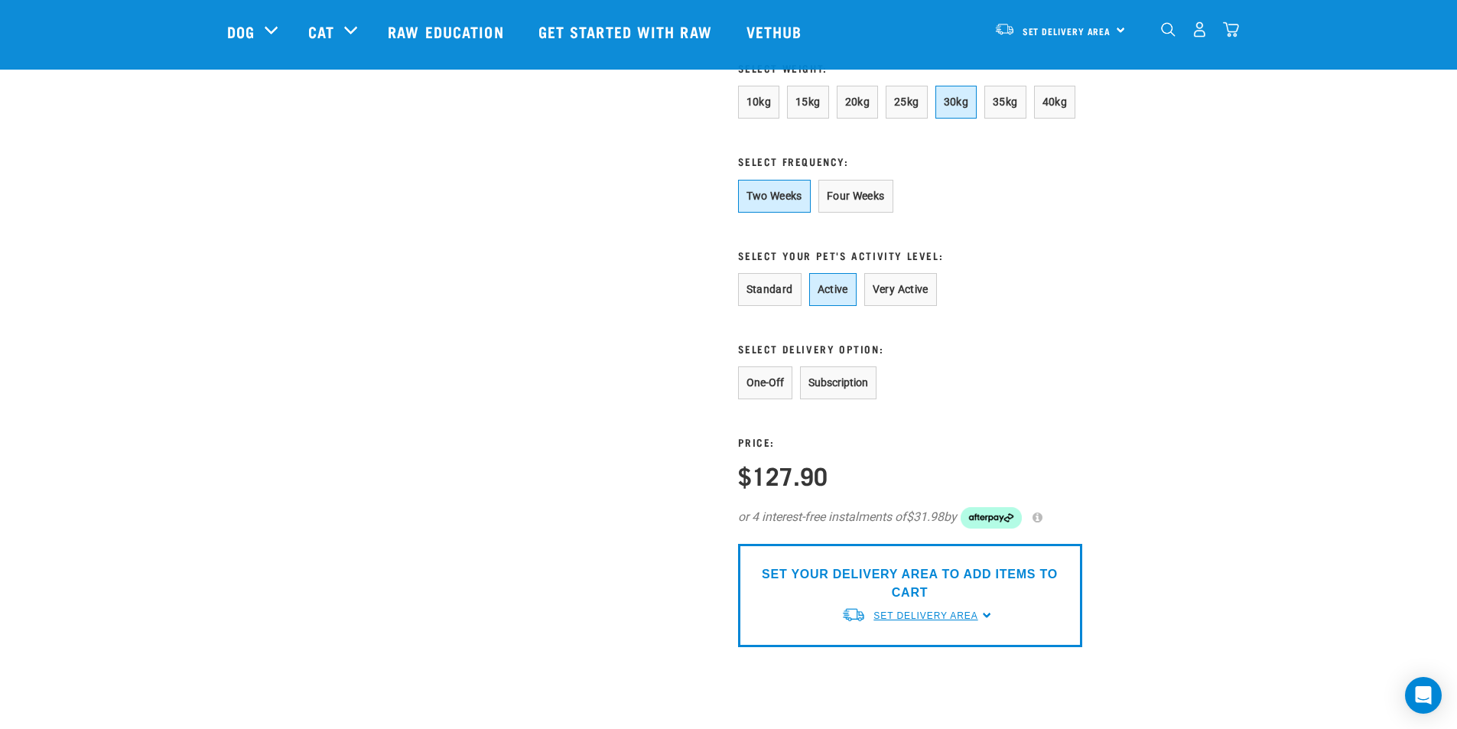
click at [968, 610] on span "Set Delivery Area" at bounding box center [926, 615] width 104 height 11
click at [866, 639] on link "[GEOGRAPHIC_DATA]" at bounding box center [917, 651] width 152 height 25
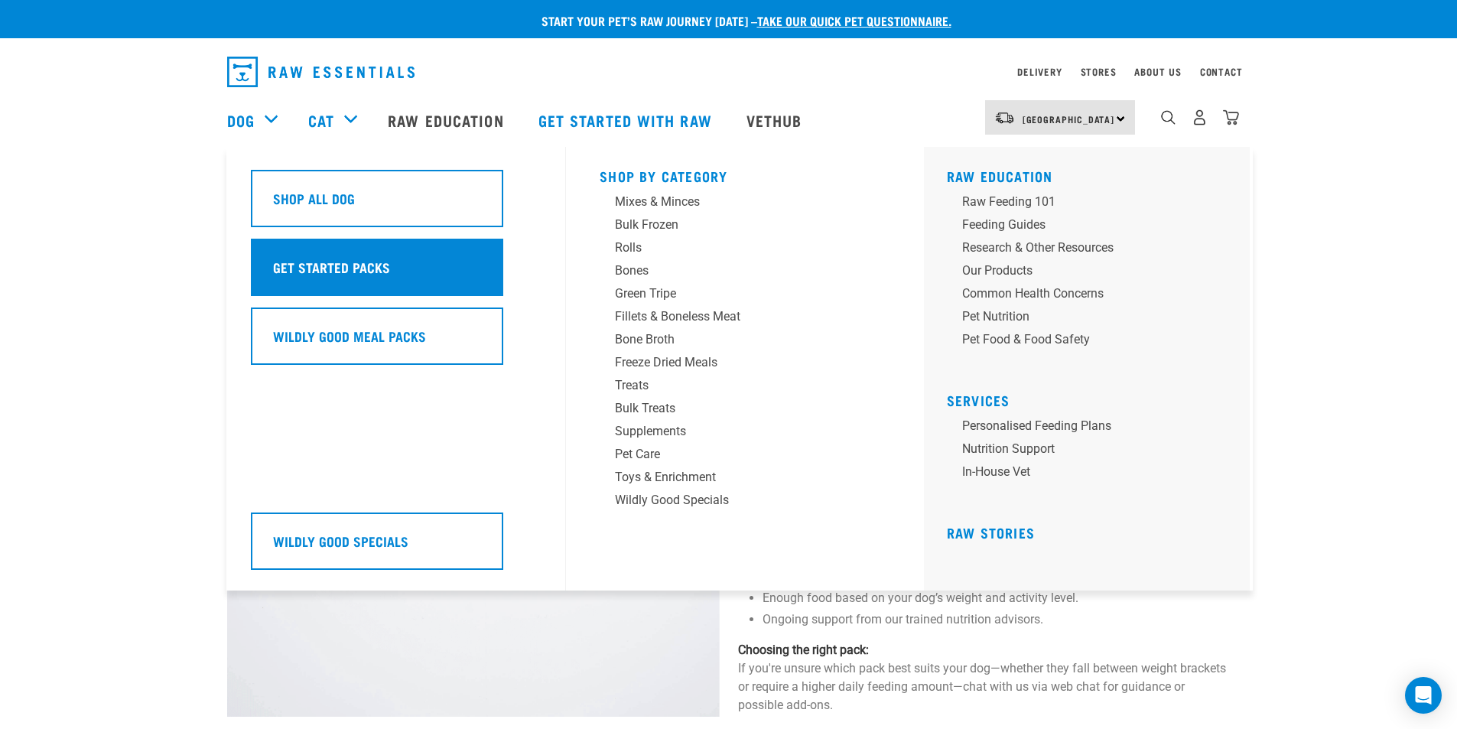
click at [301, 268] on h5 "Get Started Packs" at bounding box center [331, 267] width 117 height 20
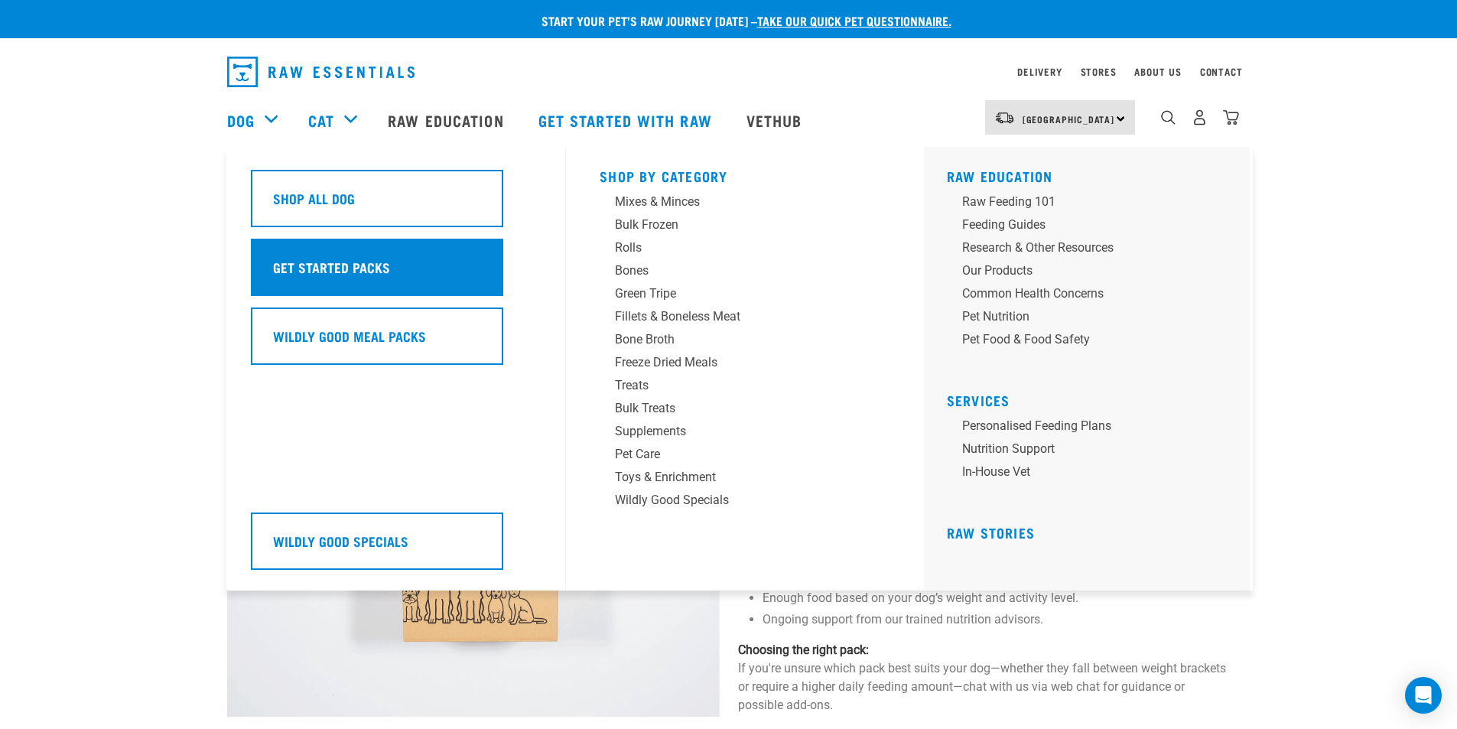
click at [390, 265] on div "Get Started Packs" at bounding box center [377, 267] width 252 height 57
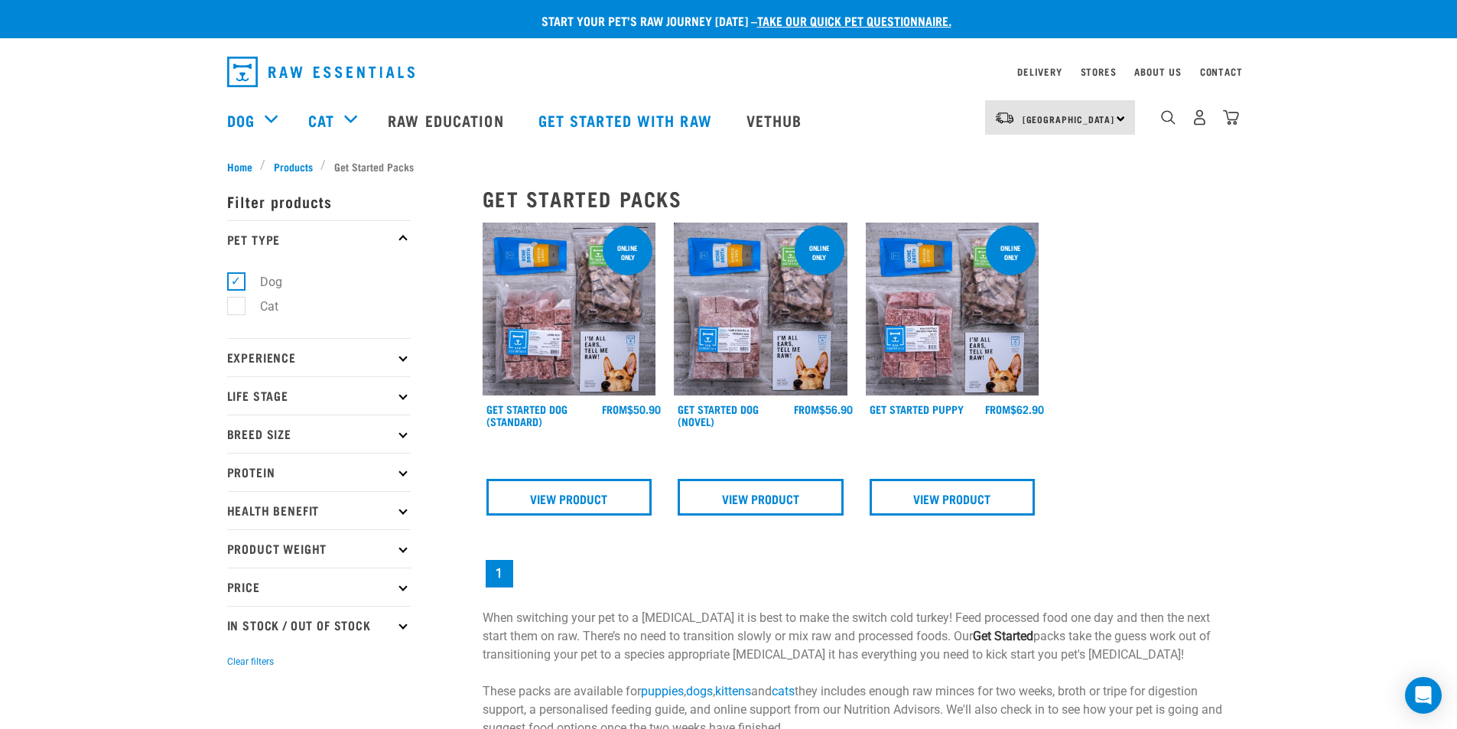
click at [402, 444] on p "Breed Size" at bounding box center [319, 434] width 184 height 38
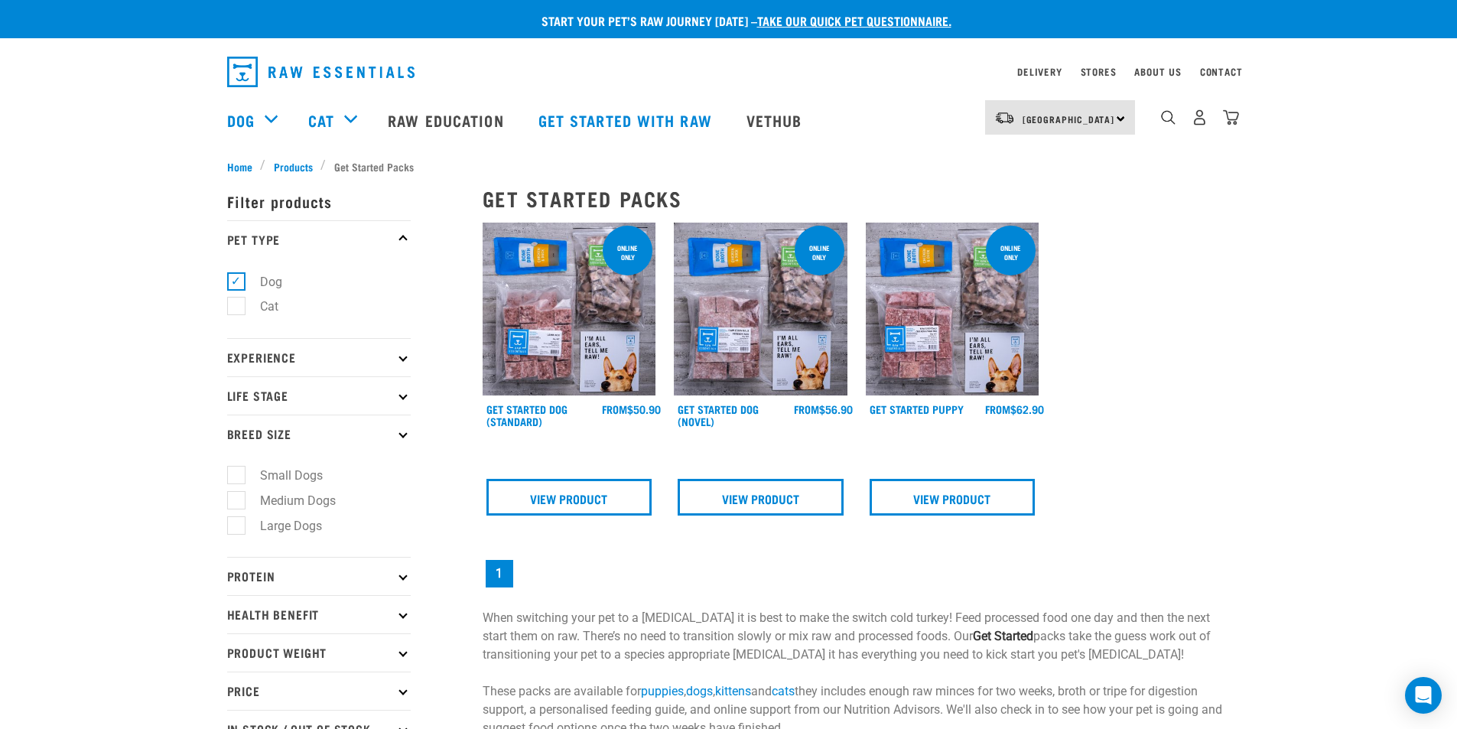
click at [237, 500] on label "Medium Dogs" at bounding box center [289, 500] width 106 height 19
click at [237, 500] on input "Medium Dogs" at bounding box center [232, 498] width 10 height 10
checkbox input "true"
click at [393, 361] on p "Experience" at bounding box center [319, 357] width 184 height 38
click at [277, 351] on p "Experience" at bounding box center [319, 357] width 184 height 38
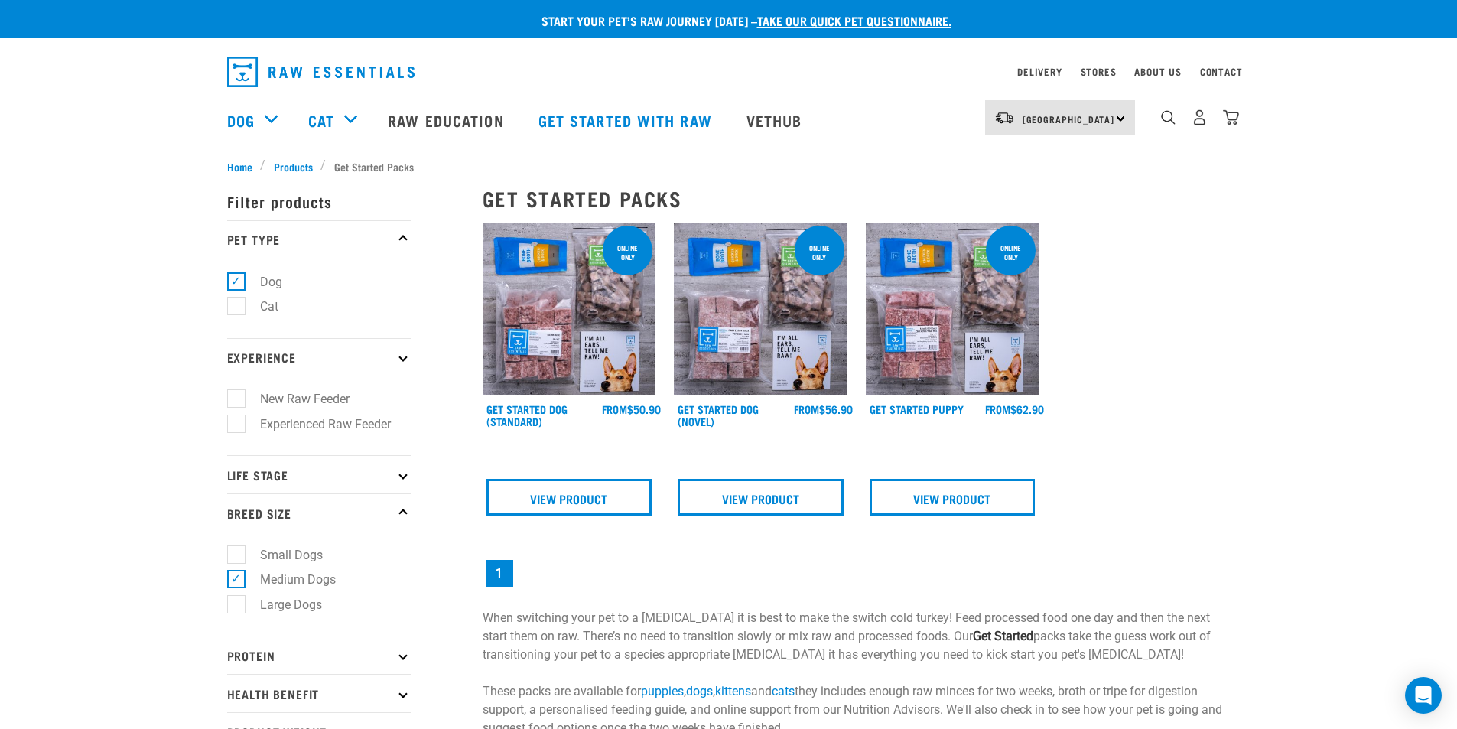
click at [239, 427] on label "Experienced Raw Feeder" at bounding box center [316, 424] width 161 height 19
click at [237, 426] on input "Experienced Raw Feeder" at bounding box center [232, 421] width 10 height 10
checkbox input "true"
click at [237, 472] on p "Life Stage" at bounding box center [319, 474] width 184 height 38
click at [533, 409] on link "Get Started Dog (Standard)" at bounding box center [527, 415] width 81 height 18
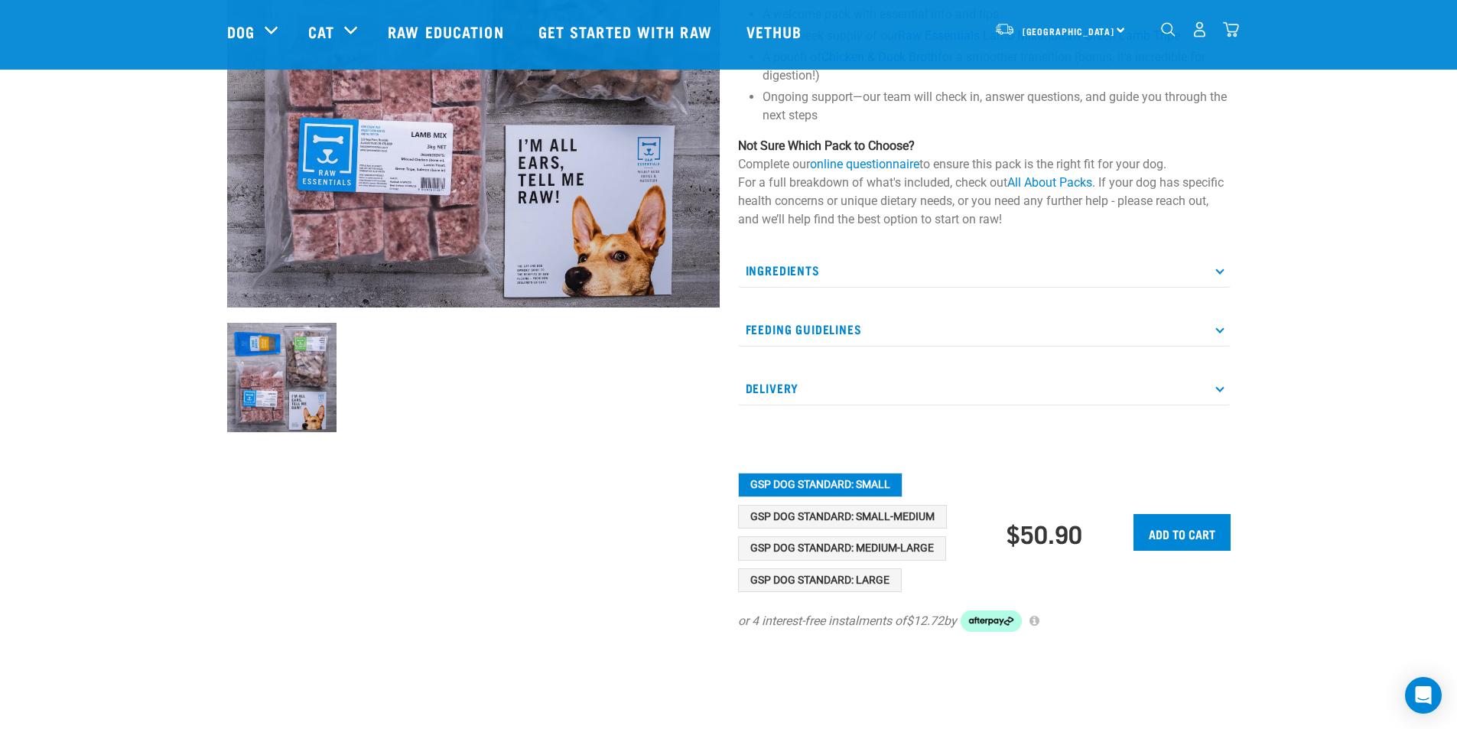
scroll to position [306, 0]
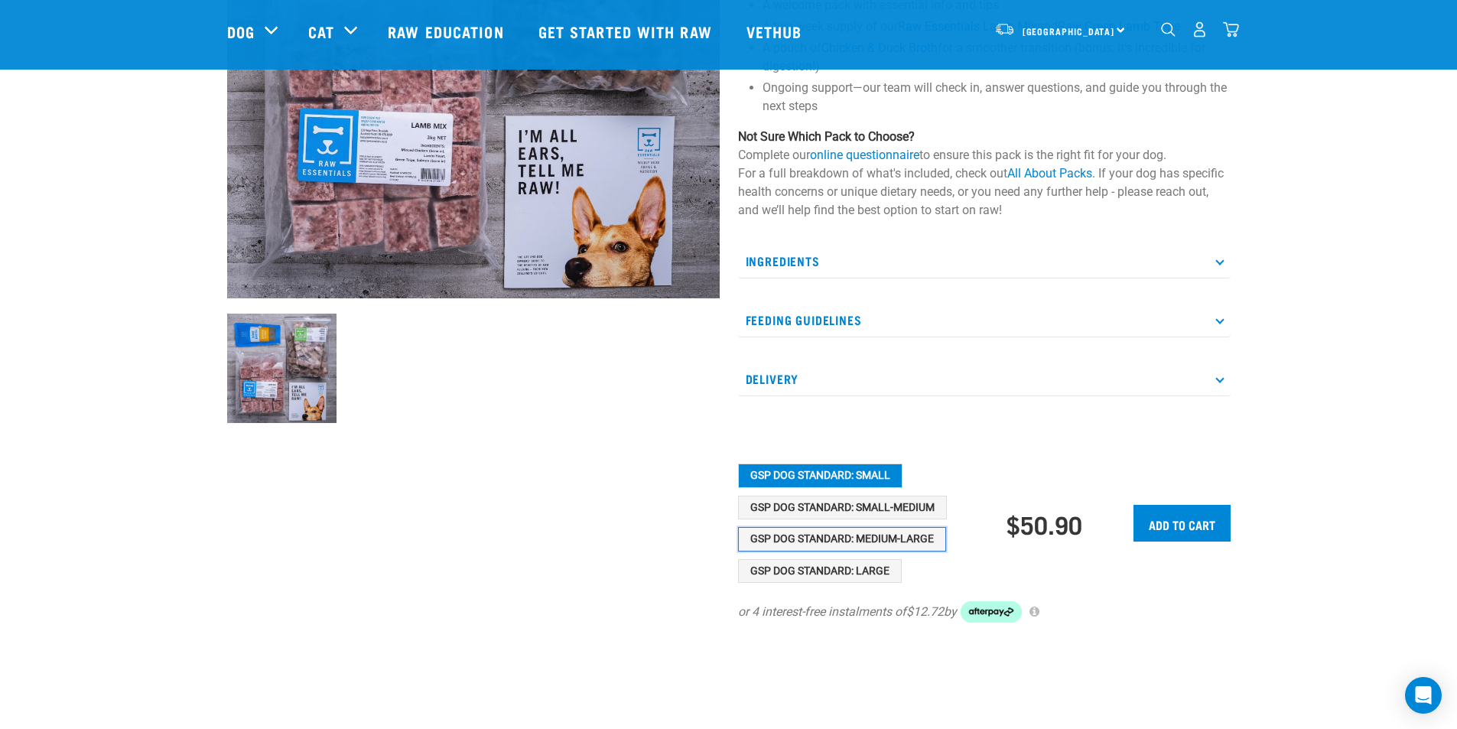
click at [782, 545] on button "GSP Dog Standard: Medium-Large" at bounding box center [842, 539] width 208 height 24
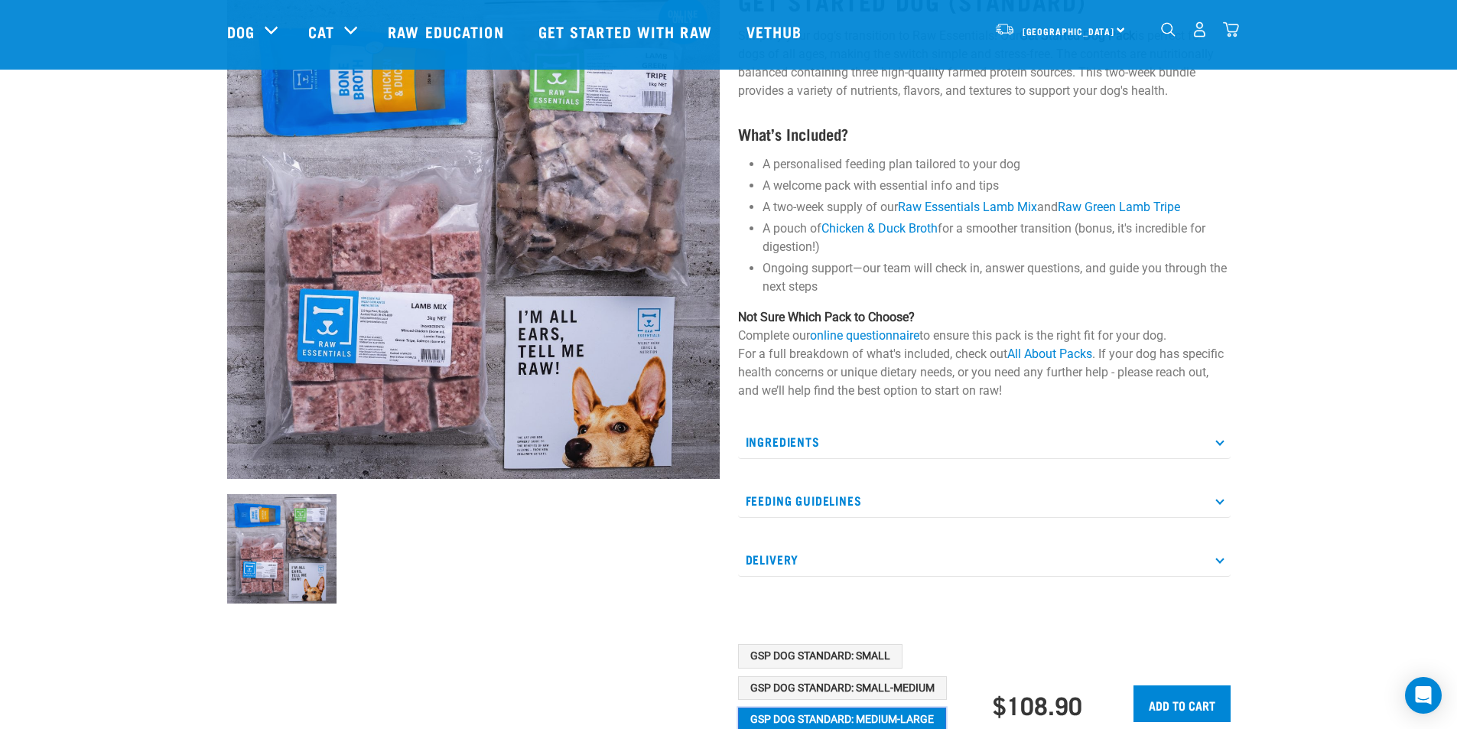
scroll to position [0, 0]
